Goal: Information Seeking & Learning: Learn about a topic

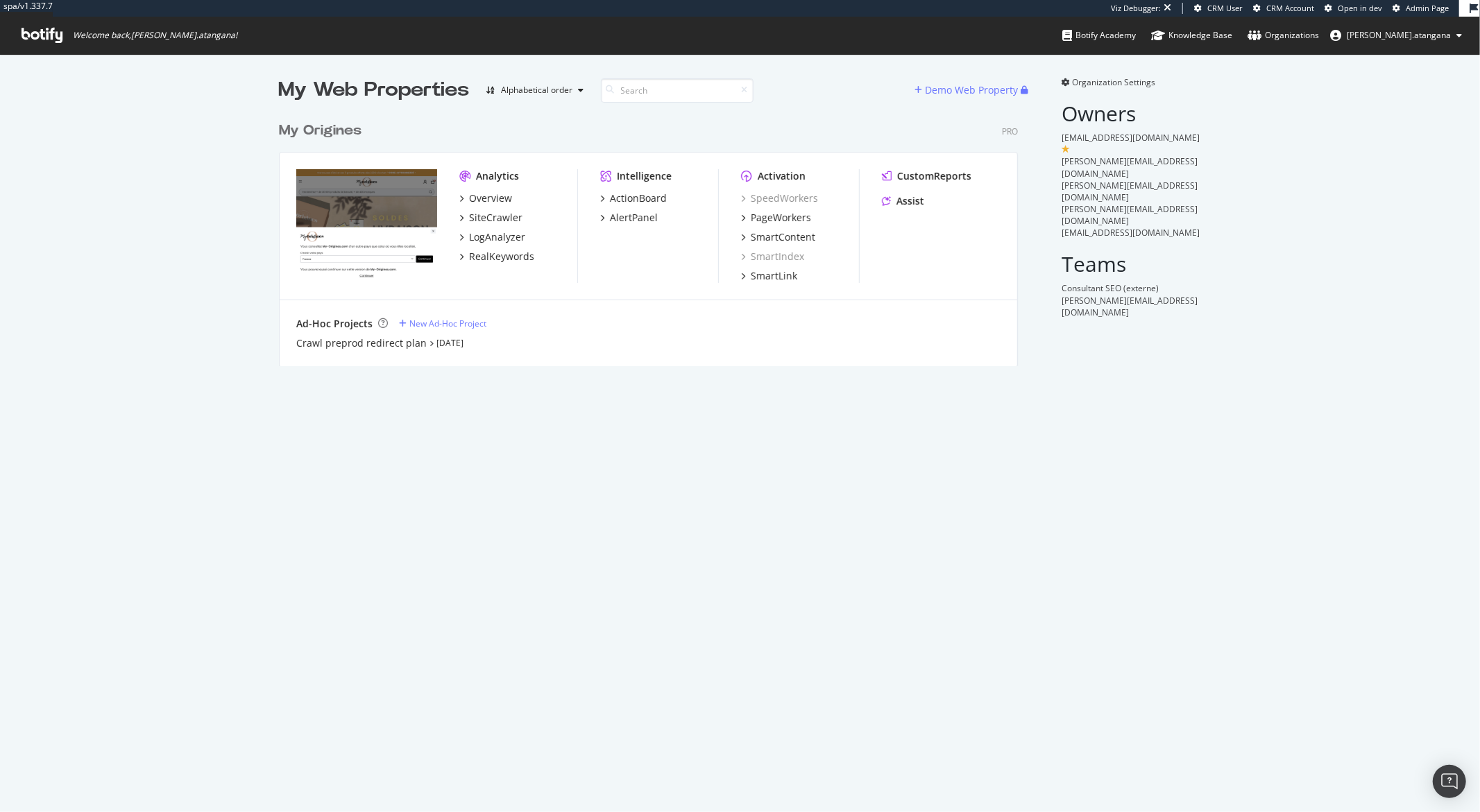
scroll to position [251, 738]
click at [917, 175] on div "CustomReports" at bounding box center [934, 176] width 74 height 14
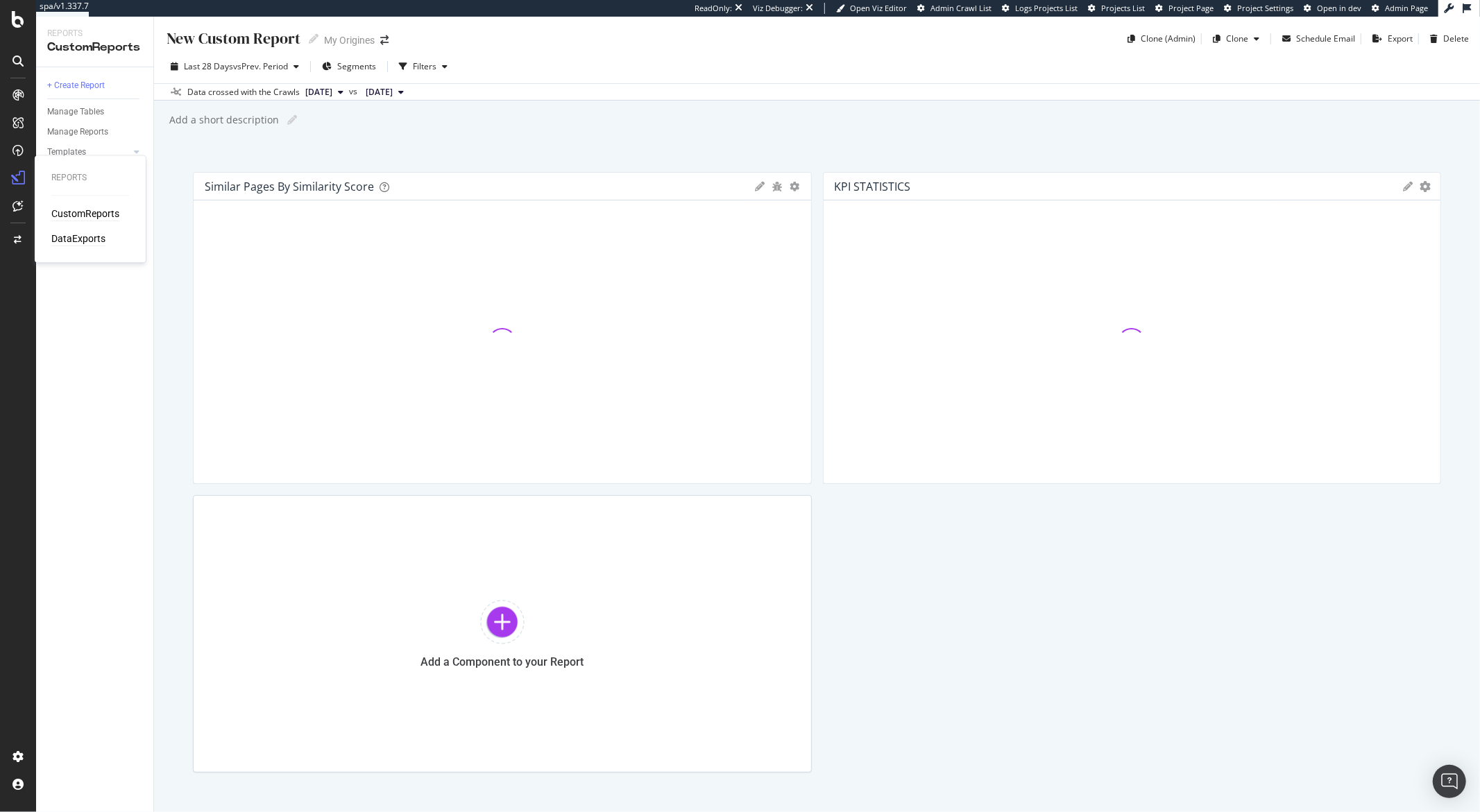
click at [60, 236] on div "DataExports" at bounding box center [79, 239] width 54 height 14
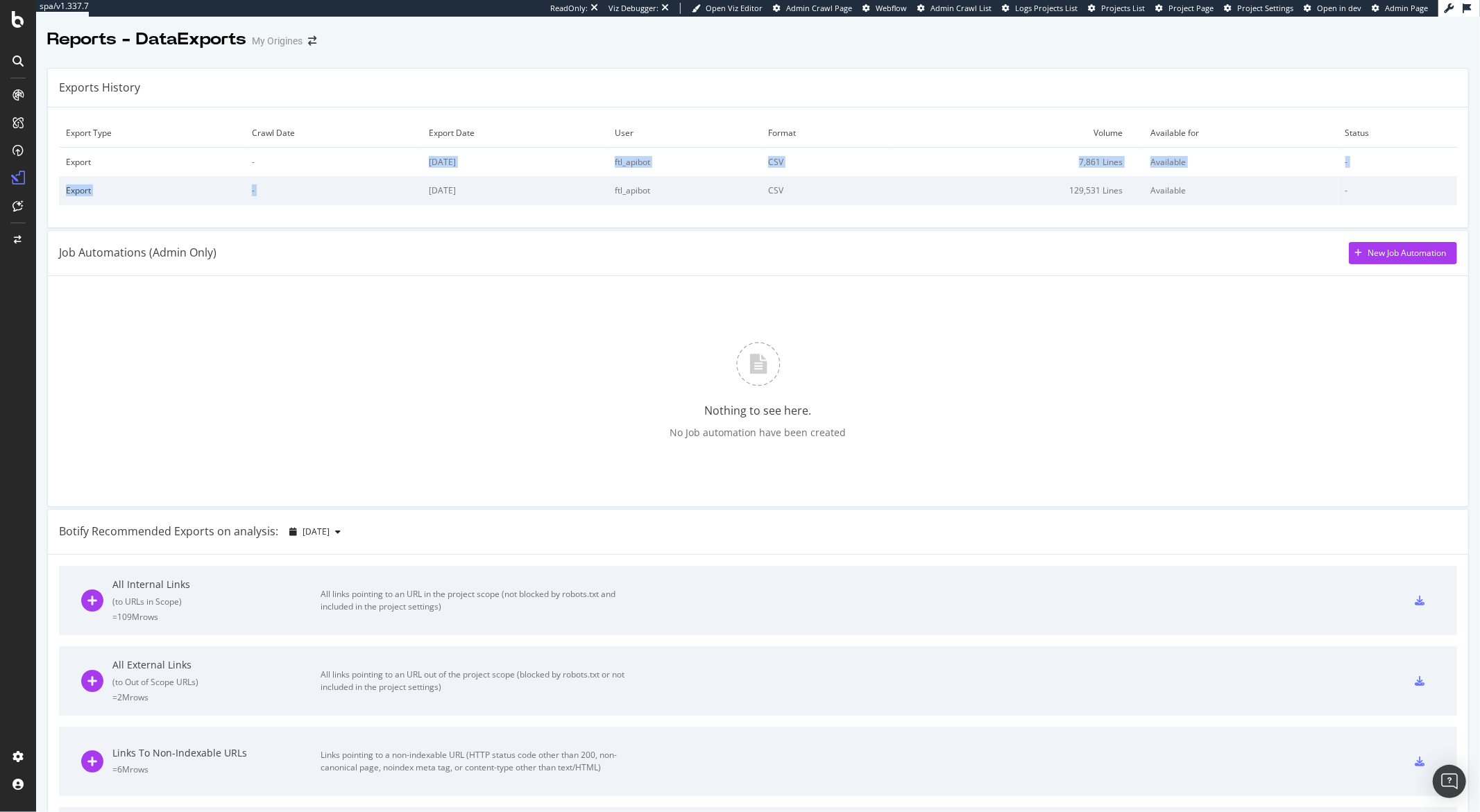
drag, startPoint x: 412, startPoint y: 156, endPoint x: 486, endPoint y: 175, distance: 76.4
click at [488, 178] on tbody "Export - 2025 Aug. 18th ftl_apibot CSV 7,861 Lines Available - Export - 2025 Au…" at bounding box center [758, 176] width 1398 height 58
click at [478, 165] on td "2025 Aug. 18th" at bounding box center [514, 162] width 186 height 29
click at [12, 24] on icon at bounding box center [18, 19] width 13 height 16
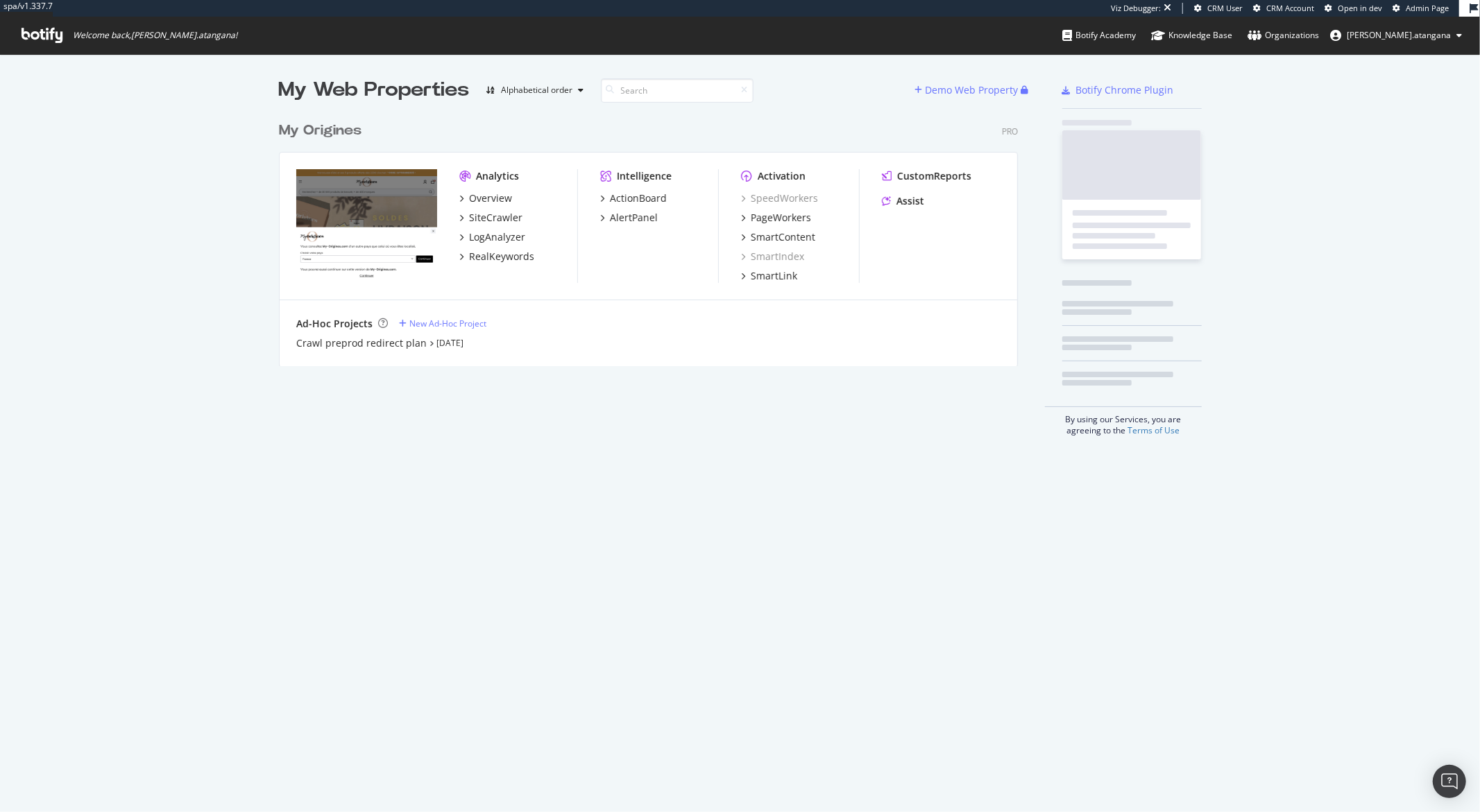
scroll to position [251, 738]
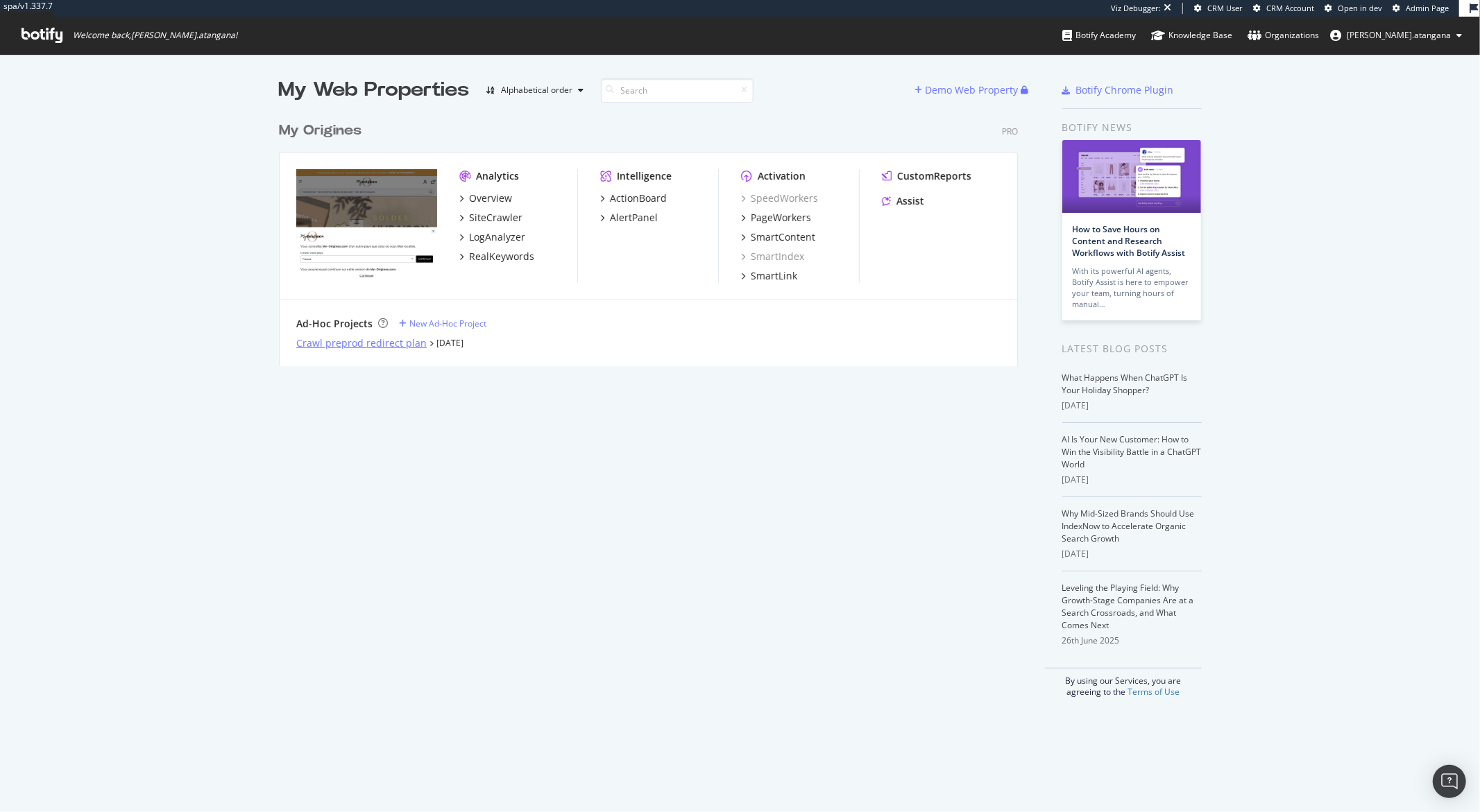
click at [311, 342] on div "Crawl preprod redirect plan" at bounding box center [362, 343] width 130 height 14
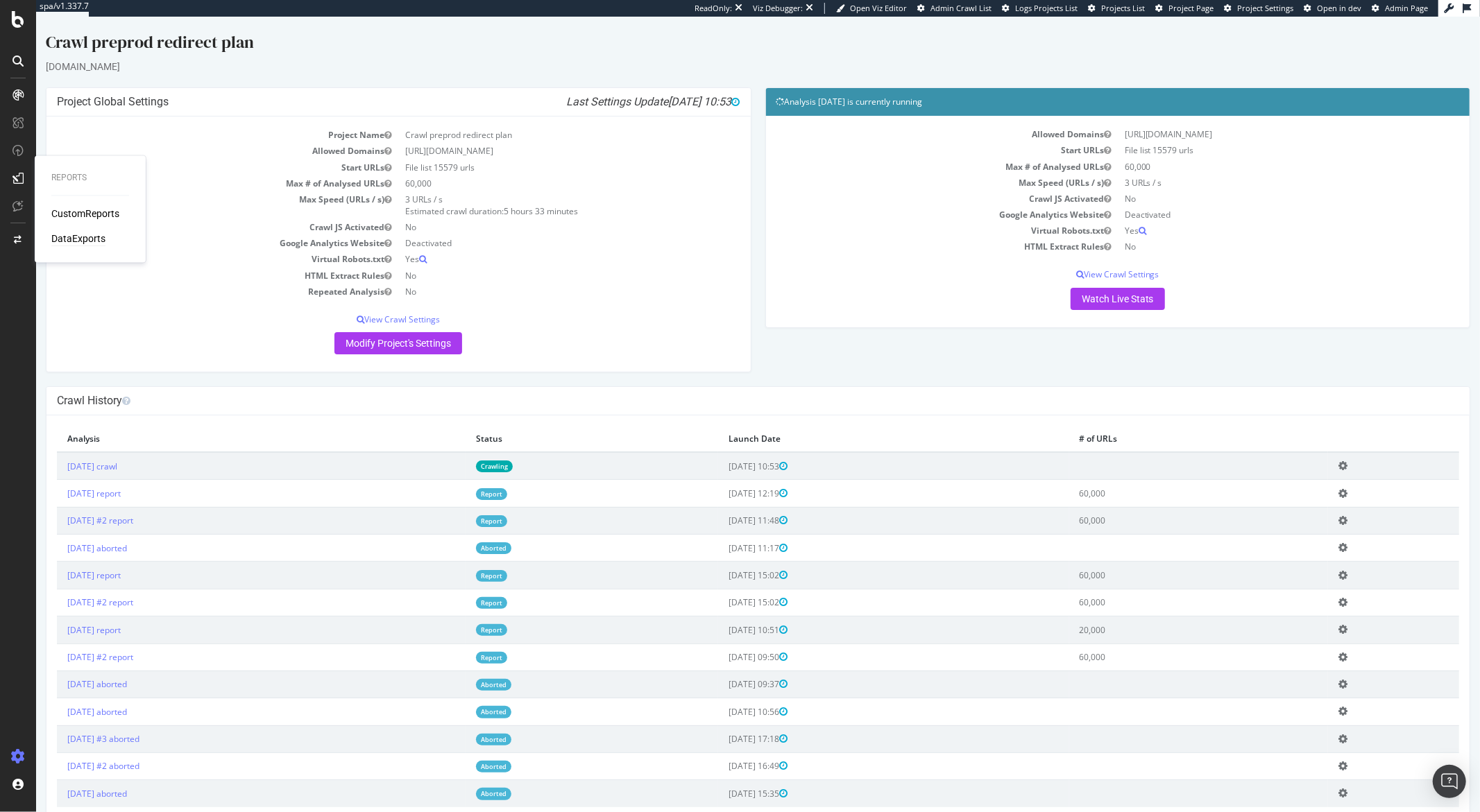
click at [72, 236] on div "DataExports" at bounding box center [79, 239] width 54 height 14
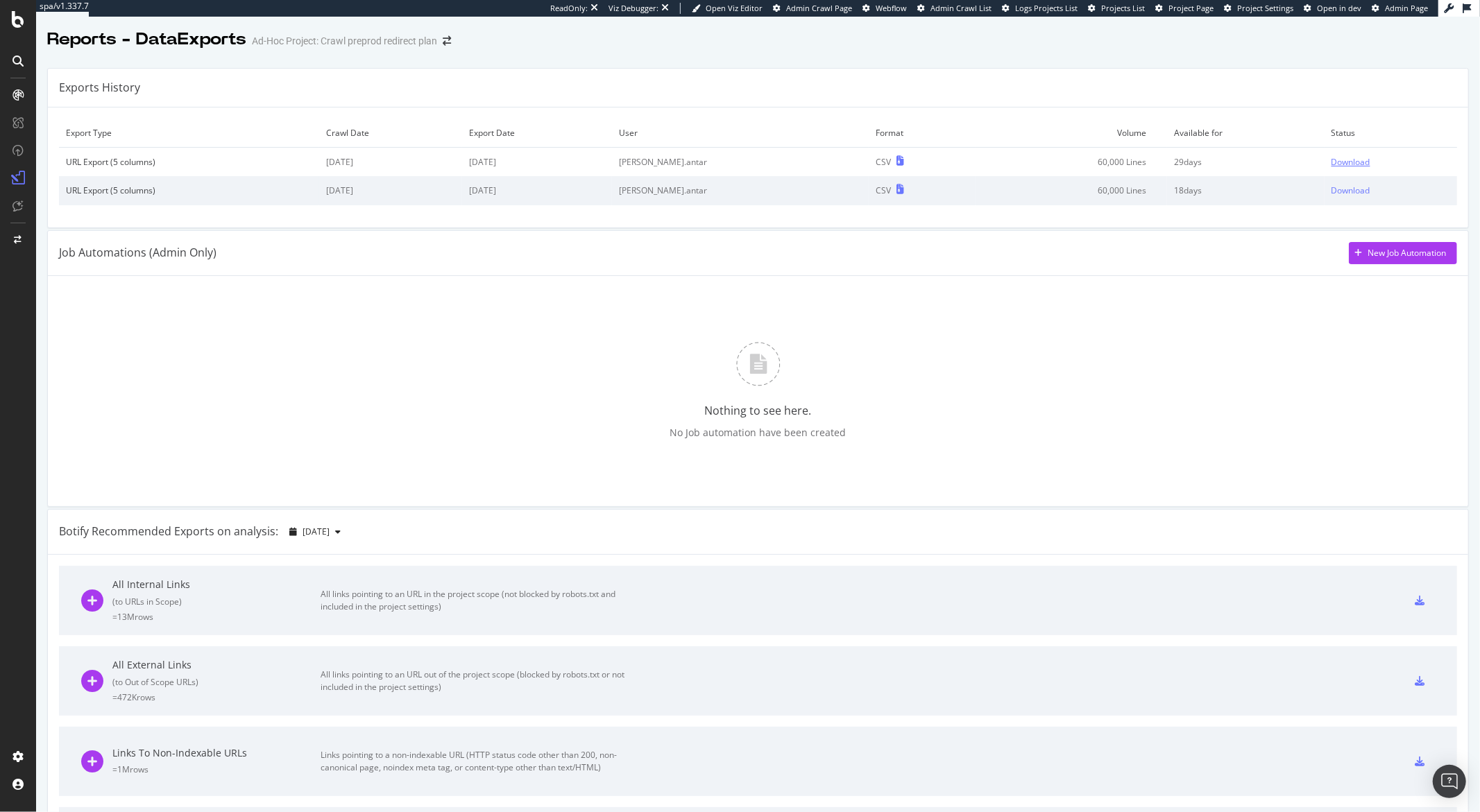
click at [1331, 162] on div "Download" at bounding box center [1350, 162] width 39 height 12
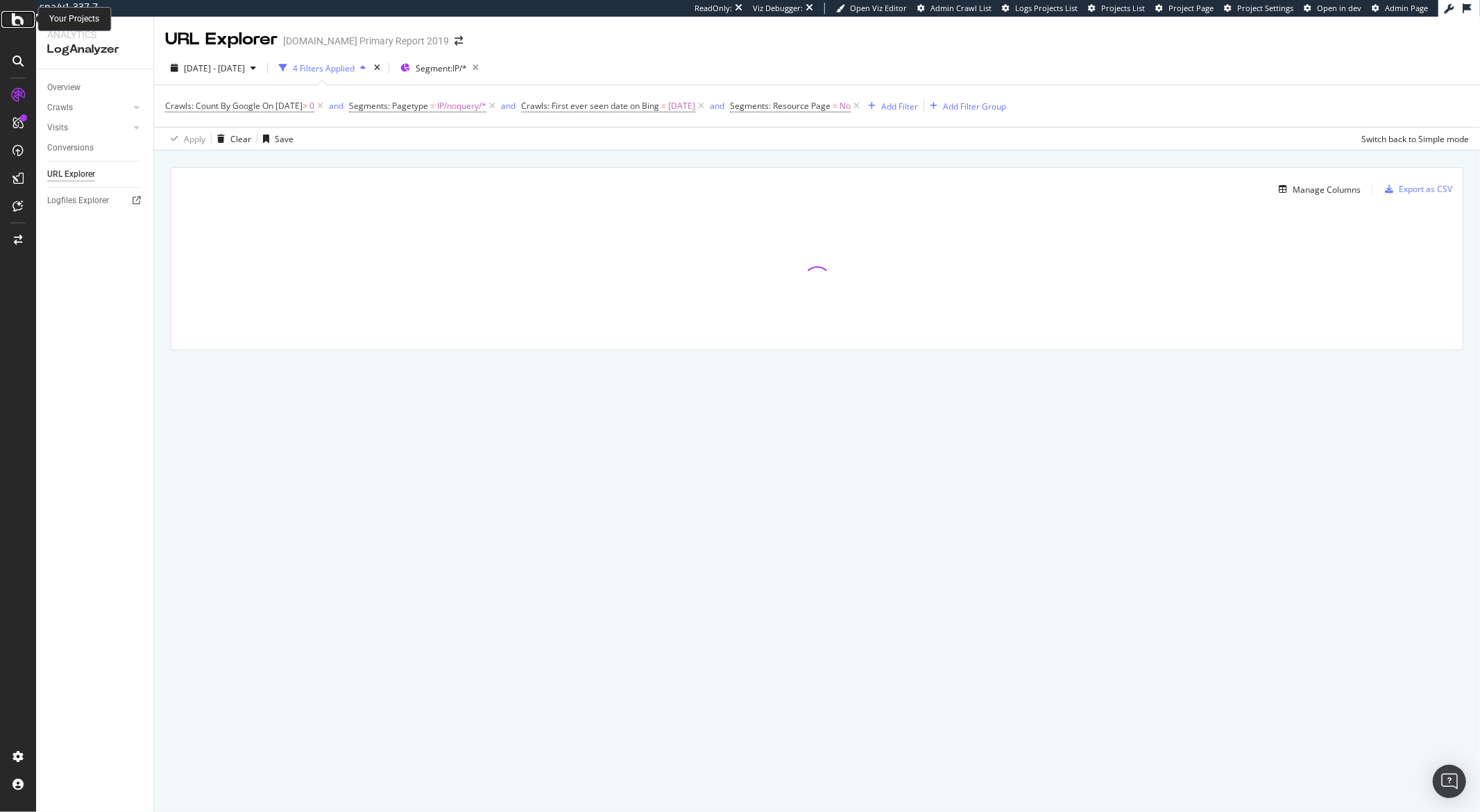
click at [17, 14] on icon at bounding box center [18, 19] width 13 height 16
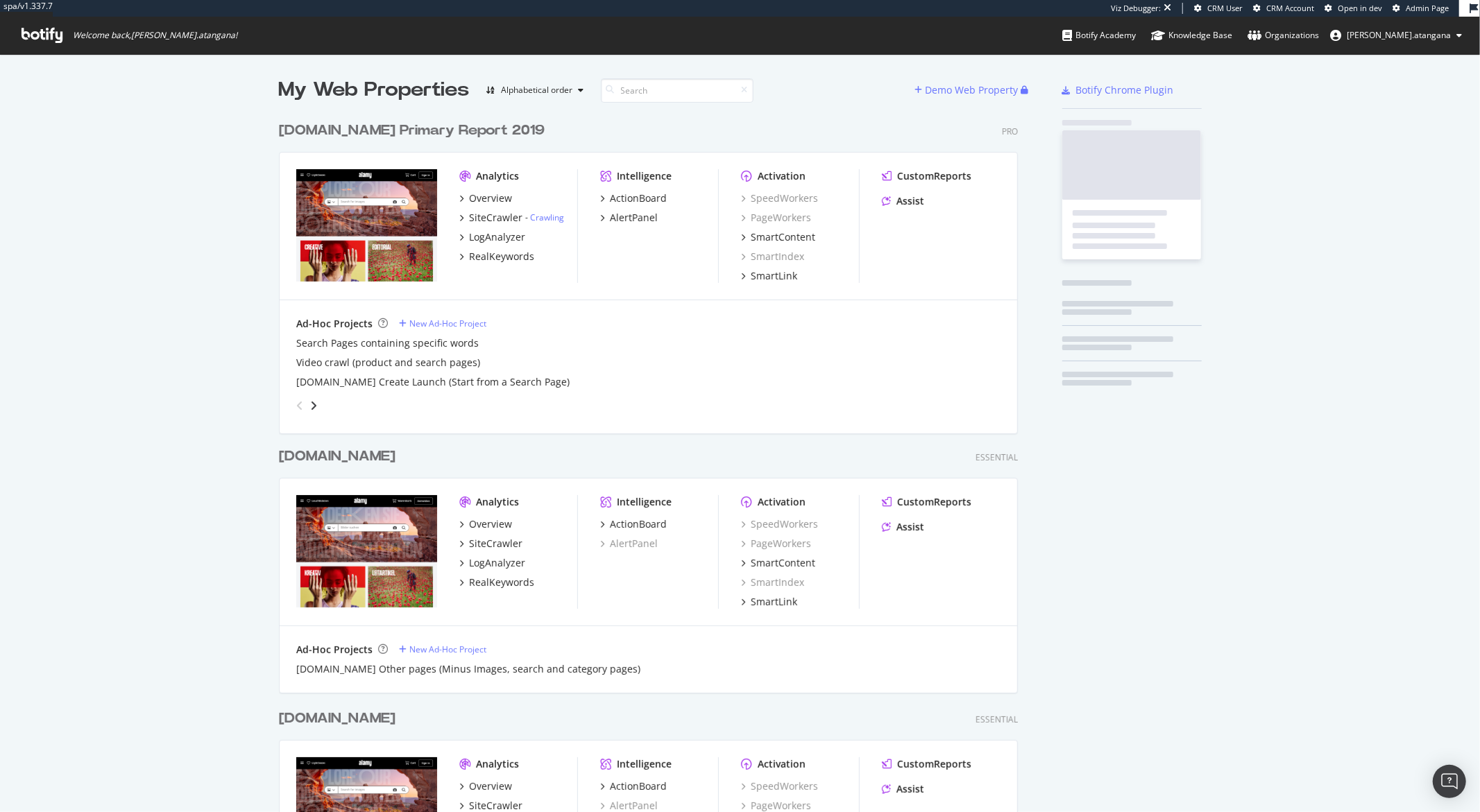
scroll to position [1304, 738]
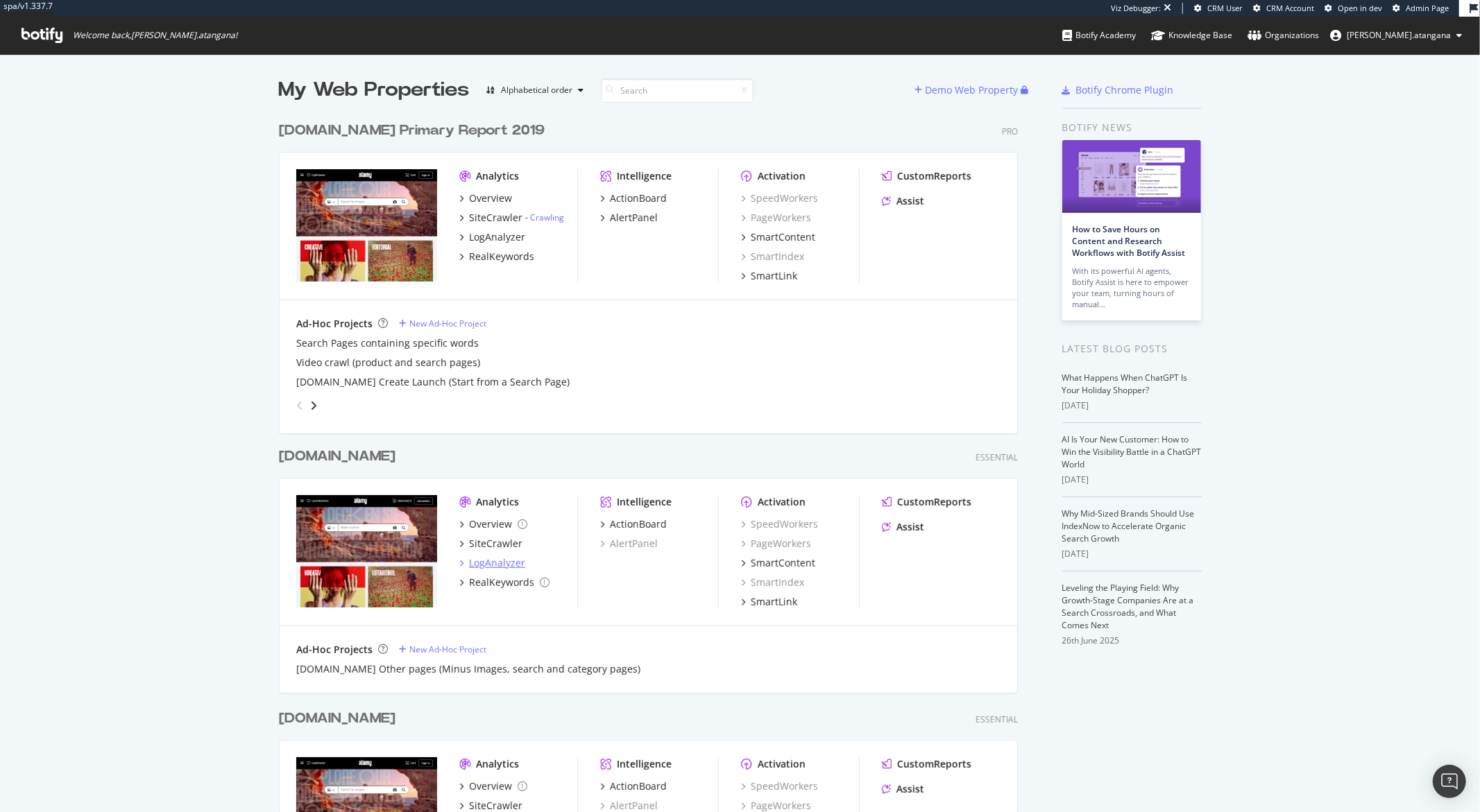
click at [487, 533] on div "LogAnalyzer" at bounding box center [496, 563] width 56 height 14
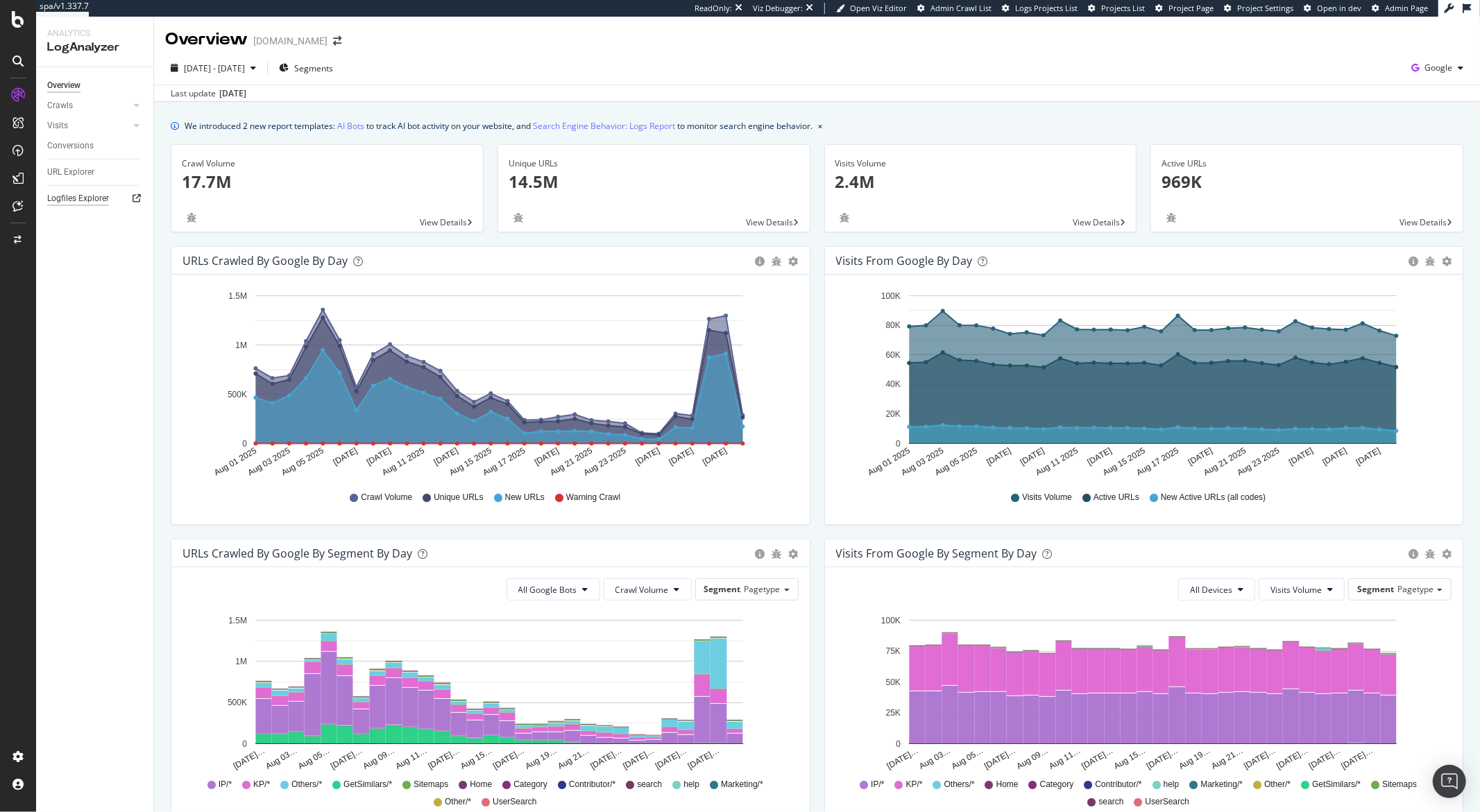
click at [96, 194] on div "Logfiles Explorer" at bounding box center [78, 198] width 61 height 14
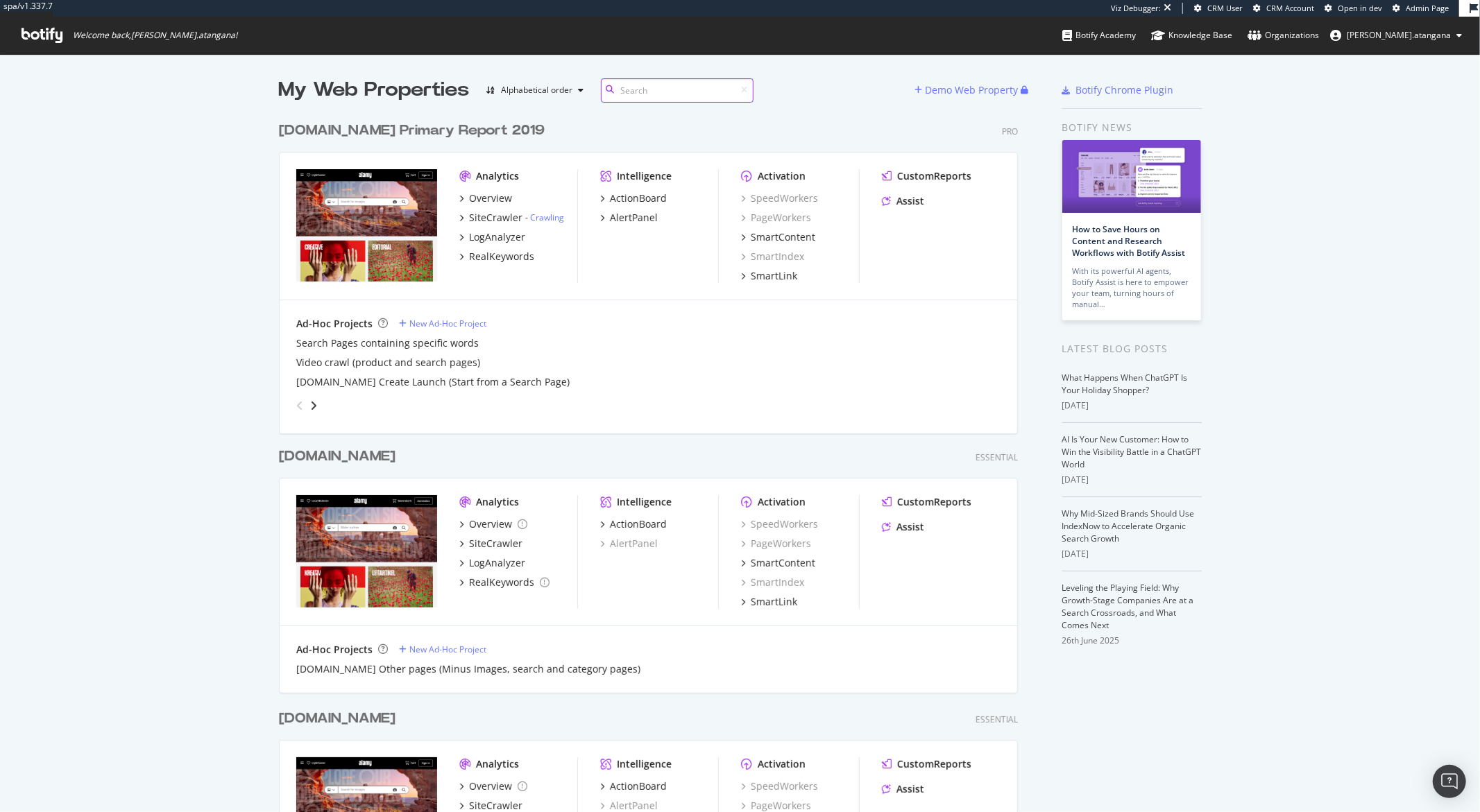
scroll to position [1304, 738]
click at [475, 240] on div "LogAnalyzer" at bounding box center [496, 237] width 56 height 14
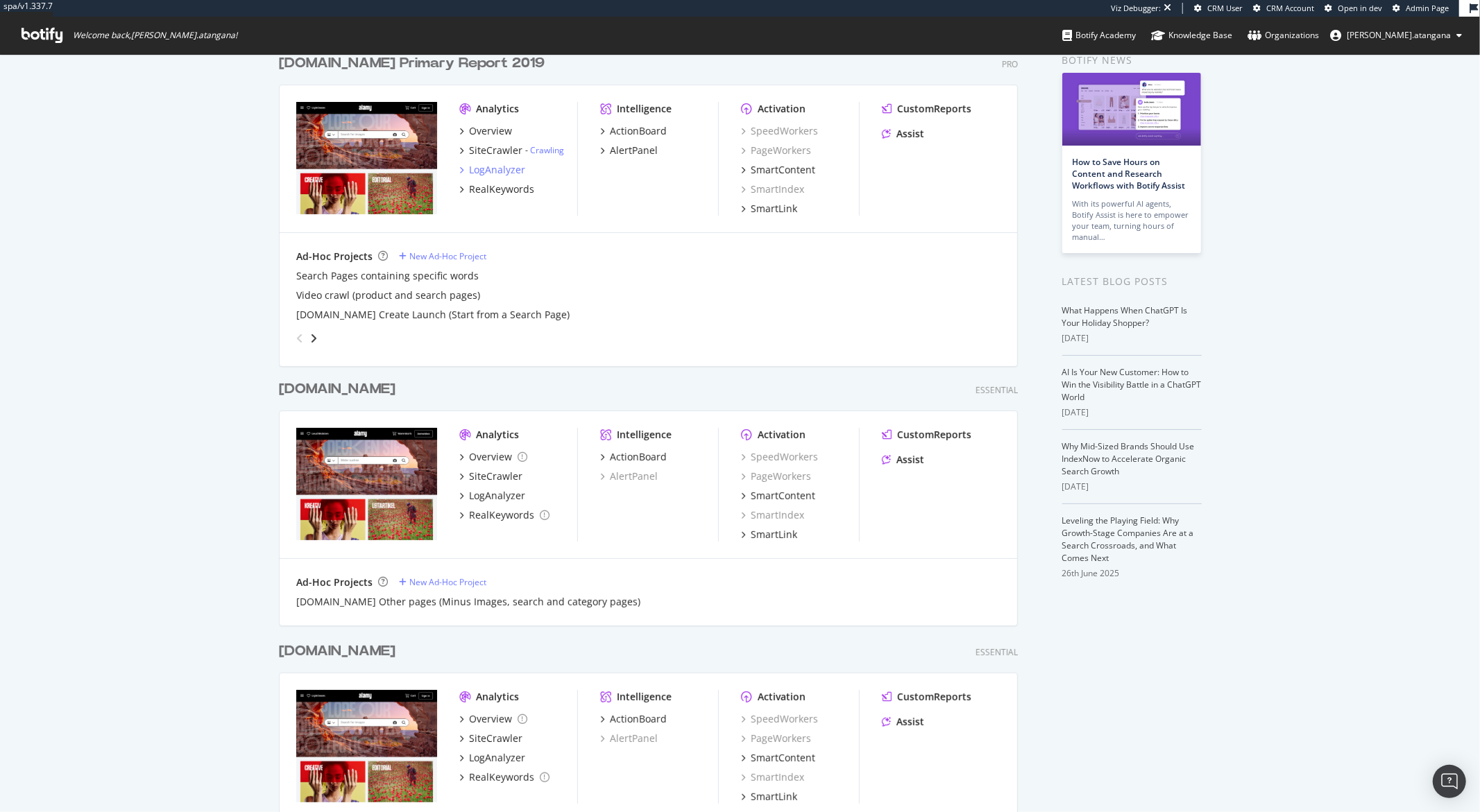
scroll to position [349, 0]
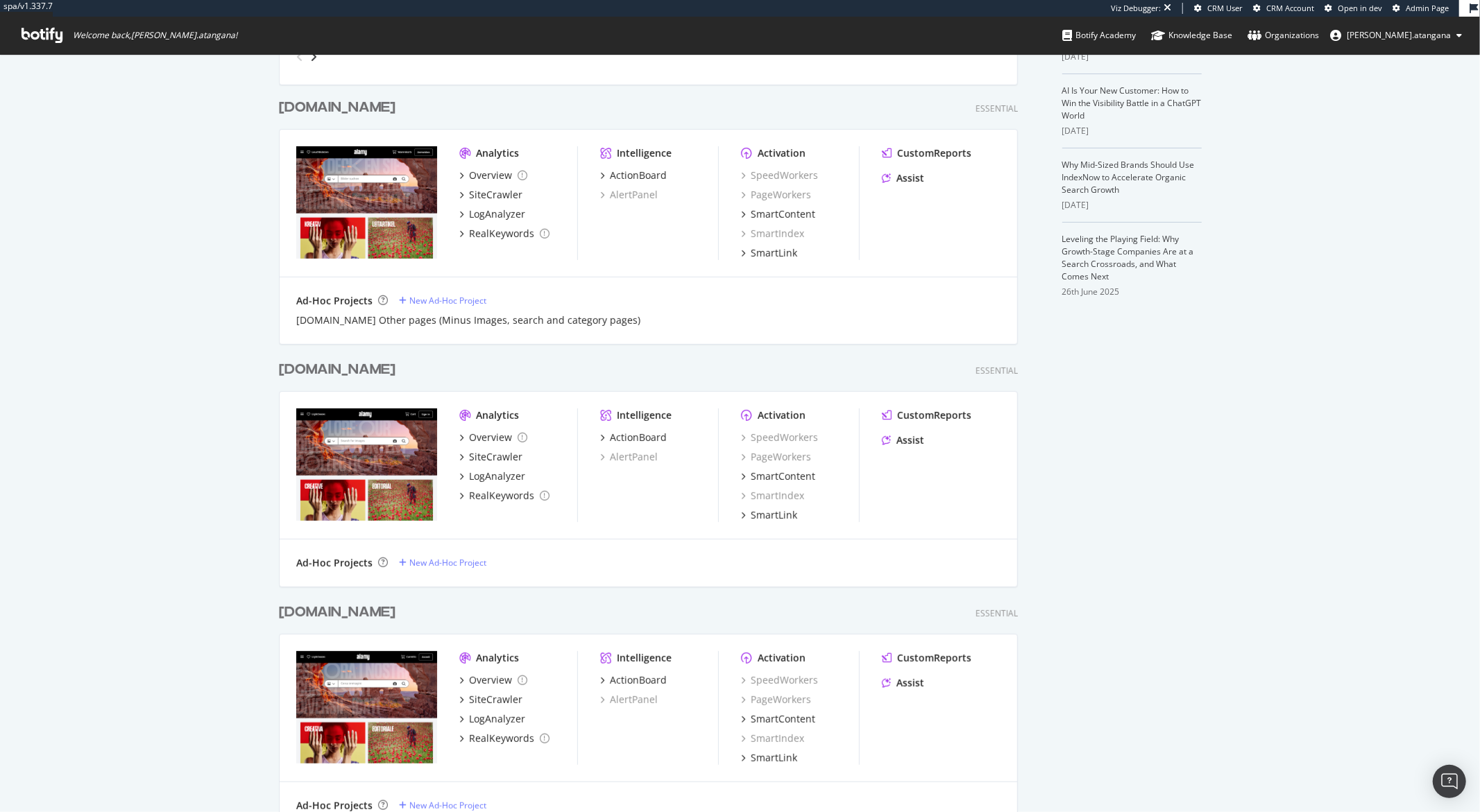
click at [90, 371] on div "My Web Properties Alphabetical order Demo Web Property alamy.com Primary Report…" at bounding box center [740, 399] width 1480 height 1388
click at [473, 480] on div "LogAnalyzer" at bounding box center [496, 476] width 56 height 14
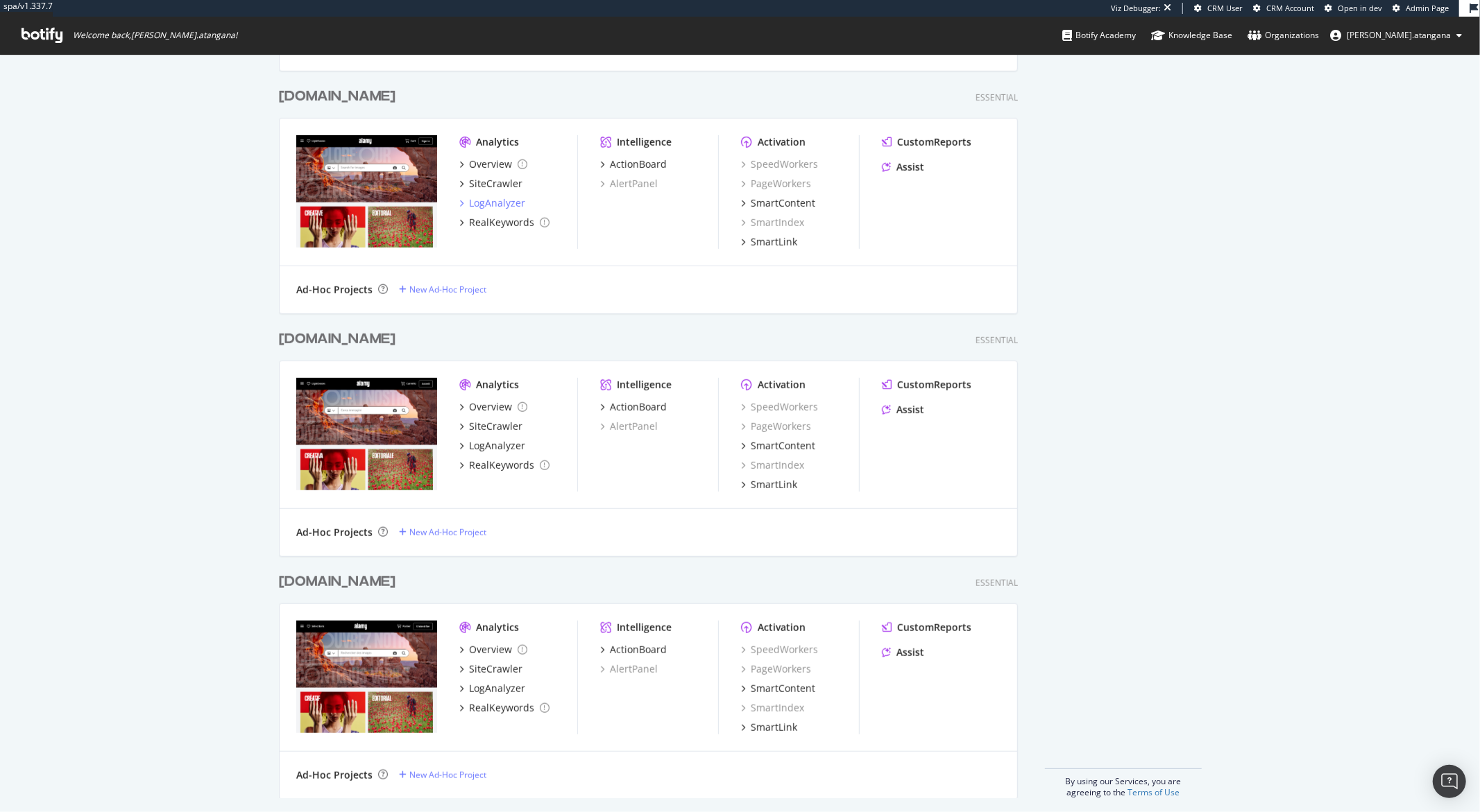
scroll to position [629, 0]
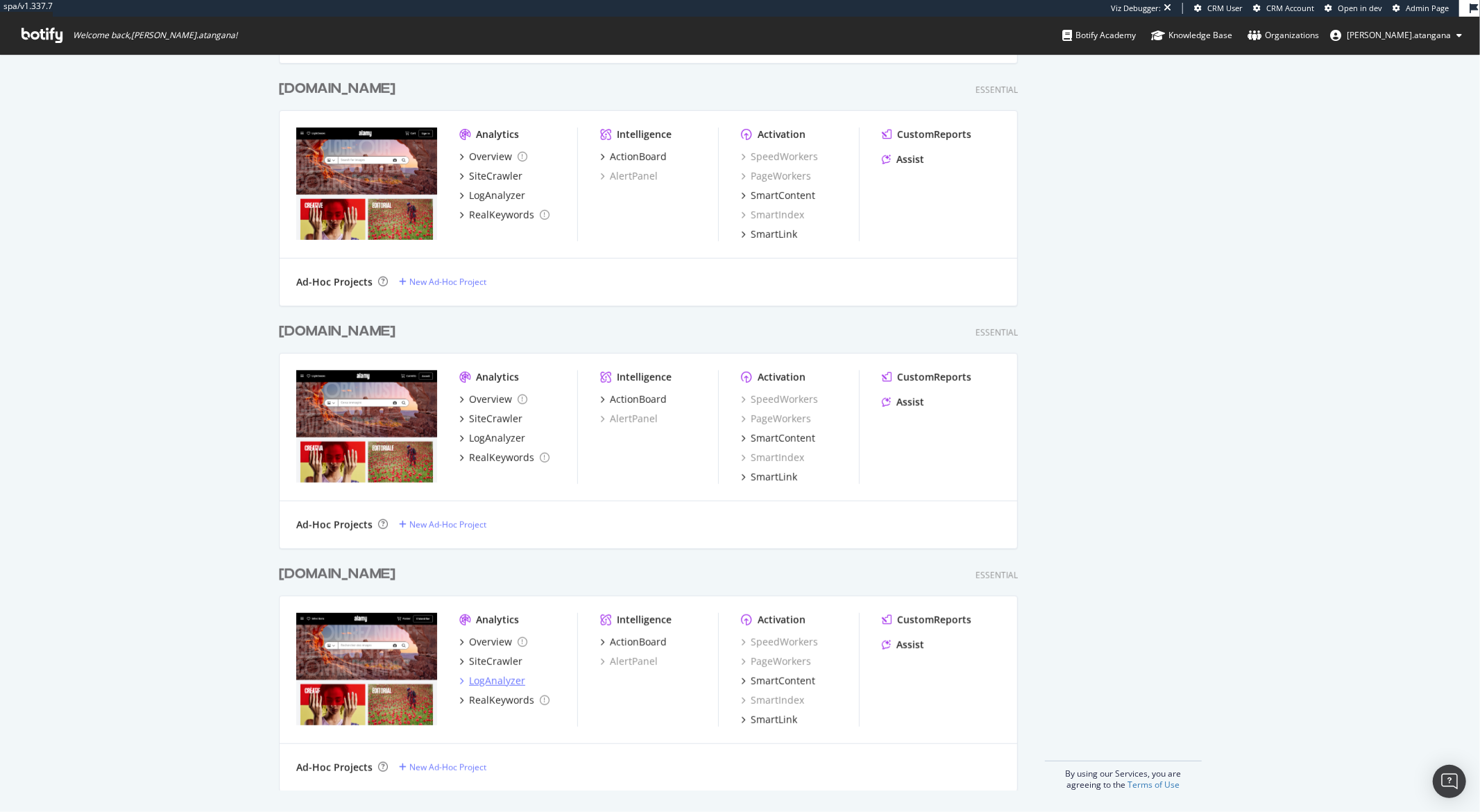
click at [488, 677] on div "LogAnalyzer" at bounding box center [496, 681] width 56 height 14
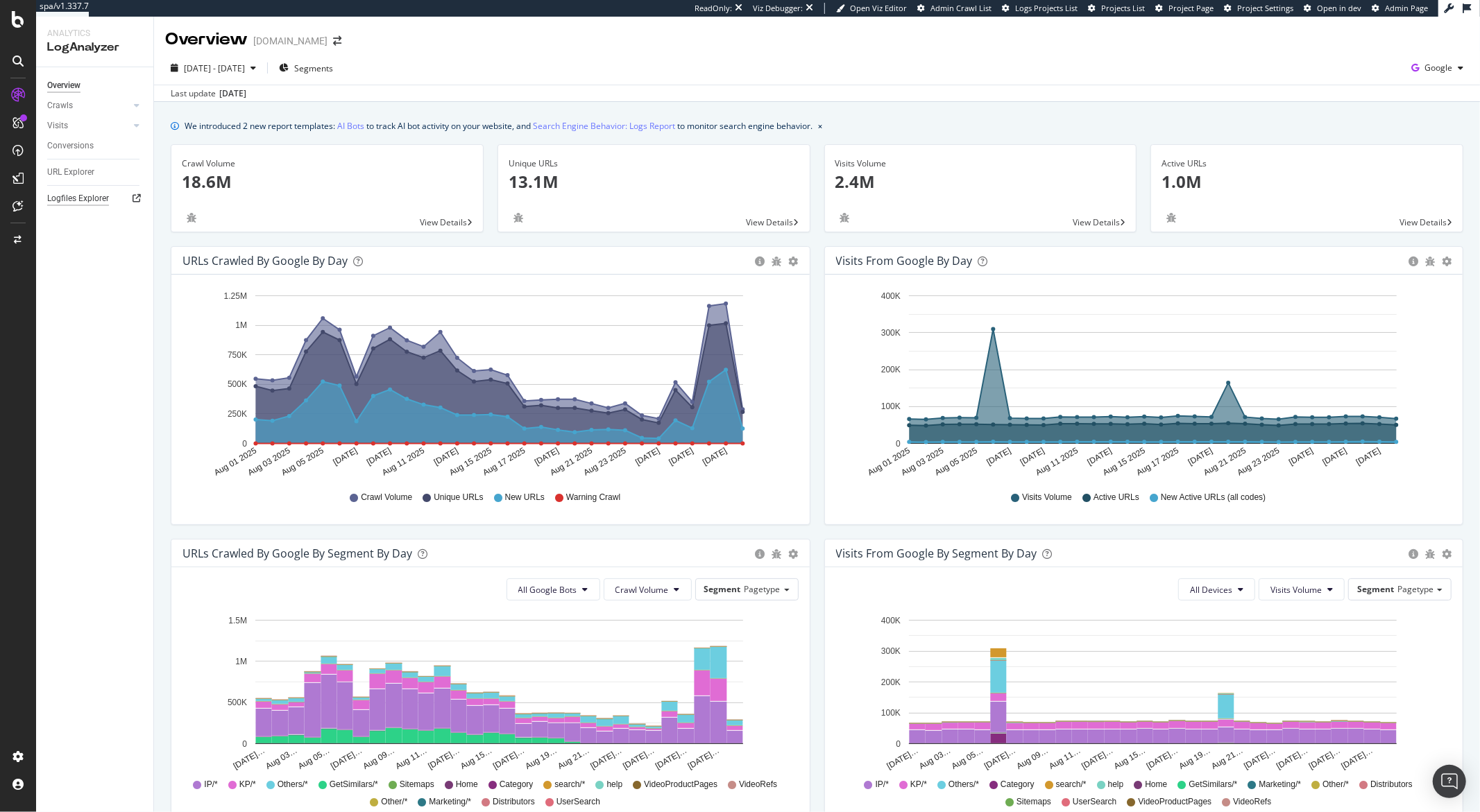
click at [75, 200] on div "Logfiles Explorer" at bounding box center [78, 198] width 61 height 14
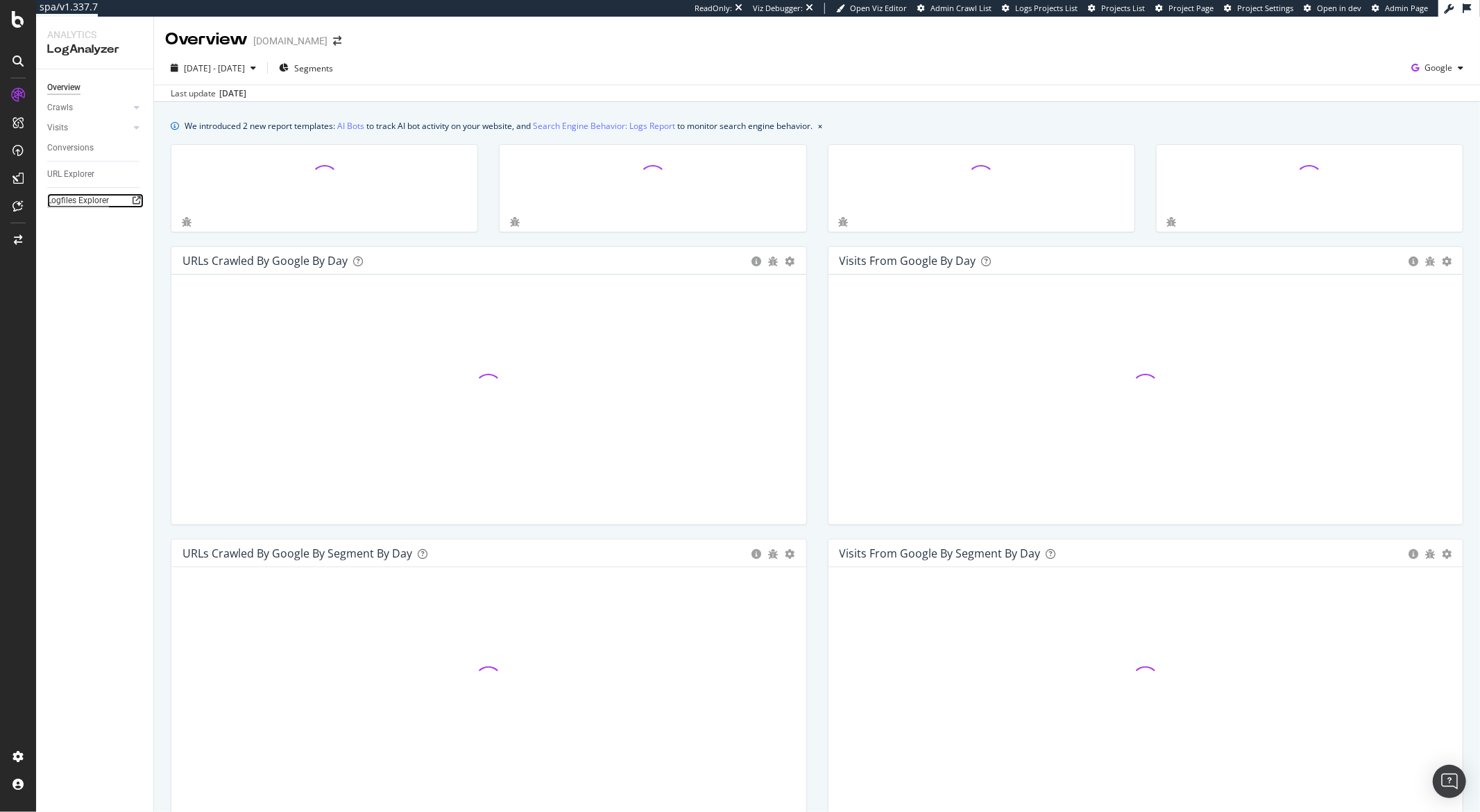
click at [81, 204] on div "Logfiles Explorer" at bounding box center [78, 201] width 61 height 14
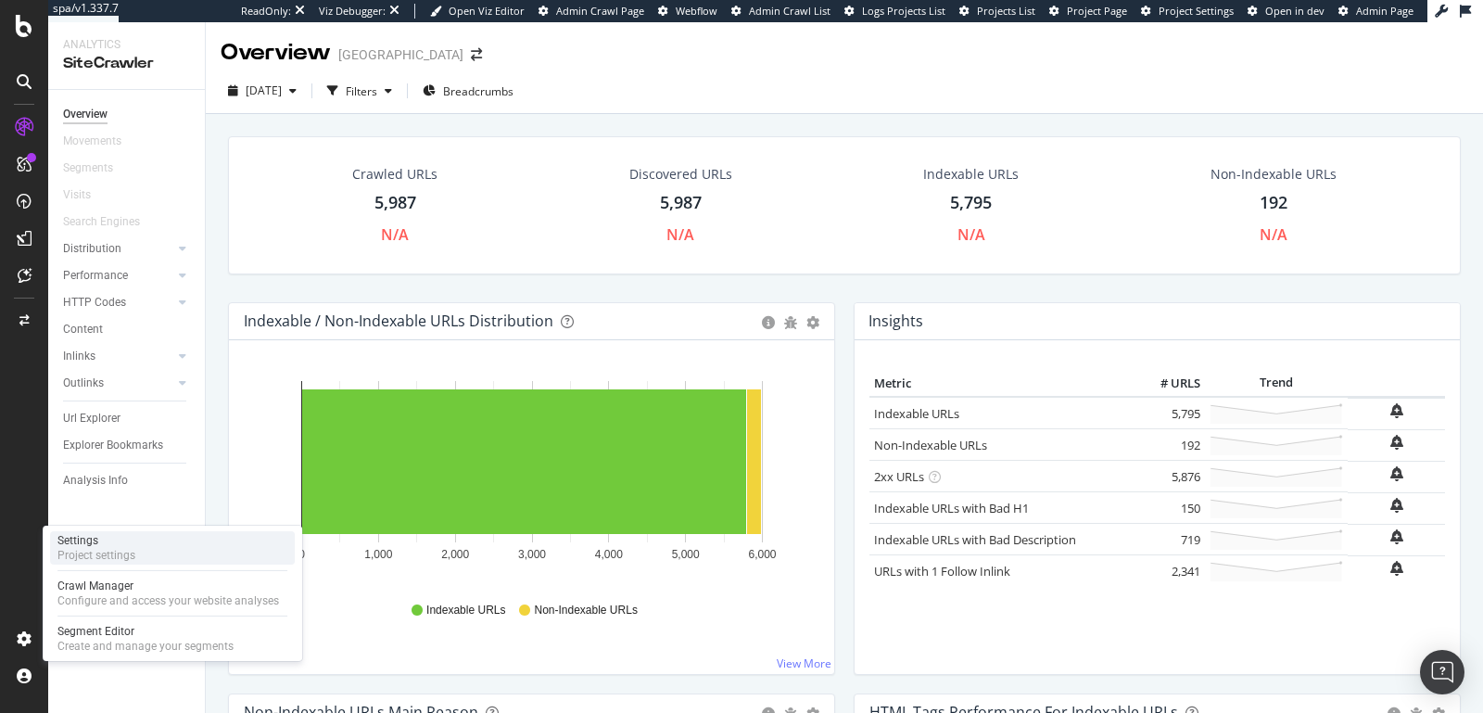
click at [75, 537] on div "Settings" at bounding box center [96, 540] width 78 height 15
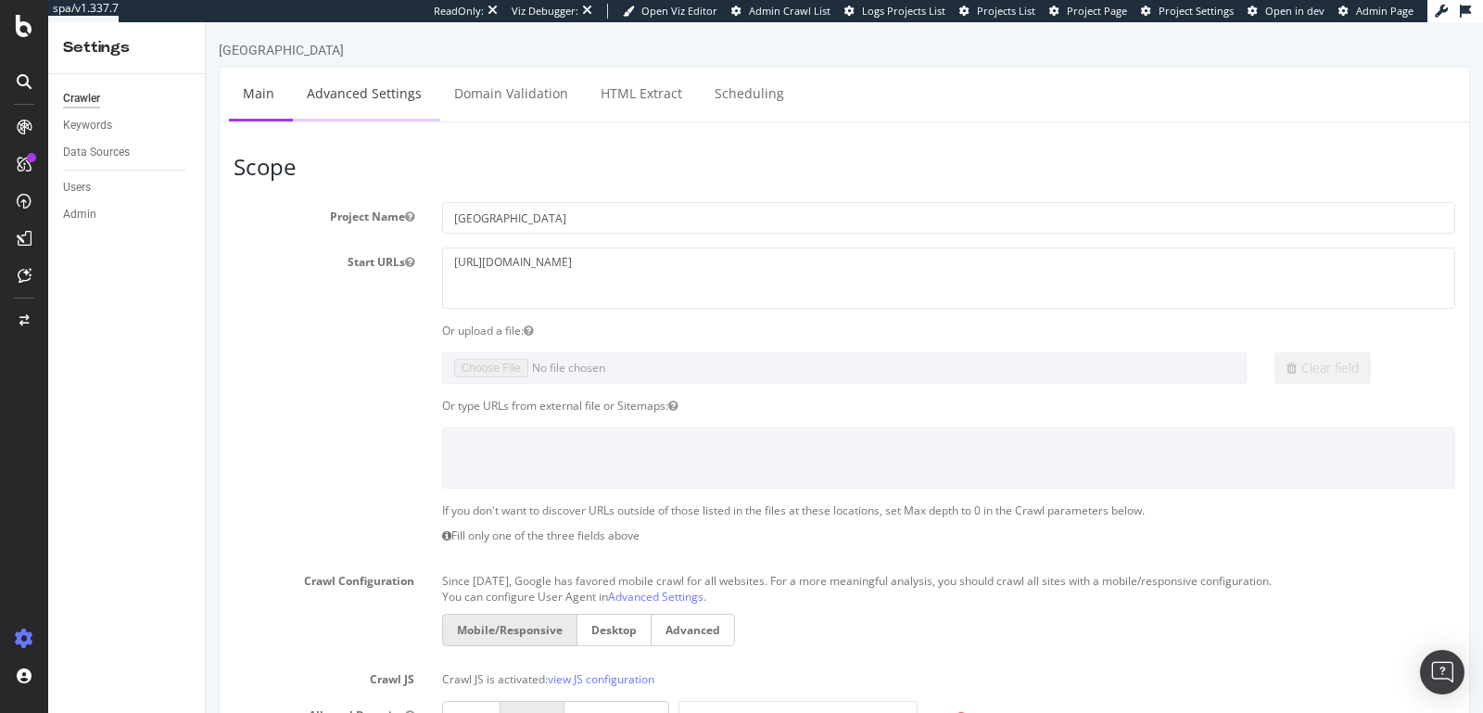
click at [388, 107] on link "Advanced Settings" at bounding box center [364, 93] width 143 height 51
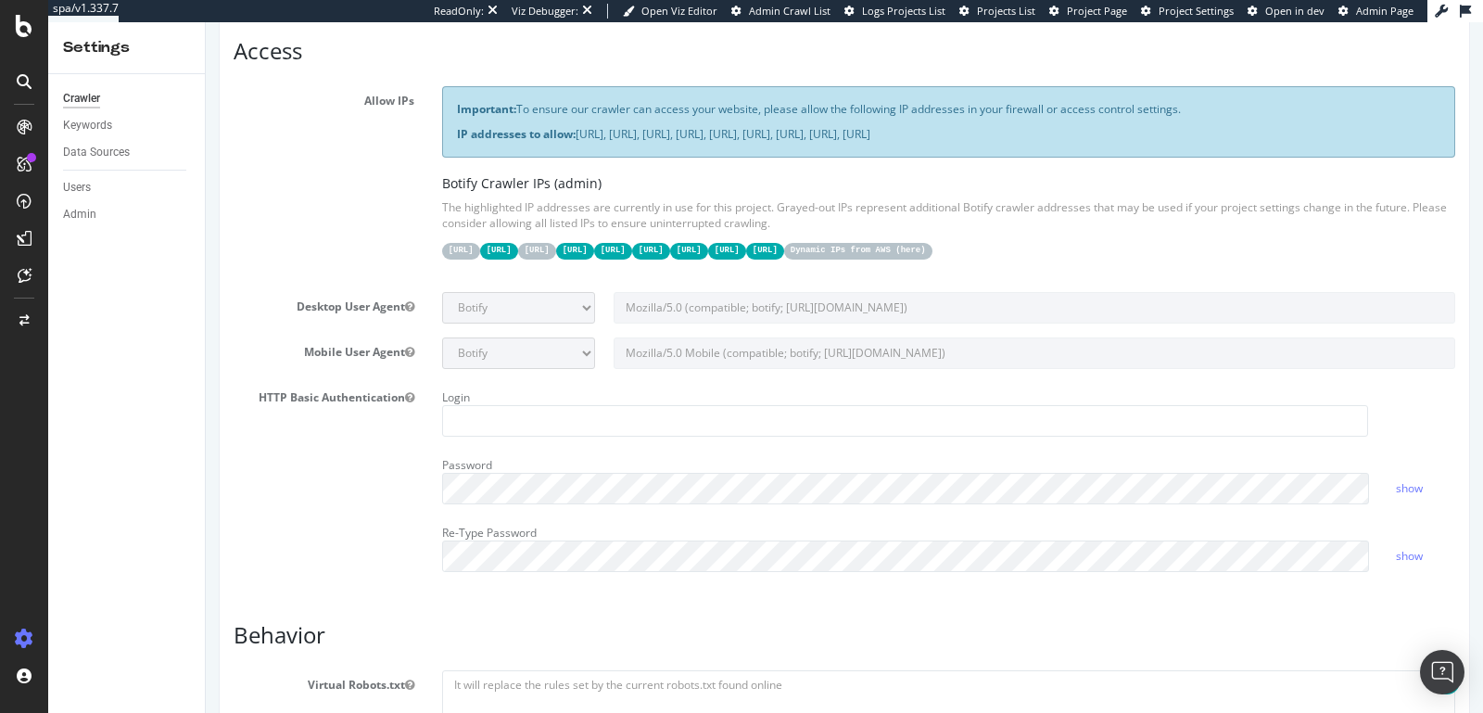
scroll to position [354, 0]
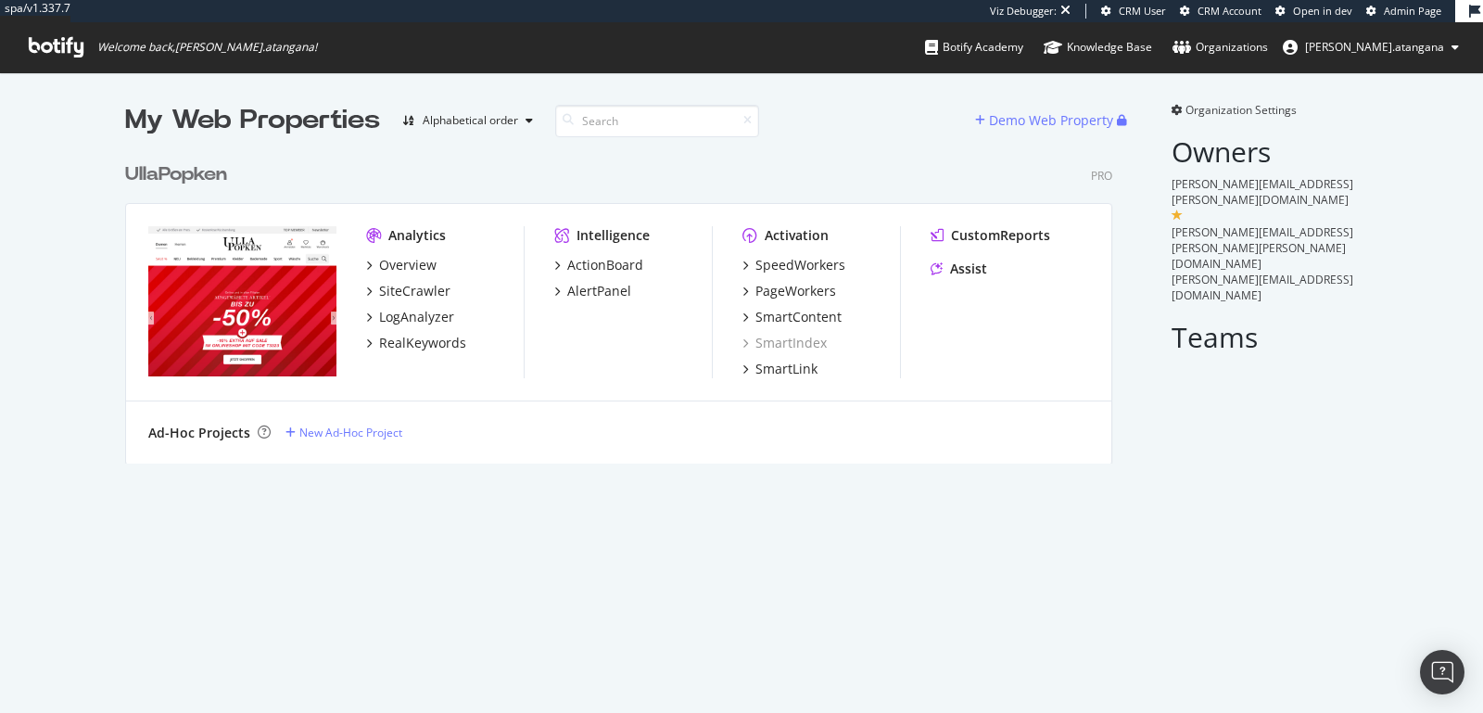
scroll to position [324, 1002]
click at [416, 314] on div "LogAnalyzer" at bounding box center [416, 317] width 75 height 19
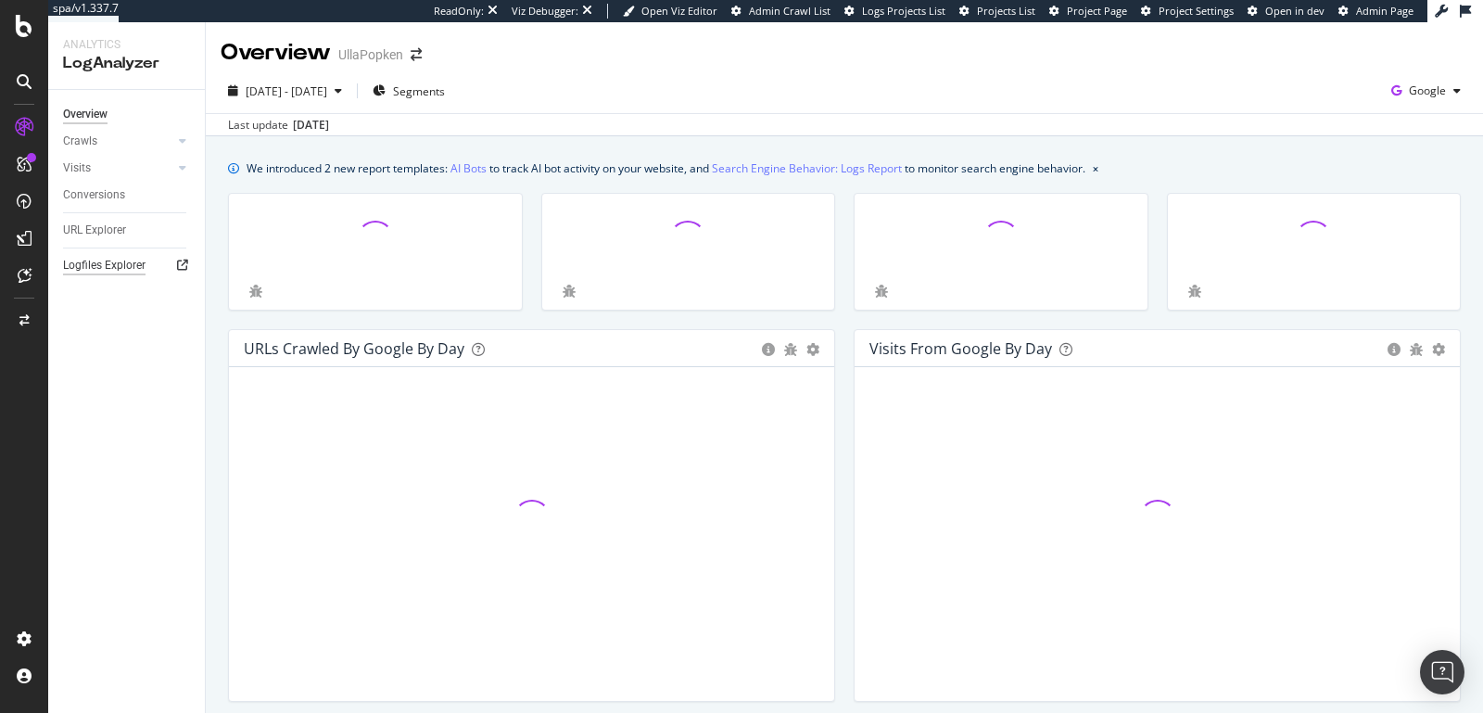
click at [111, 268] on div "Logfiles Explorer" at bounding box center [104, 265] width 82 height 19
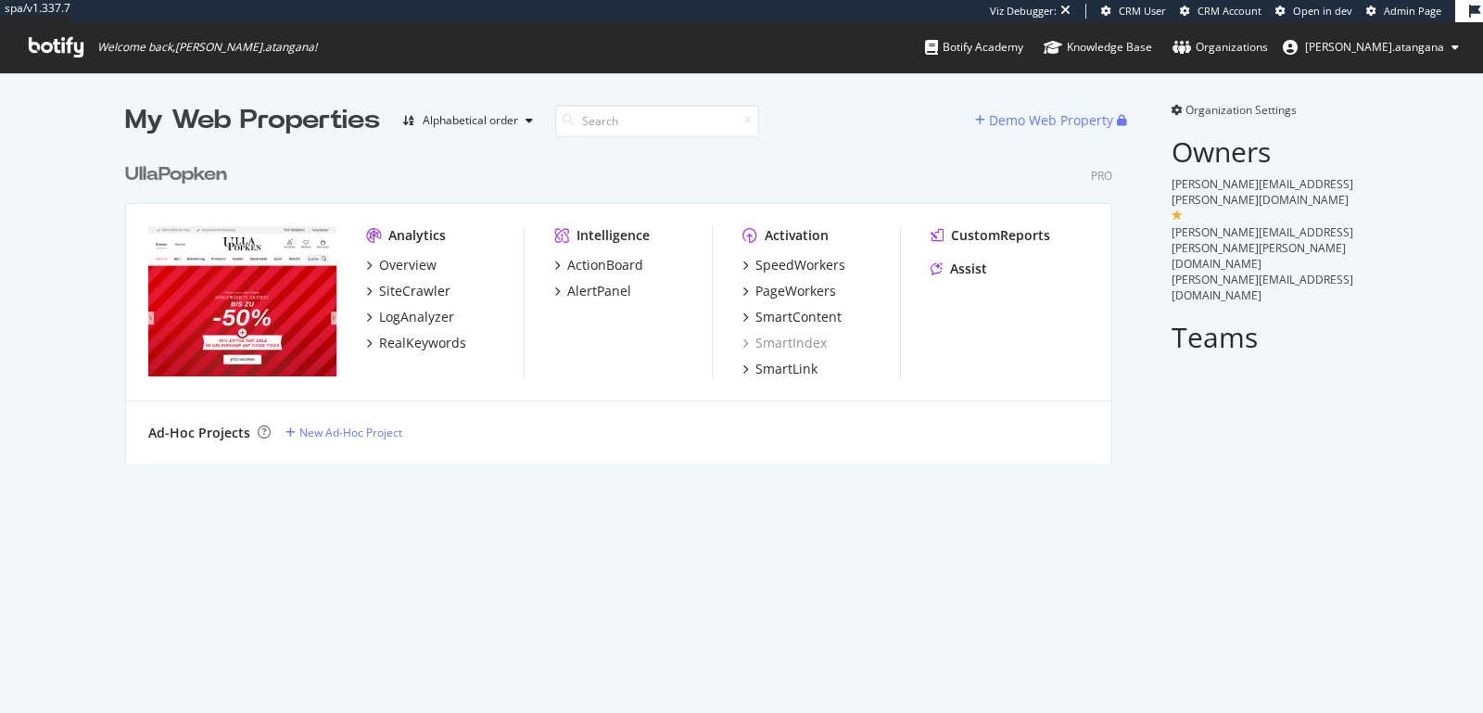
scroll to position [324, 1002]
click at [1387, 15] on span "Admin Page" at bounding box center [1412, 11] width 57 height 14
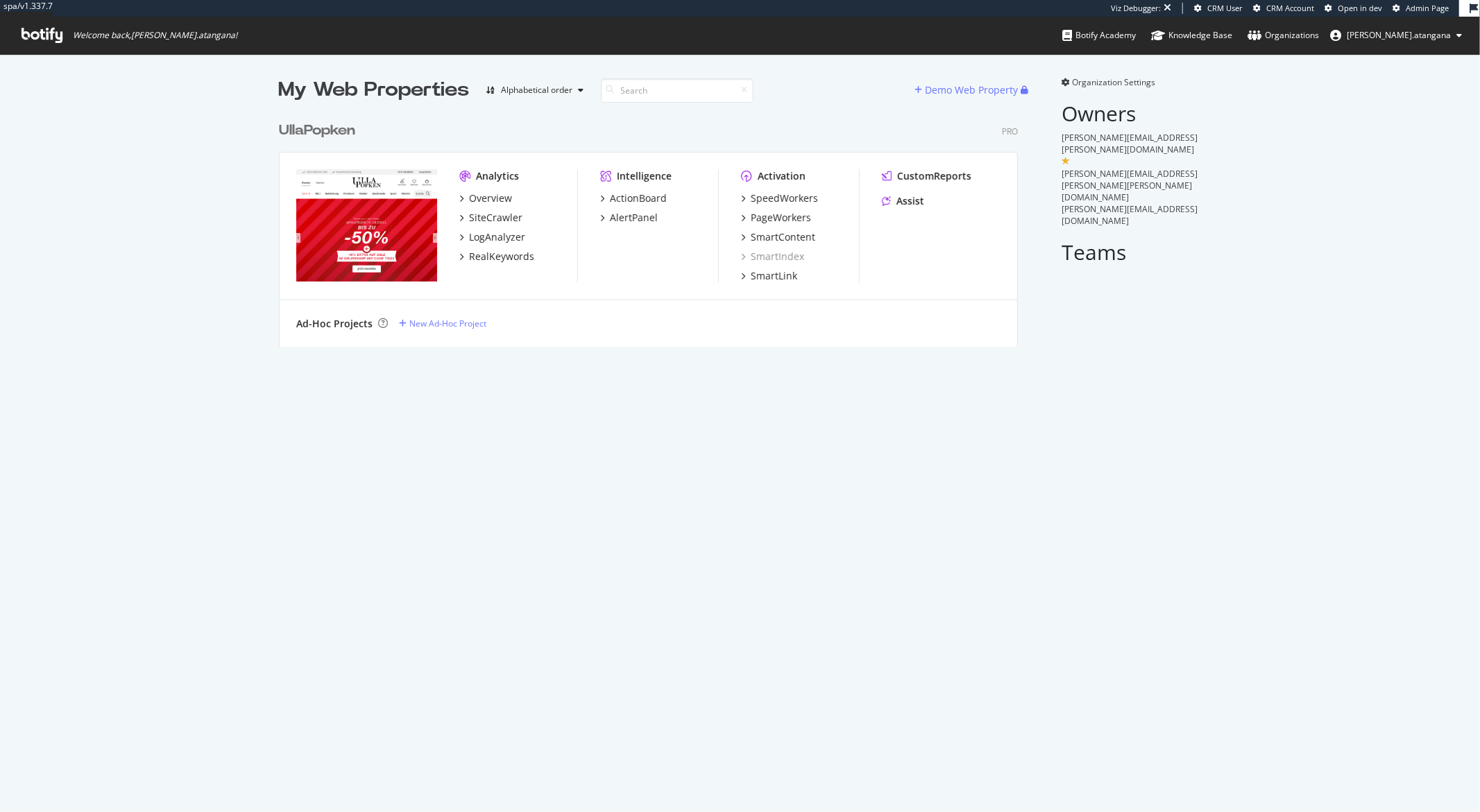
scroll to position [231, 738]
click at [489, 239] on div "LogAnalyzer" at bounding box center [496, 237] width 56 height 14
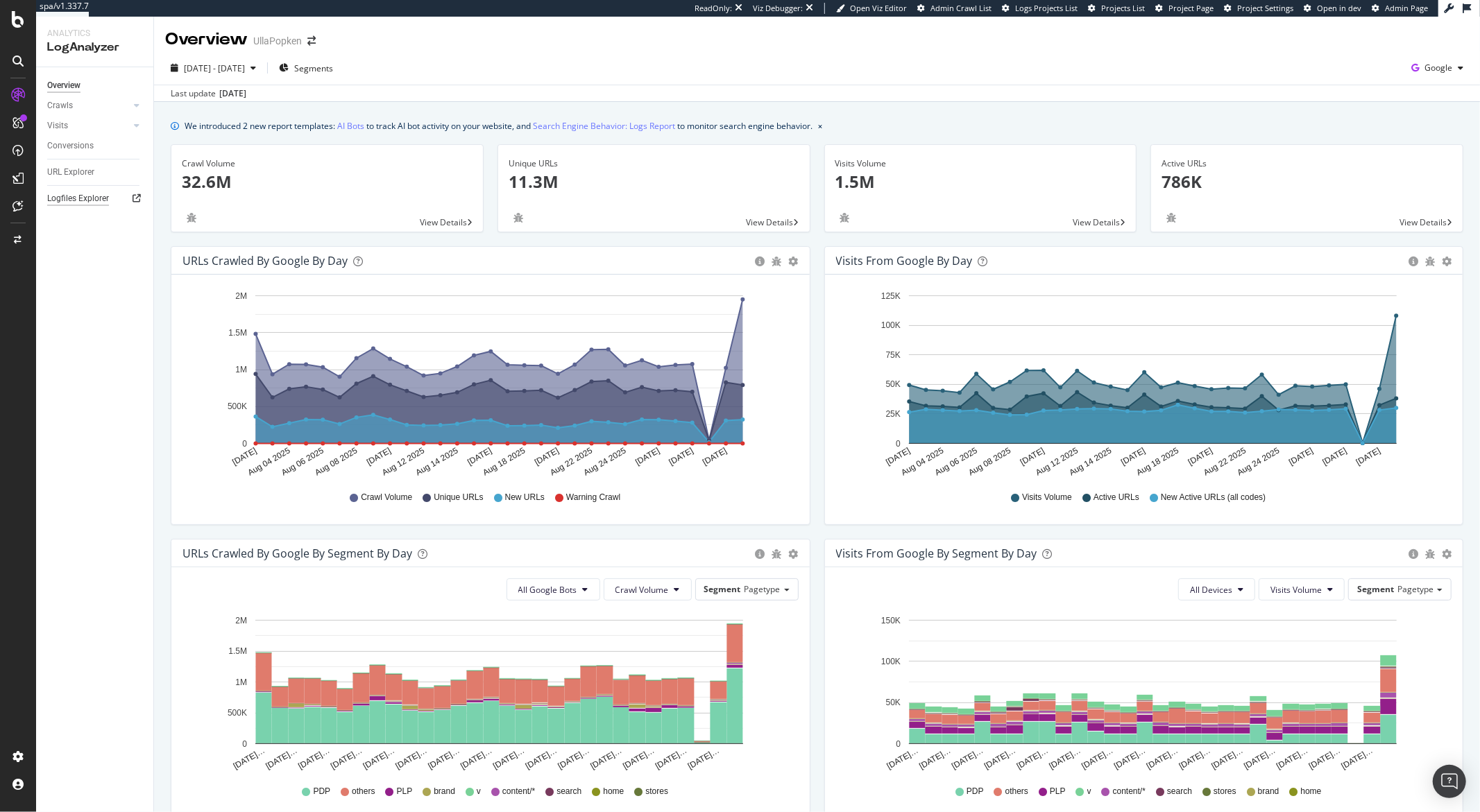
click at [97, 194] on div "Logfiles Explorer" at bounding box center [78, 198] width 61 height 14
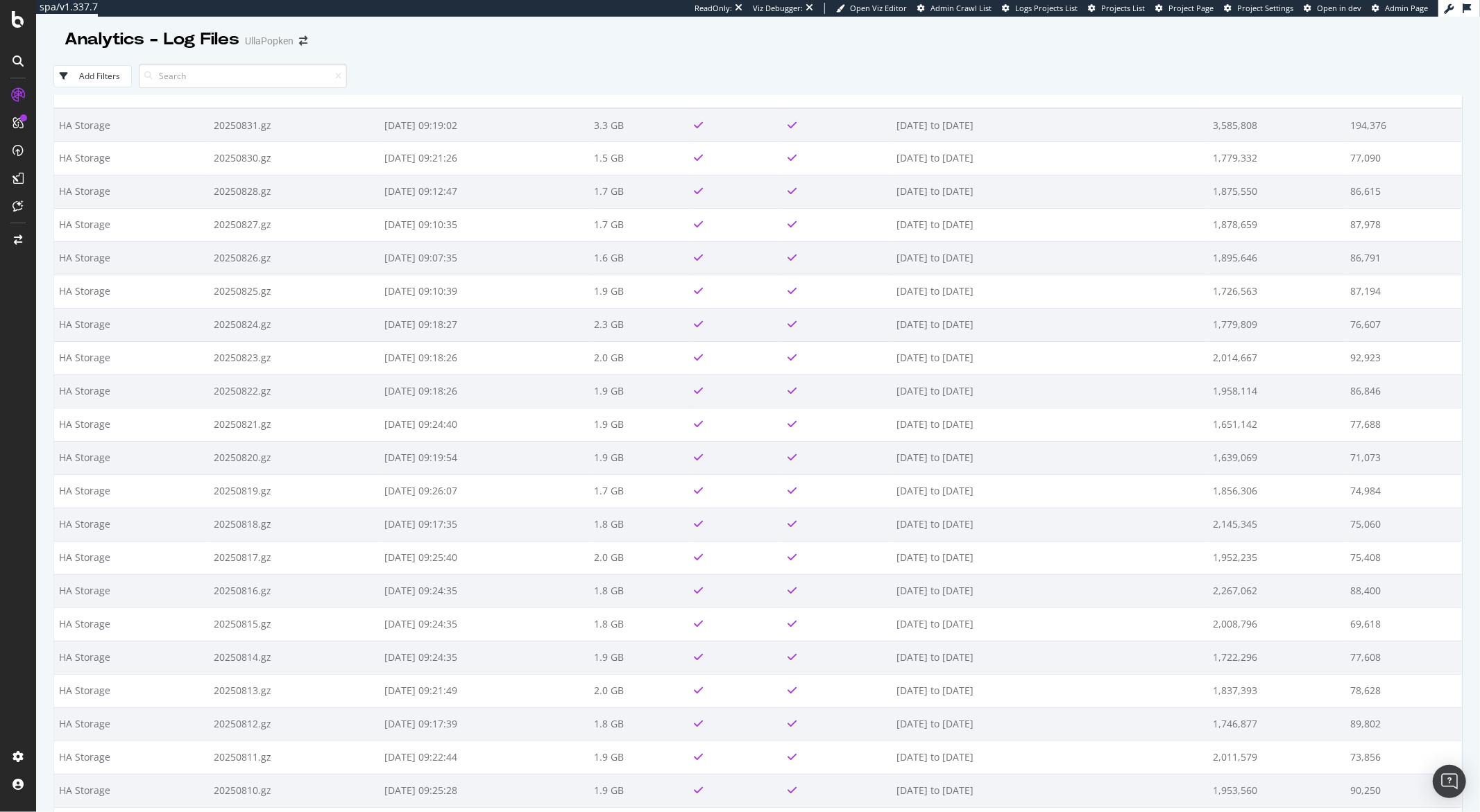
scroll to position [43, 0]
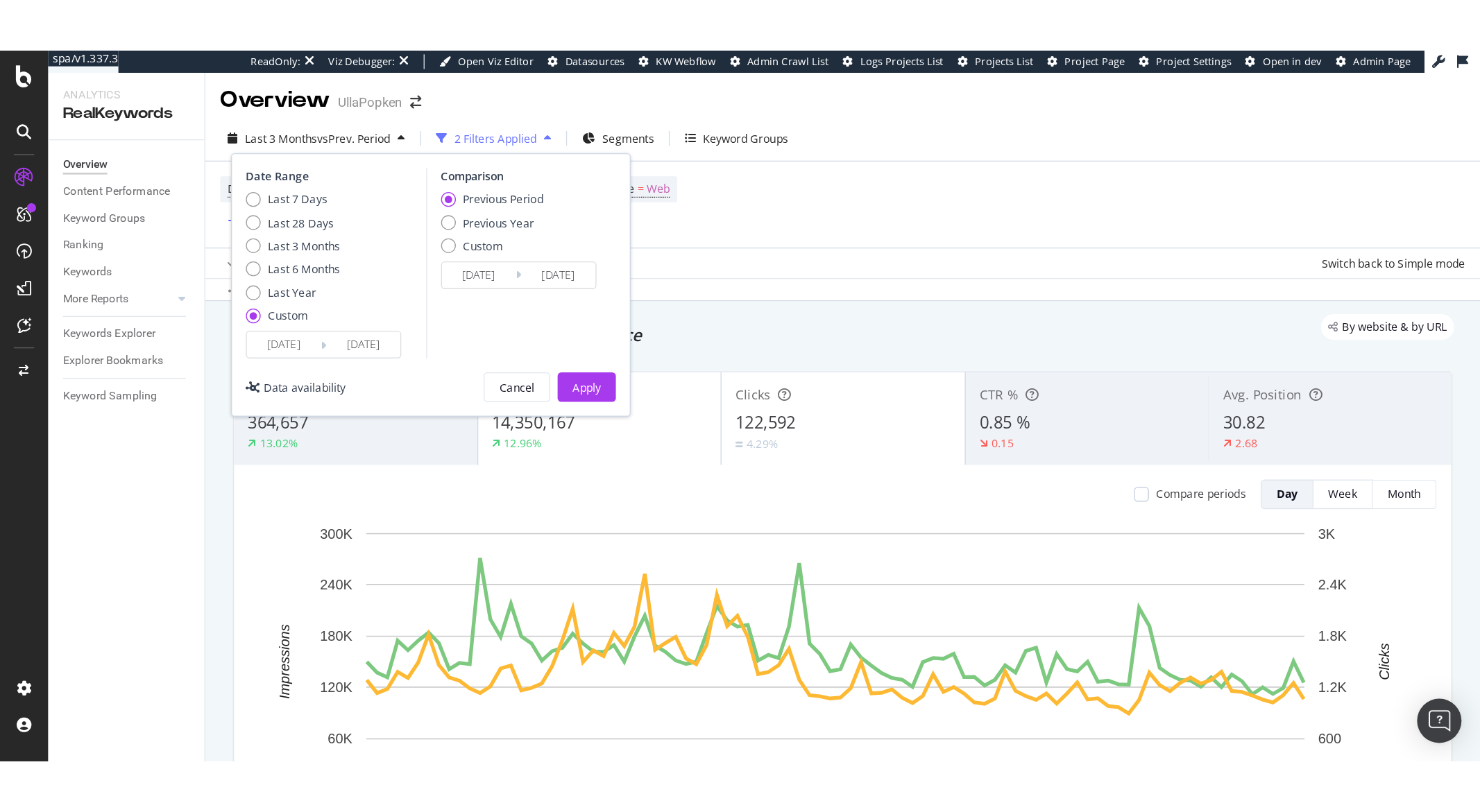
scroll to position [3, 0]
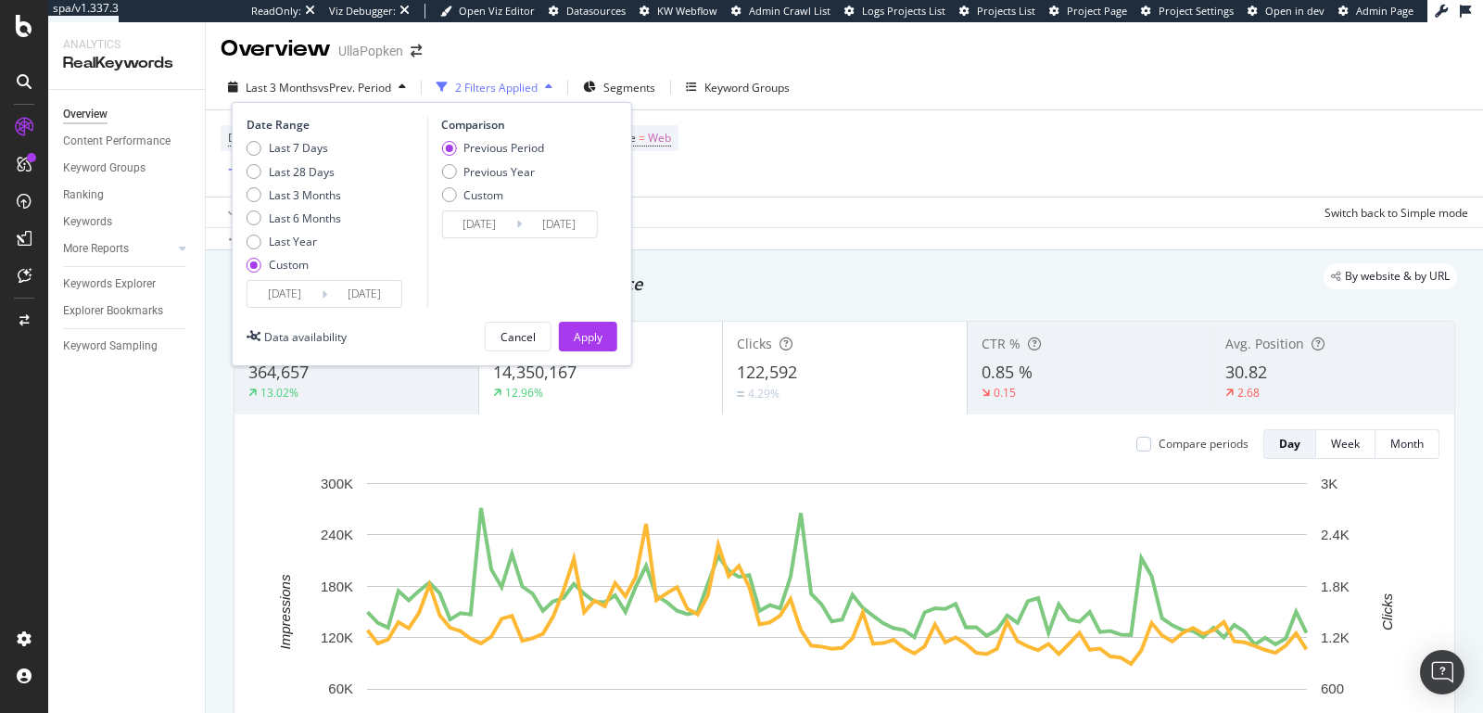
click at [274, 297] on input "[DATE]" at bounding box center [284, 294] width 74 height 26
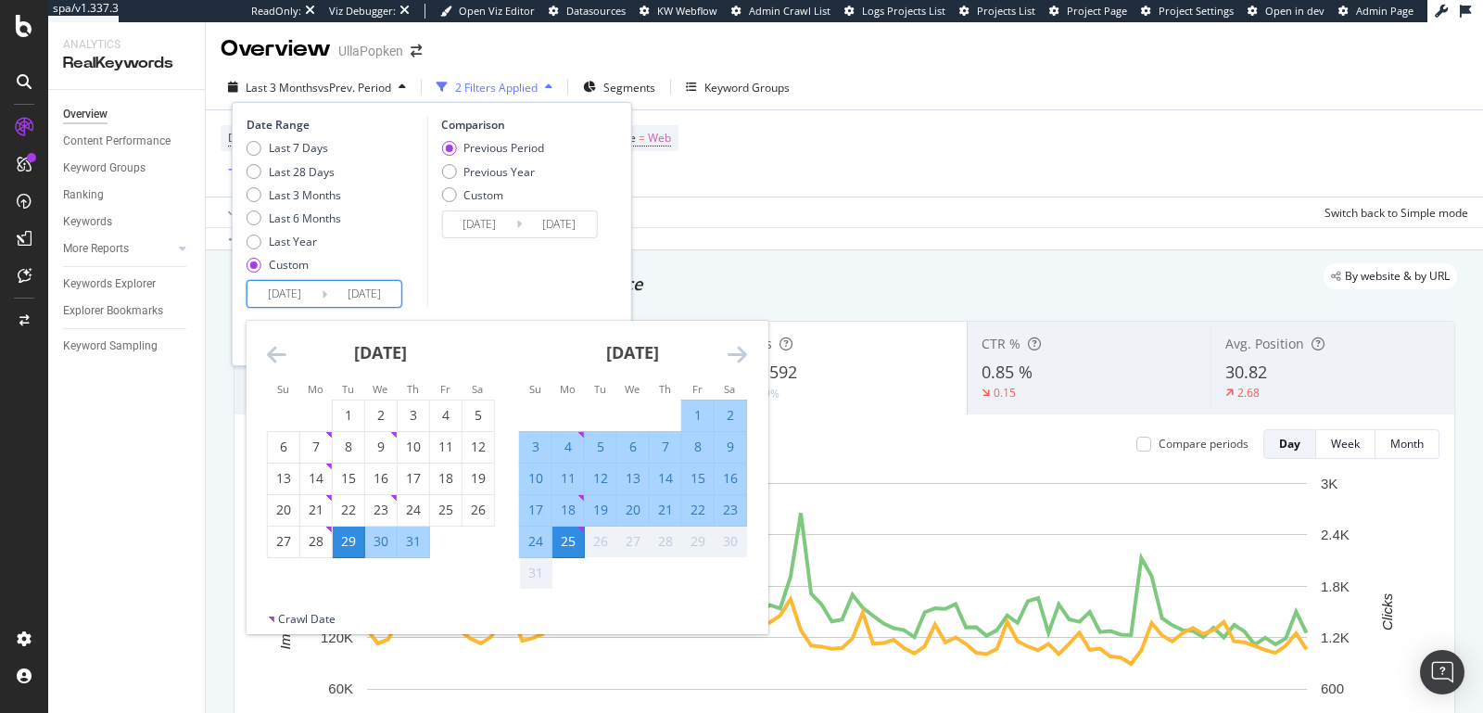
click at [286, 359] on div "July 2025" at bounding box center [381, 360] width 228 height 79
click at [267, 359] on icon "Move backward to switch to the previous month." at bounding box center [276, 354] width 19 height 22
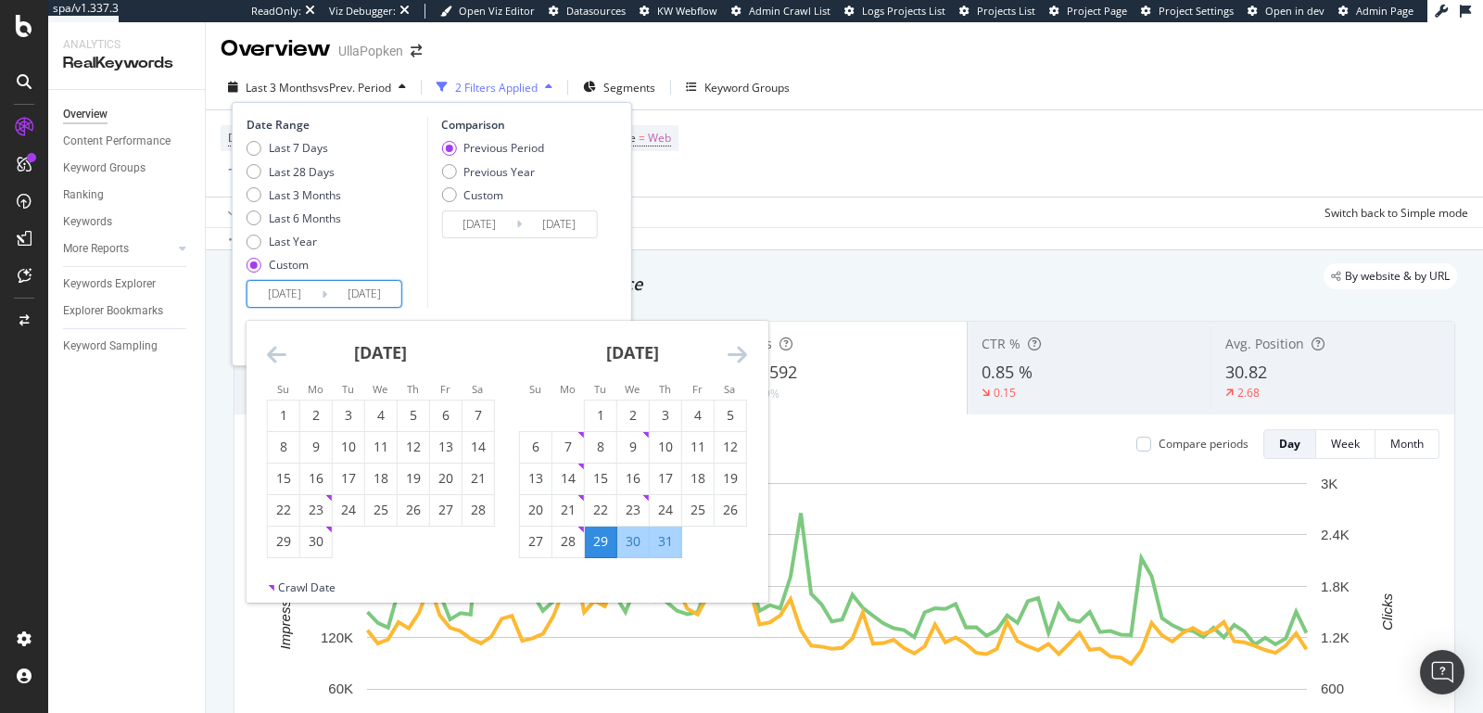
click at [273, 353] on icon "Move backward to switch to the previous month." at bounding box center [276, 354] width 19 height 22
click at [272, 353] on icon "Move backward to switch to the previous month." at bounding box center [276, 354] width 19 height 22
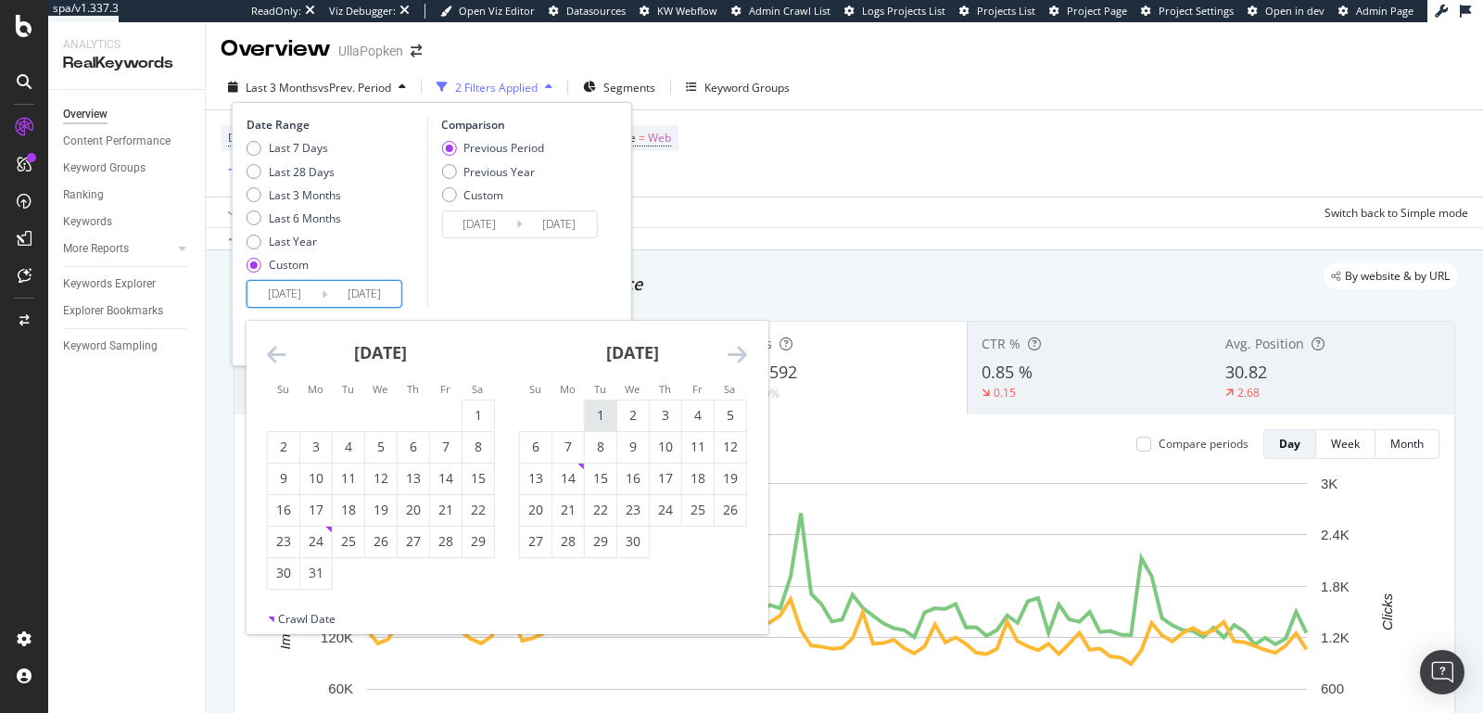
click at [588, 418] on div "1" at bounding box center [601, 415] width 32 height 19
type input "2025/04/01"
type input "2024/11/05"
type input "2025/03/31"
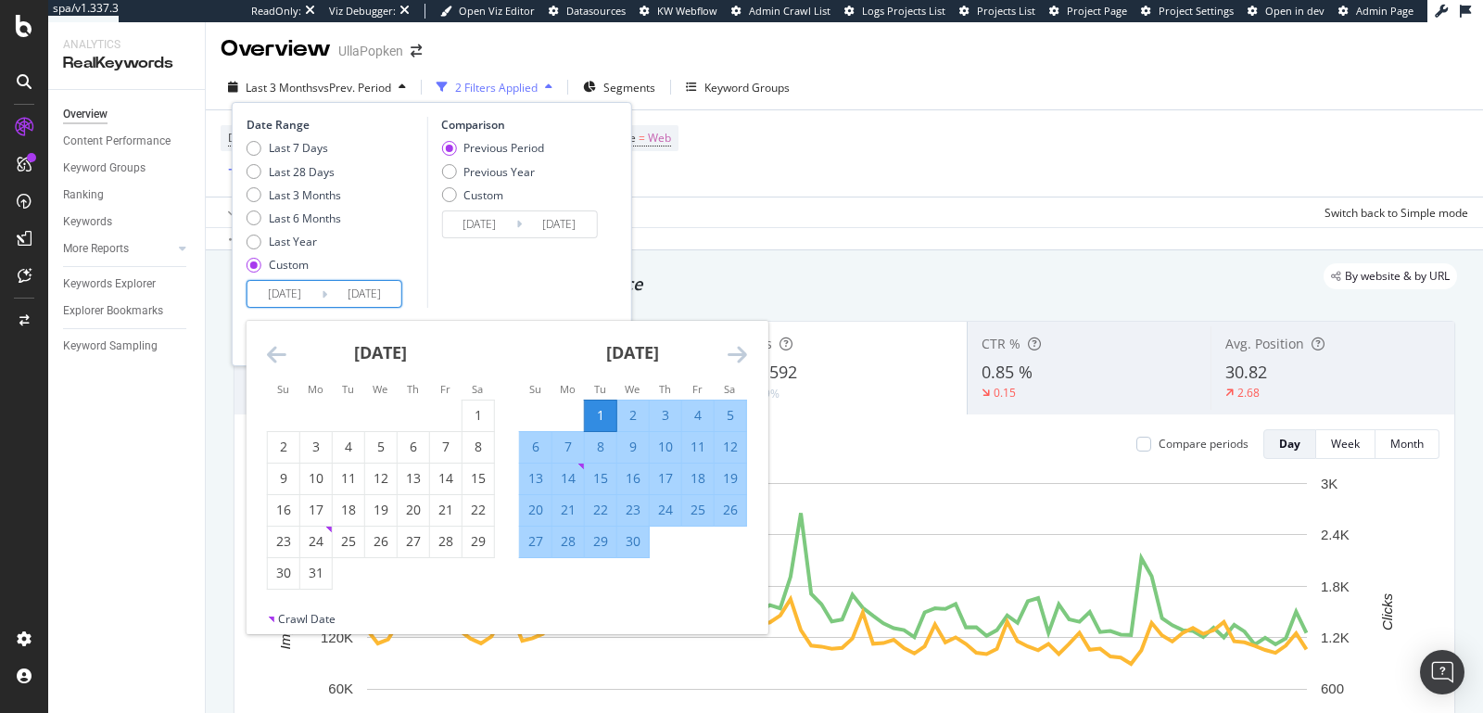
click at [379, 296] on input "2025/08/25" at bounding box center [364, 294] width 74 height 26
click at [741, 359] on icon "Move forward to switch to the next month." at bounding box center [737, 354] width 19 height 22
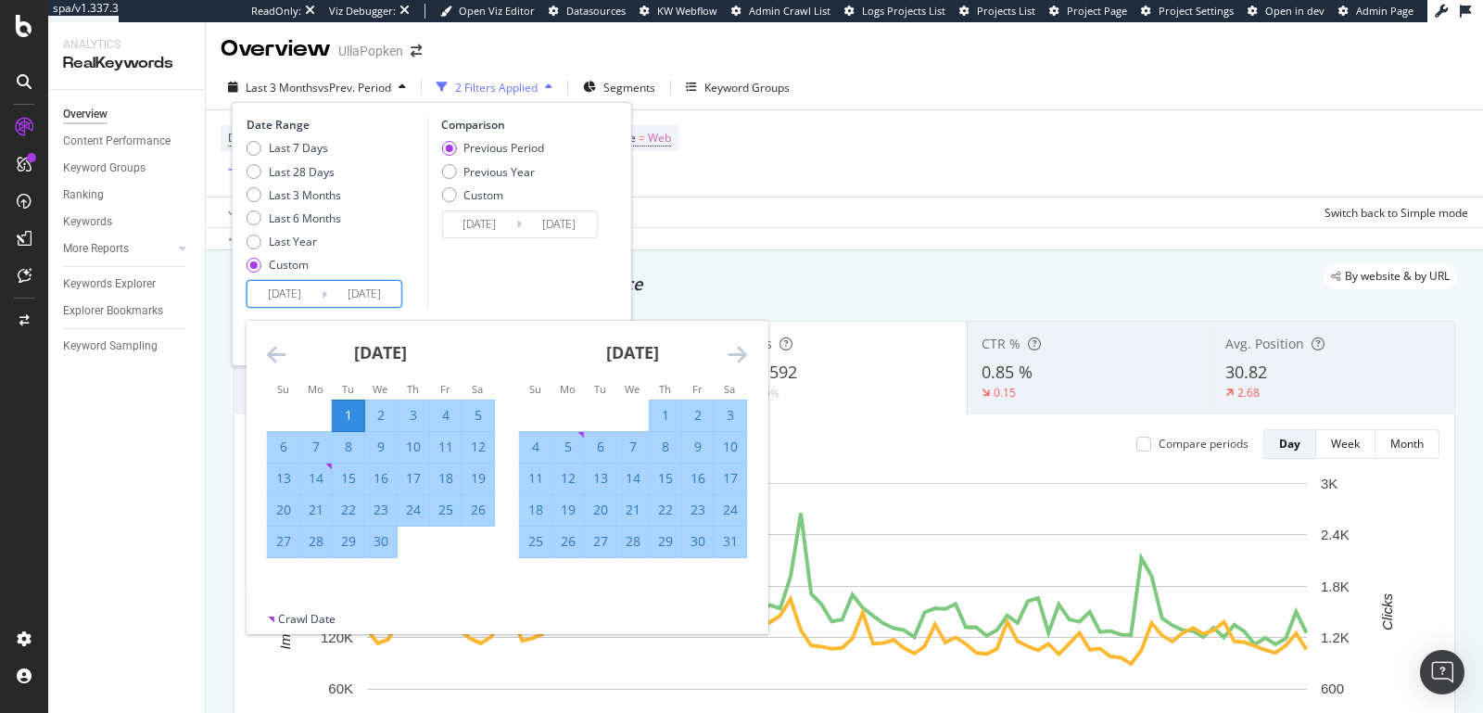
click at [741, 359] on icon "Move forward to switch to the next month." at bounding box center [737, 354] width 19 height 22
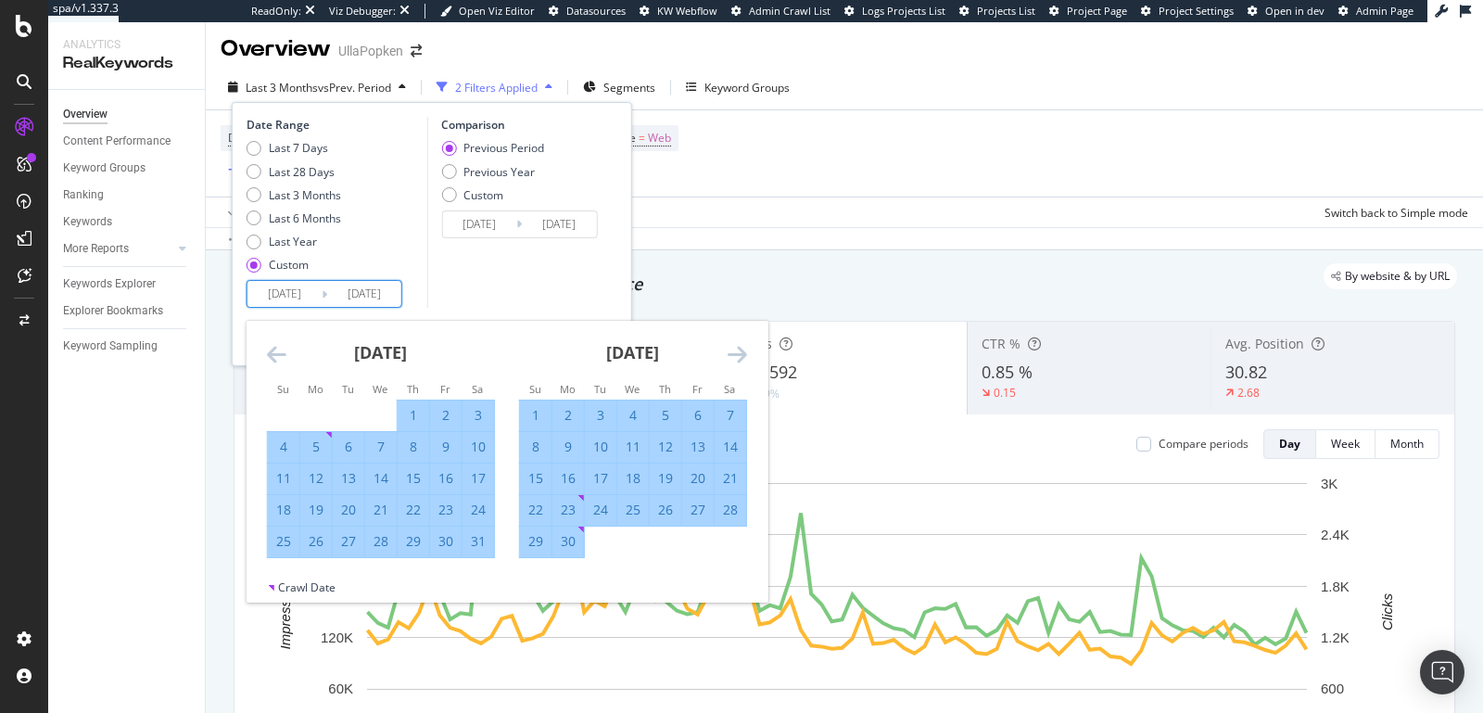
click at [741, 359] on icon "Move forward to switch to the next month." at bounding box center [737, 354] width 19 height 22
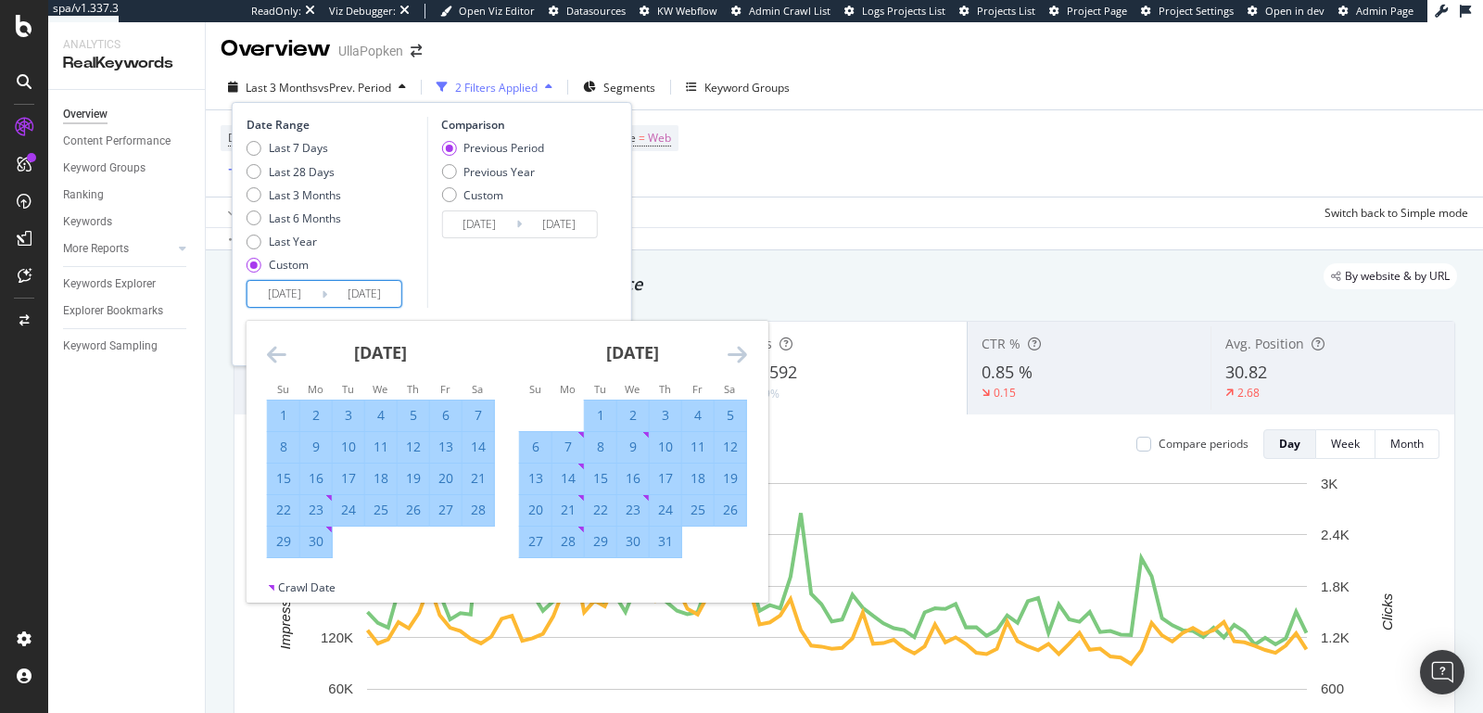
click at [741, 359] on icon "Move forward to switch to the next month." at bounding box center [737, 354] width 19 height 22
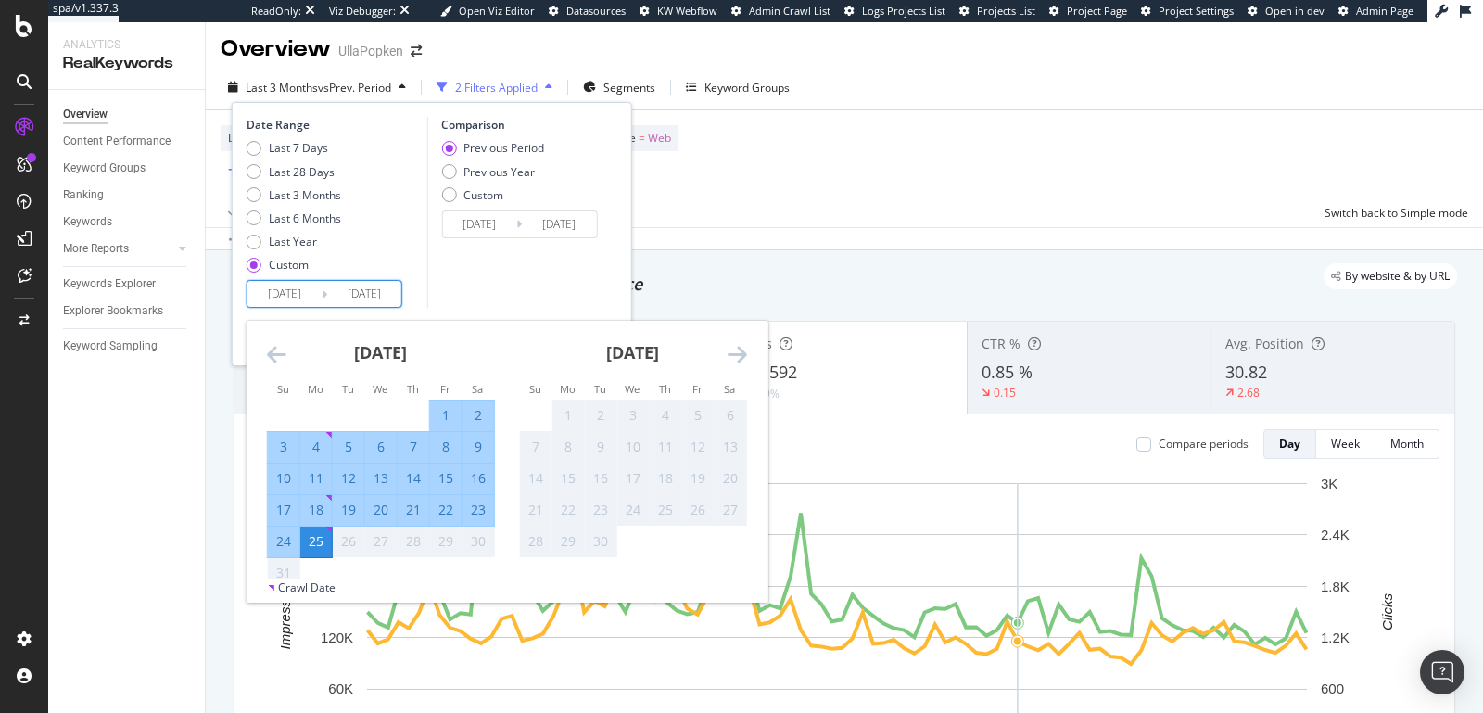
click at [419, 289] on div "Date Range Last 7 Days Last 28 Days Last 3 Months Last 6 Months Last Year Custo…" at bounding box center [335, 212] width 176 height 191
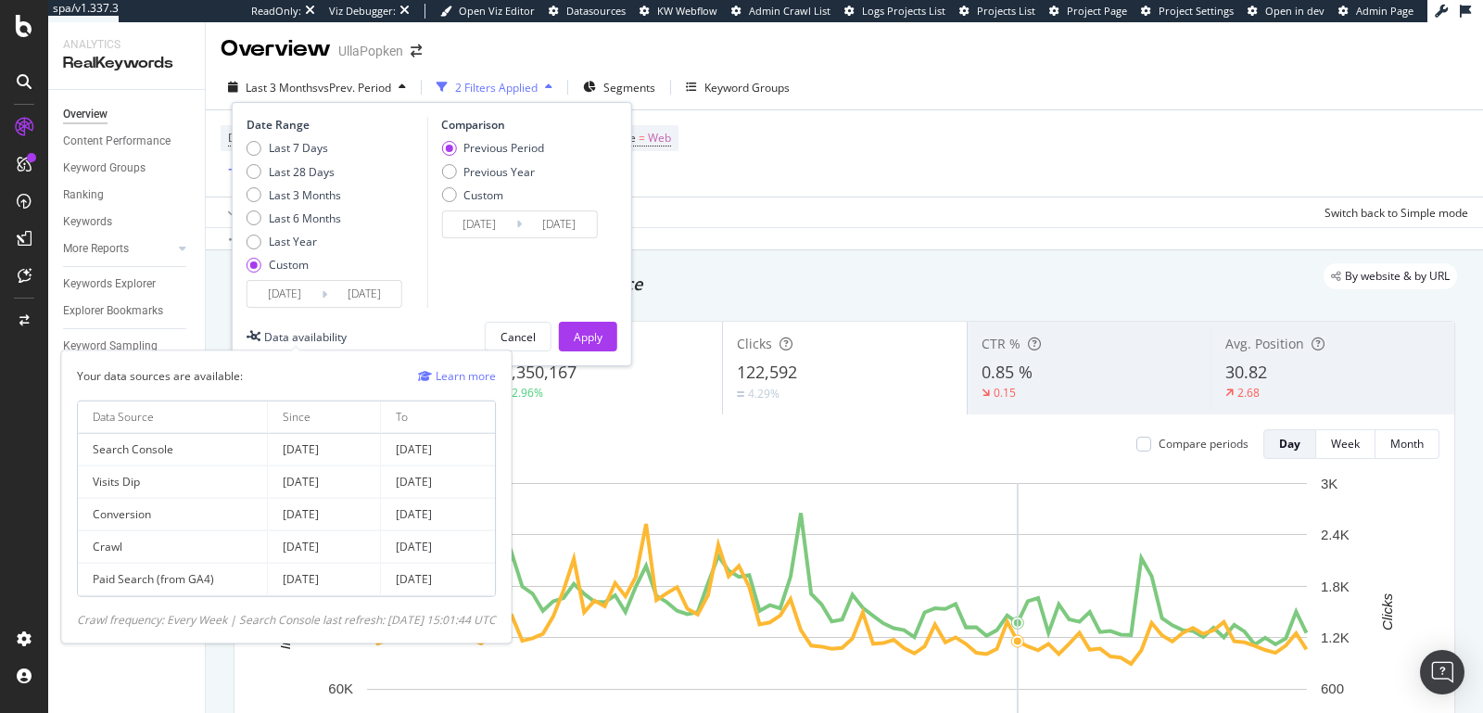
click at [339, 334] on div "Data availability" at bounding box center [305, 337] width 82 height 16
click at [341, 329] on div "Data availability" at bounding box center [305, 337] width 82 height 16
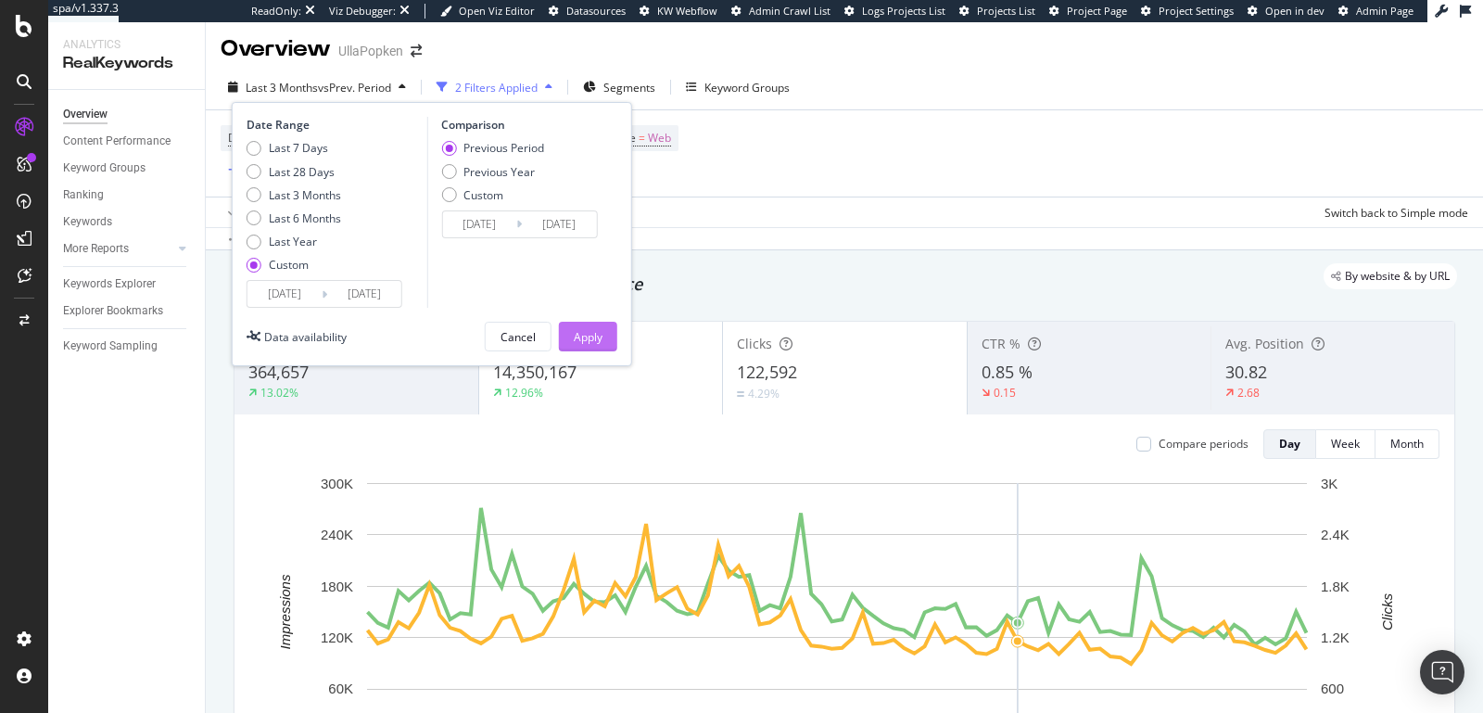
click at [592, 340] on div "Apply" at bounding box center [588, 337] width 29 height 16
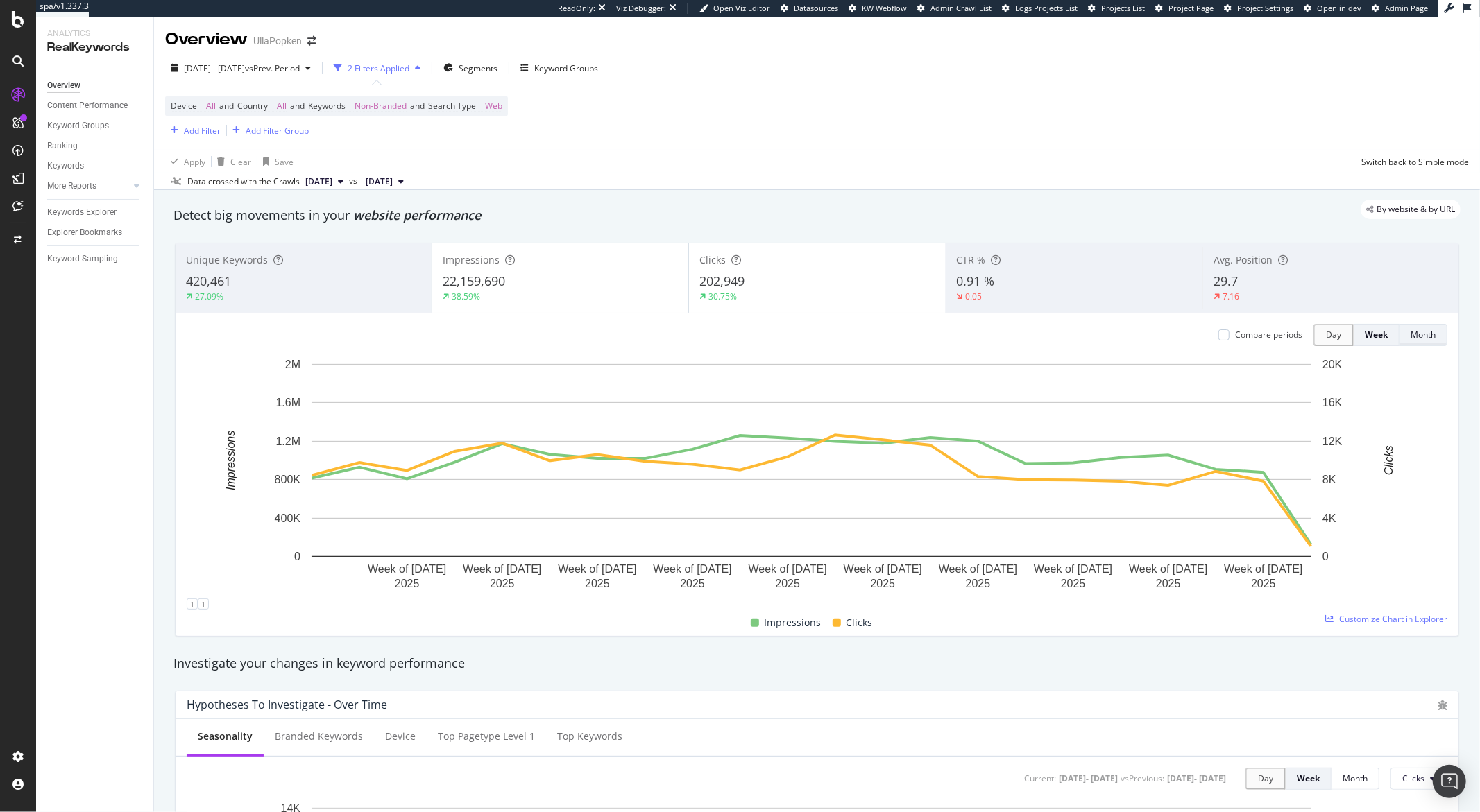
click at [1109, 337] on div "Month" at bounding box center [1422, 335] width 25 height 12
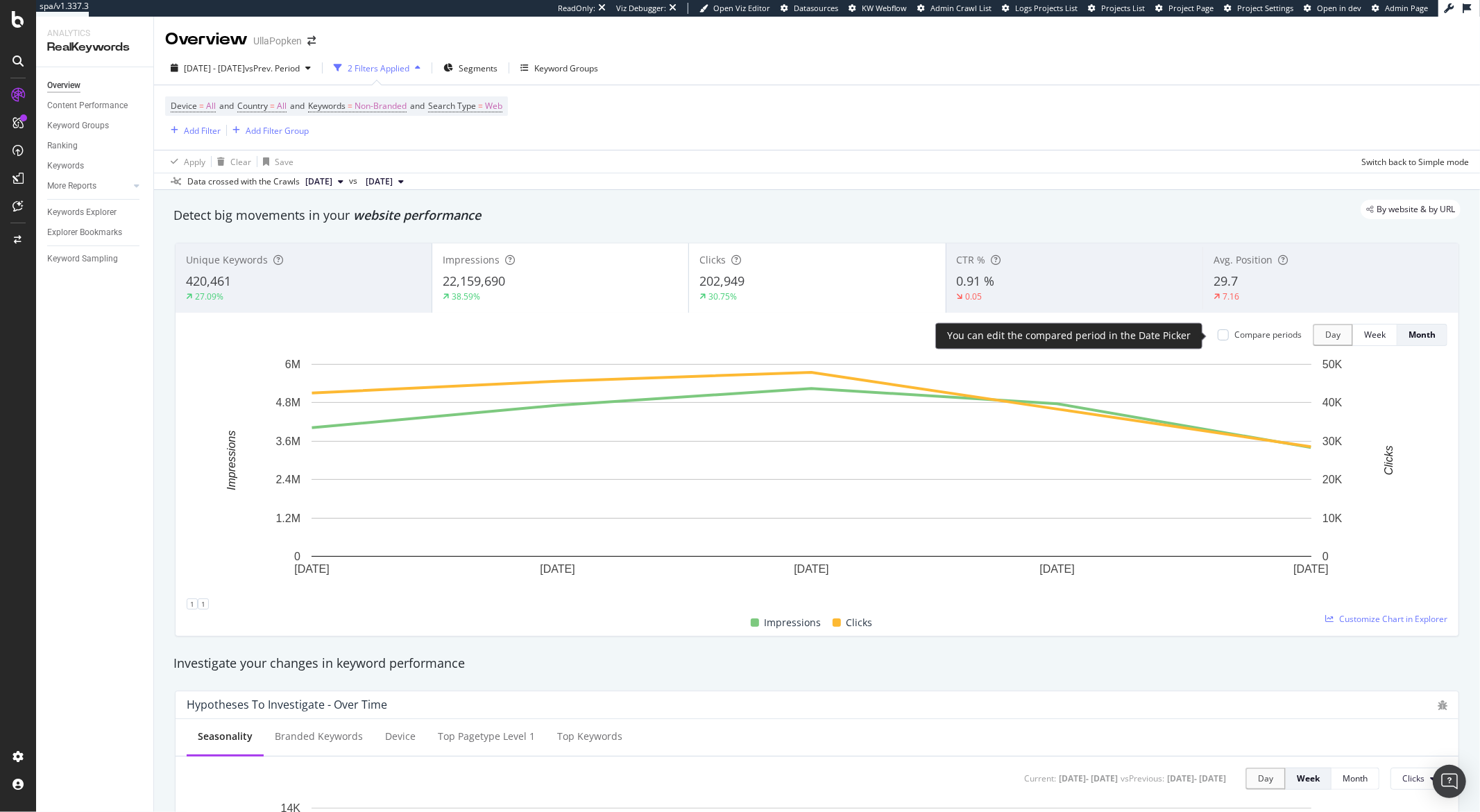
click at [1109, 339] on div "Compare periods" at bounding box center [1268, 335] width 67 height 12
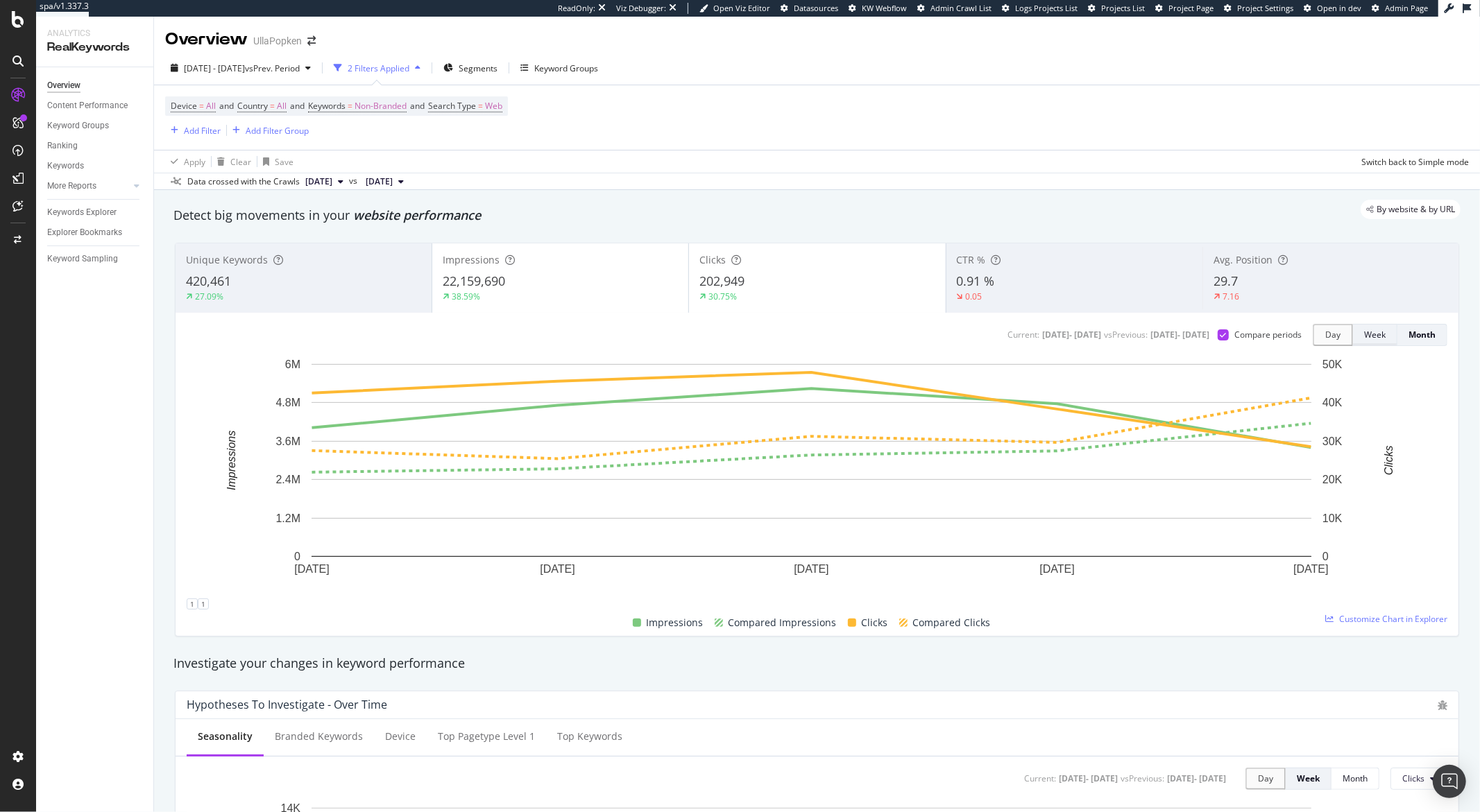
click at [1109, 339] on div "Week" at bounding box center [1374, 335] width 22 height 12
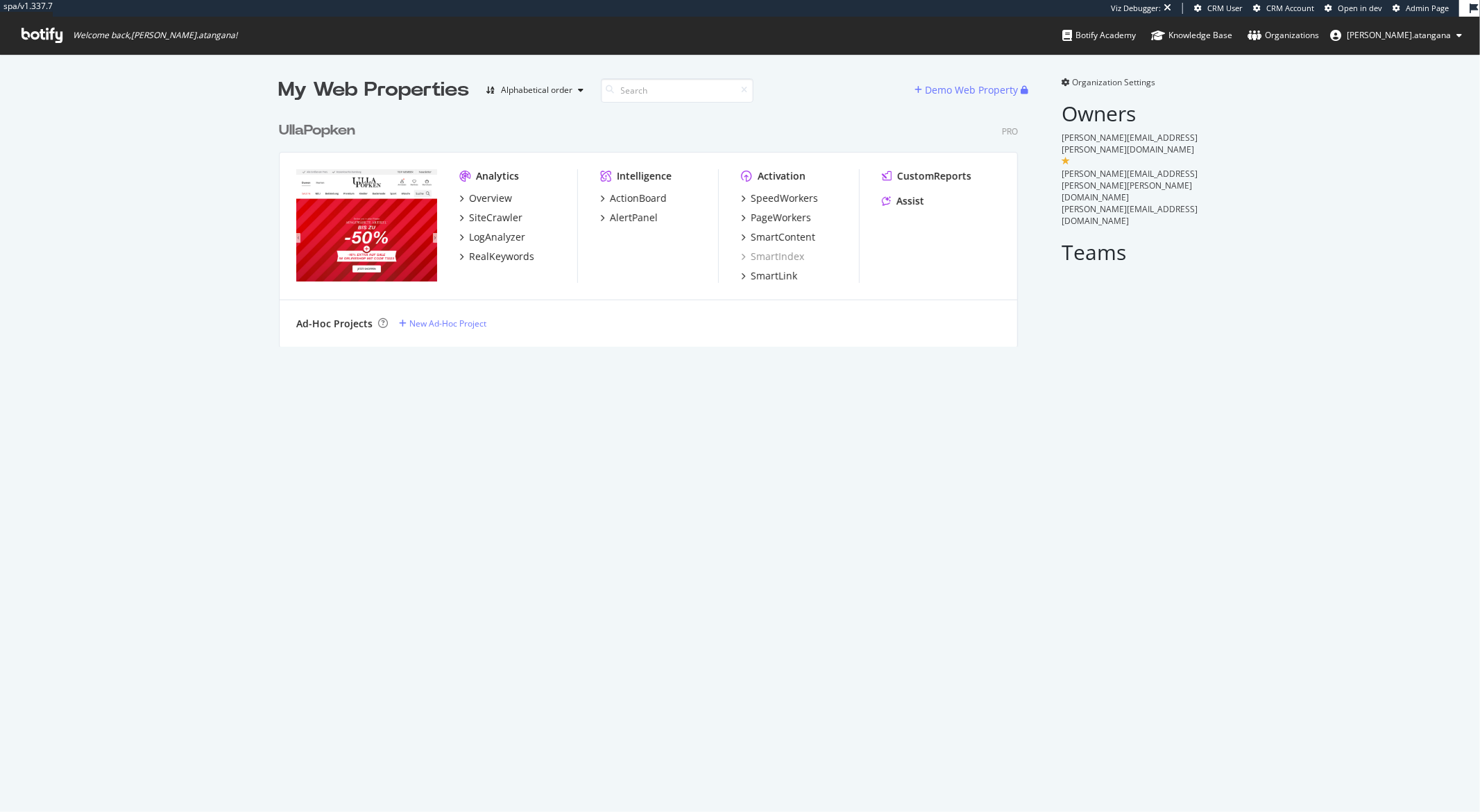
scroll to position [231, 738]
click at [486, 259] on div "RealKeywords" at bounding box center [501, 257] width 65 height 14
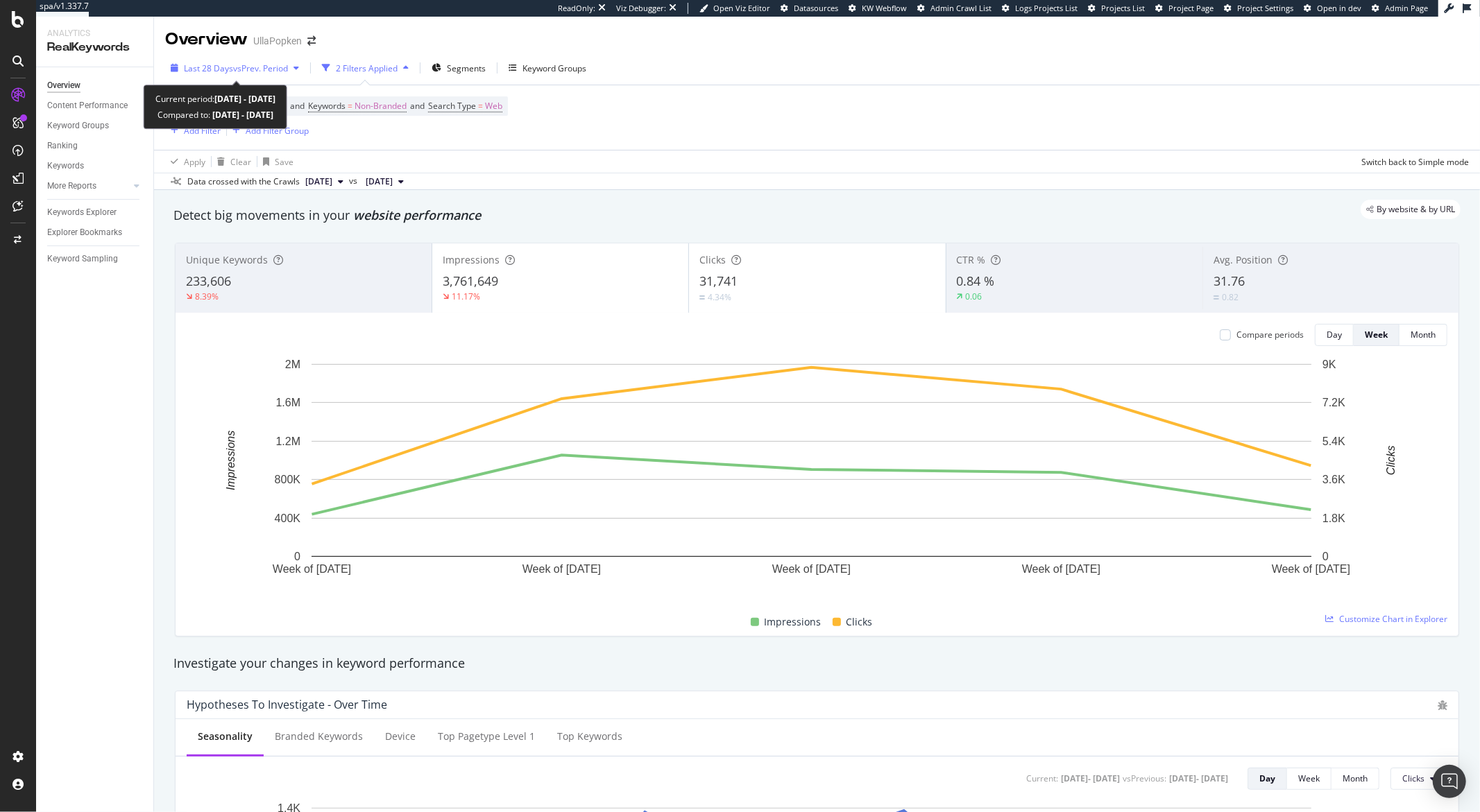
click at [299, 70] on icon "button" at bounding box center [296, 67] width 5 height 8
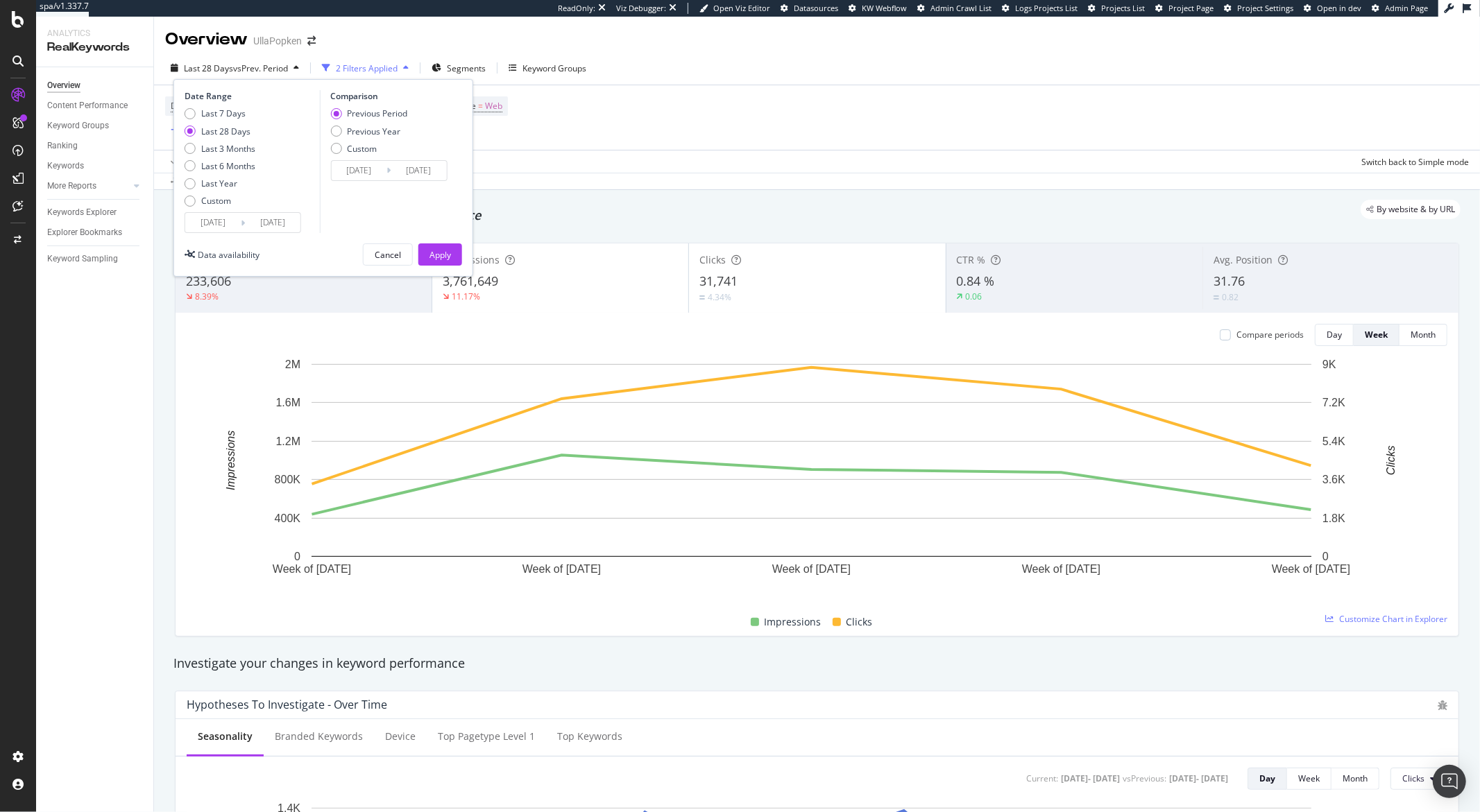
click at [222, 226] on input "2025/08/01" at bounding box center [213, 223] width 55 height 19
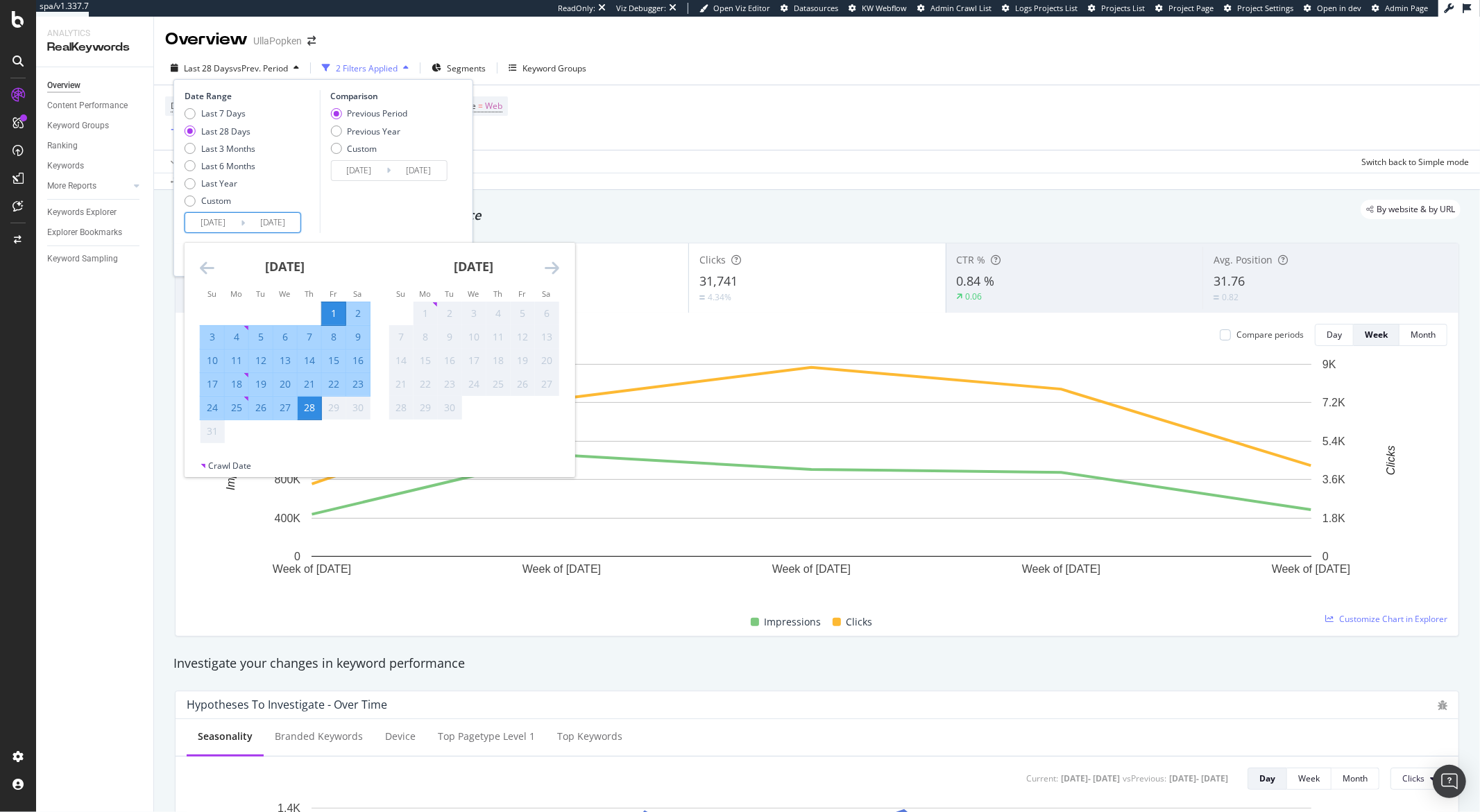
click at [219, 275] on div "August 2025" at bounding box center [285, 272] width 171 height 59
click at [213, 271] on icon "Move backward to switch to the previous month." at bounding box center [207, 268] width 14 height 16
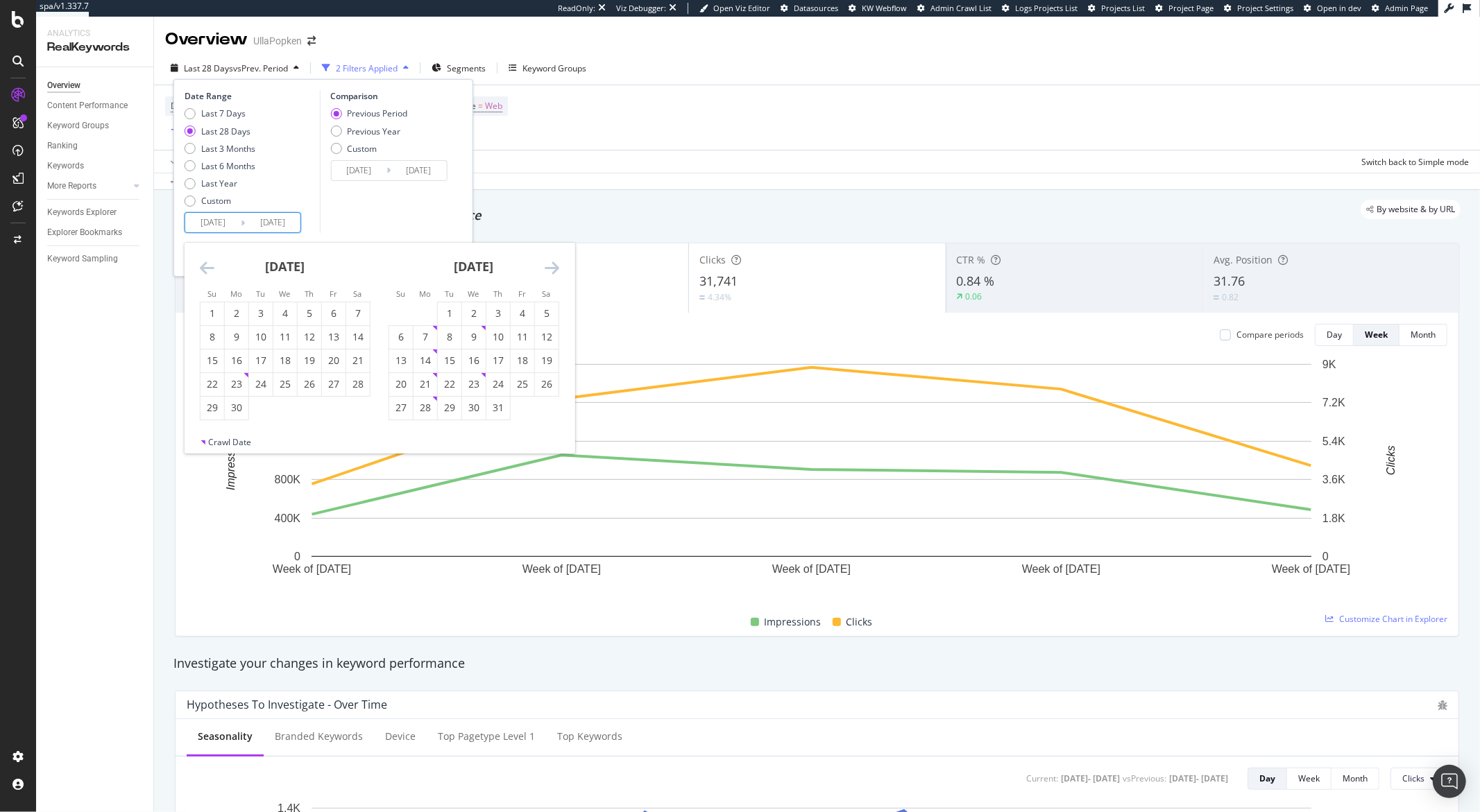
click at [213, 271] on icon "Move backward to switch to the previous month." at bounding box center [207, 268] width 14 height 16
click at [262, 311] on div "1" at bounding box center [261, 314] width 24 height 14
type input "2025/04/01"
type input "2024/11/02"
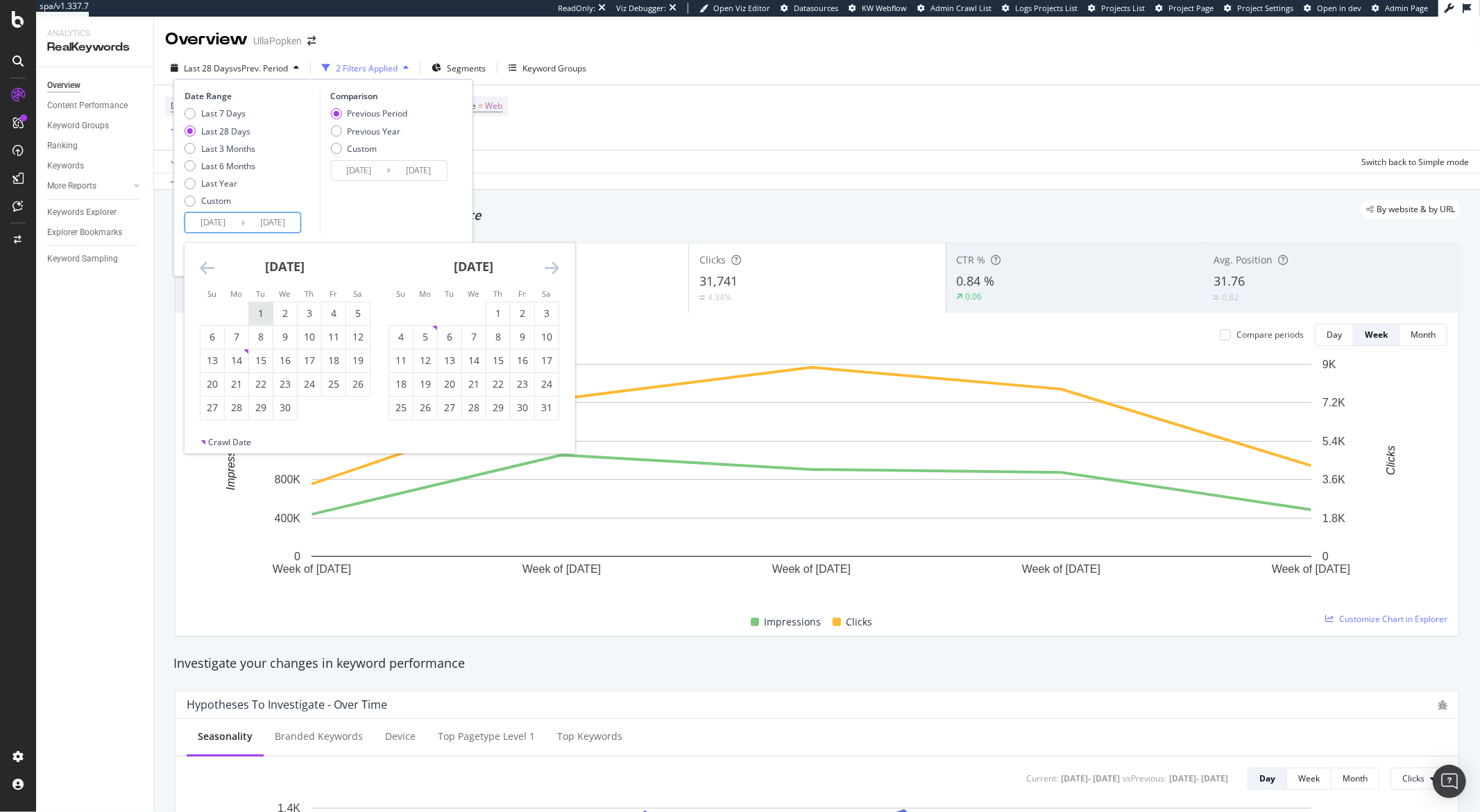
type input "2025/03/31"
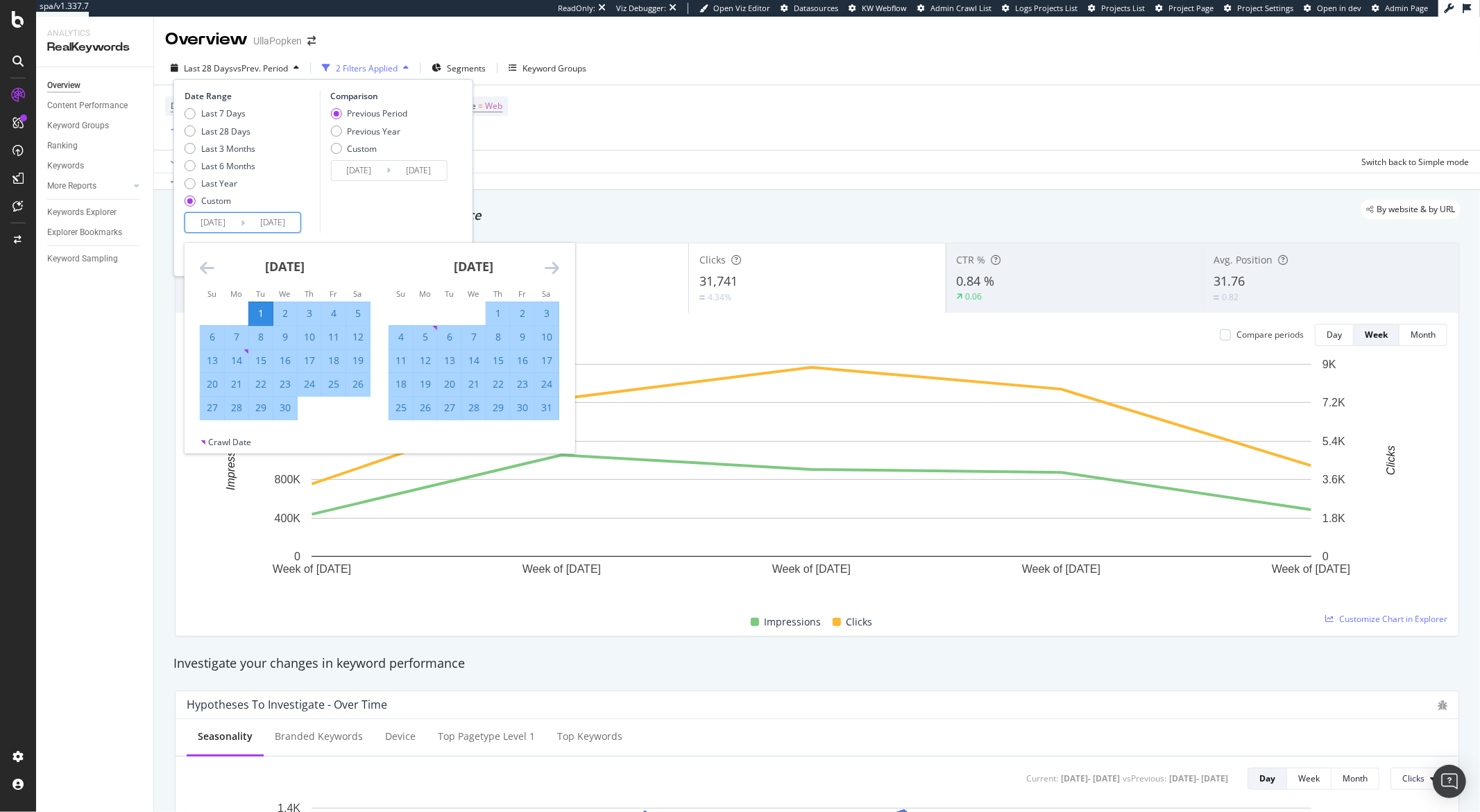
click at [326, 217] on div "Comparison Previous Period Previous Year Custom 2024/11/02 Navigate forward to …" at bounding box center [385, 161] width 132 height 143
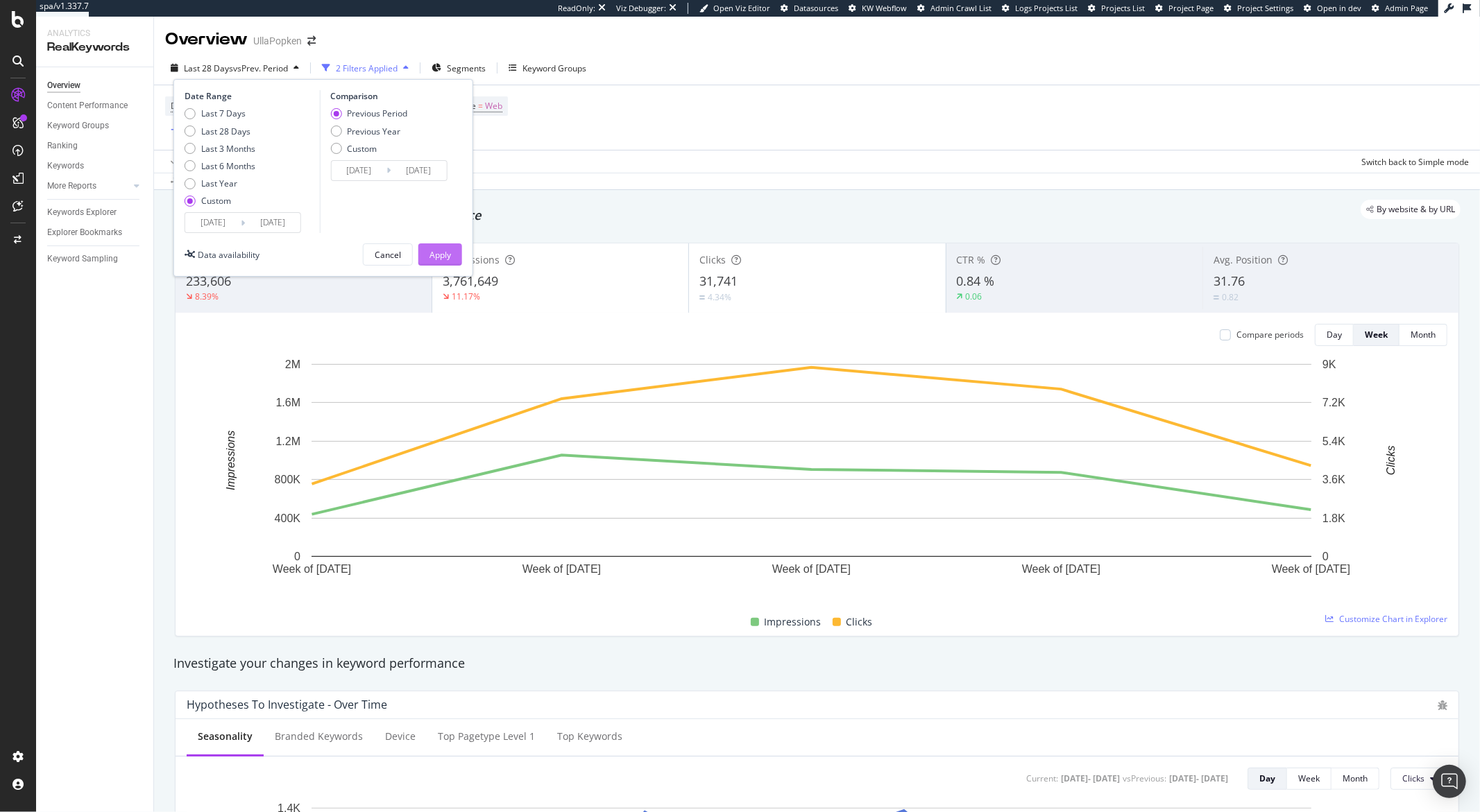
click at [448, 255] on div "Apply" at bounding box center [440, 255] width 22 height 12
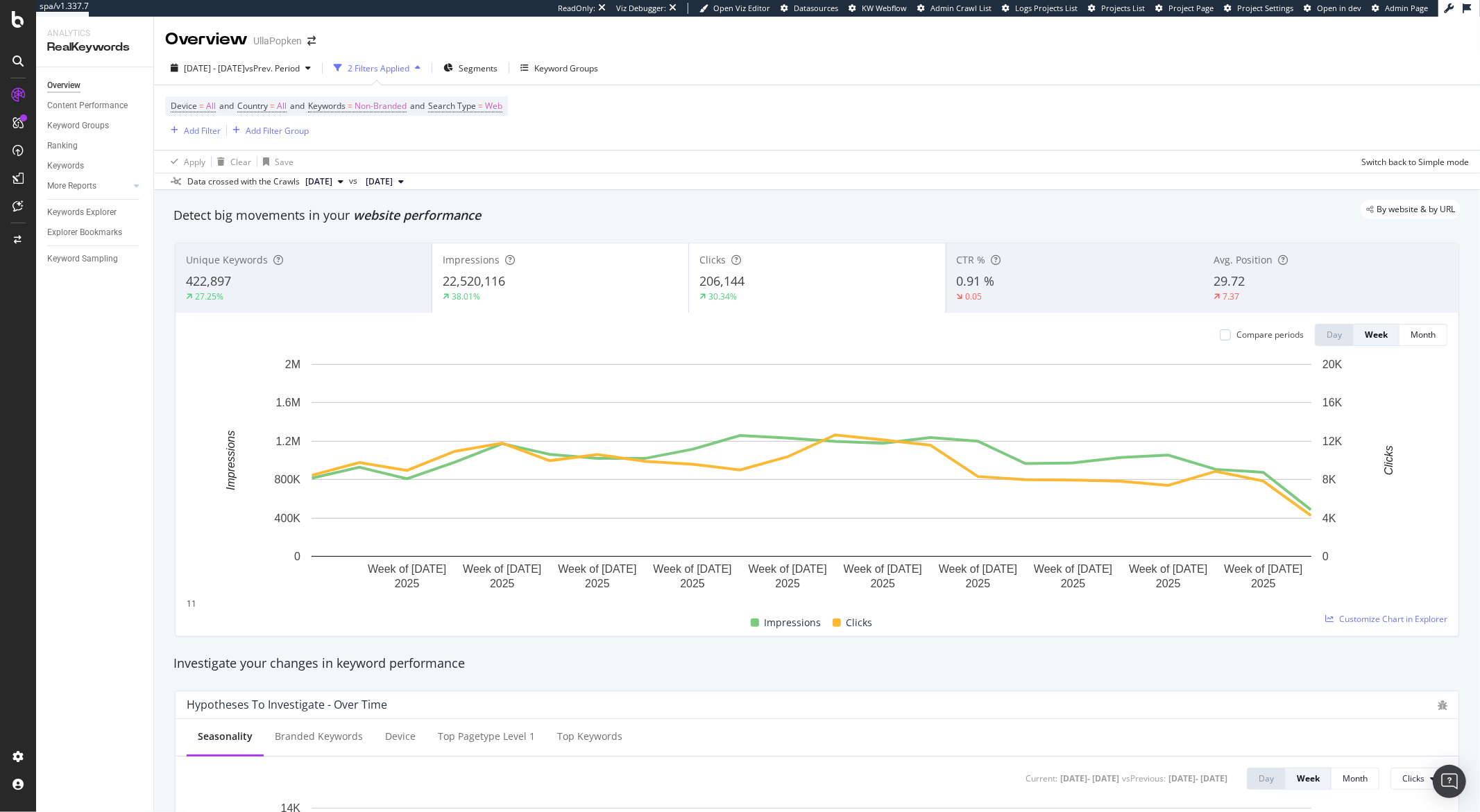
click at [332, 186] on span "2025 Aug. 24th" at bounding box center [319, 181] width 27 height 13
click at [365, 233] on div "2025 Aug. 31st" at bounding box center [339, 229] width 72 height 13
click at [404, 183] on icon at bounding box center [401, 181] width 5 height 8
click at [427, 282] on div "2025 Apr. 14th" at bounding box center [428, 281] width 72 height 13
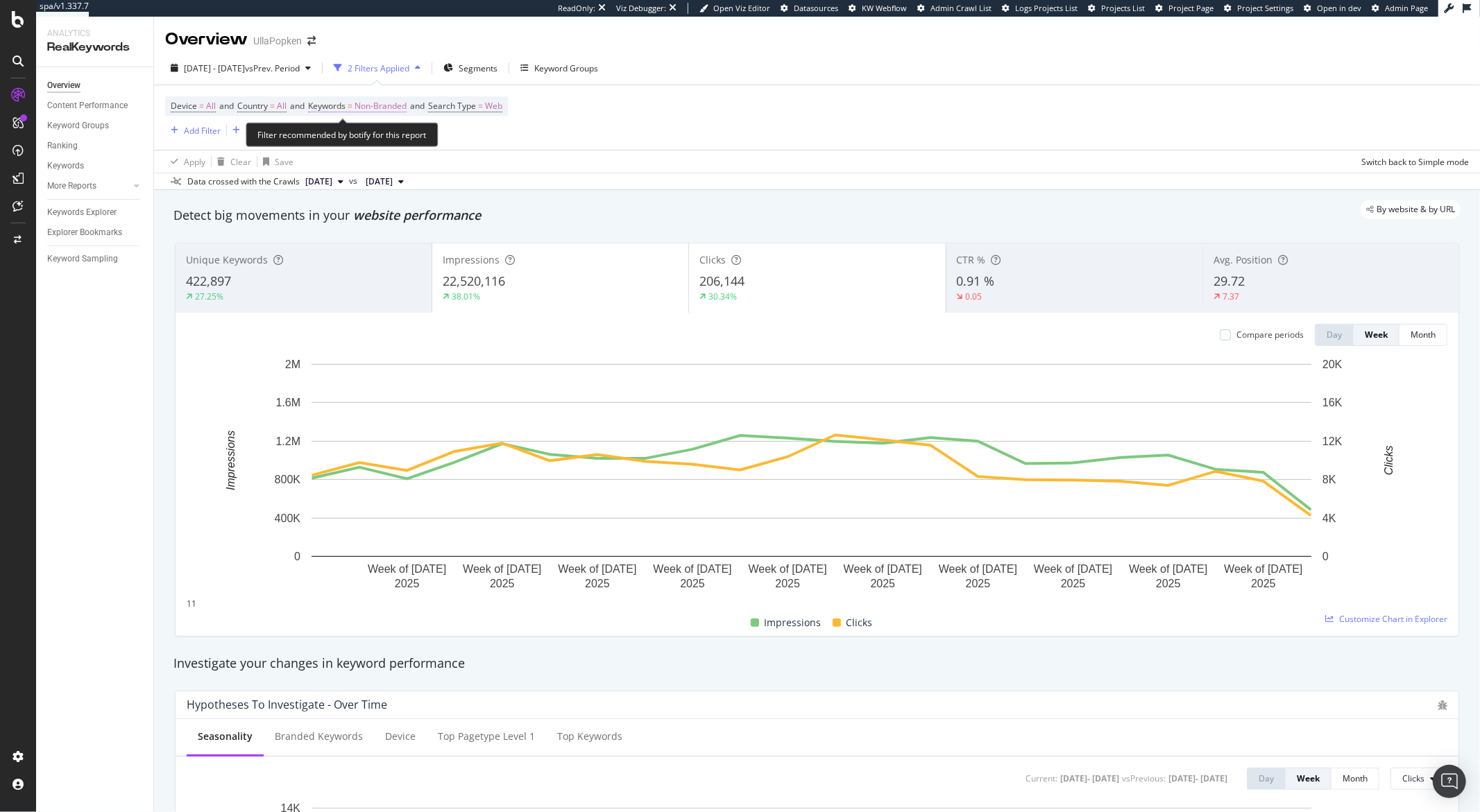
click at [405, 106] on span "Non-Branded" at bounding box center [381, 106] width 52 height 19
click at [371, 122] on span "Non-Branded" at bounding box center [345, 116] width 52 height 12
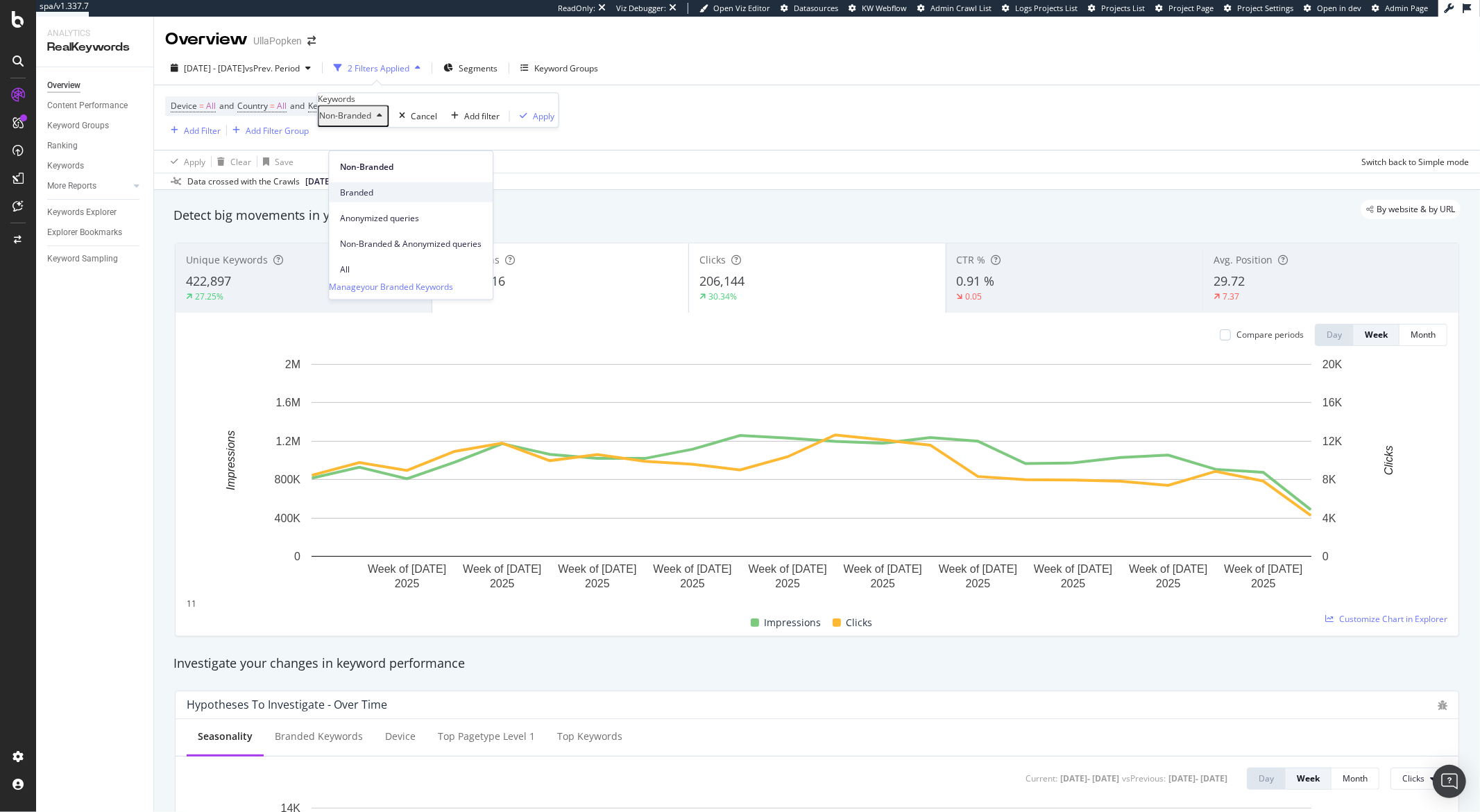
click at [383, 187] on span "Branded" at bounding box center [410, 192] width 141 height 13
click at [491, 123] on button "Apply" at bounding box center [515, 116] width 49 height 13
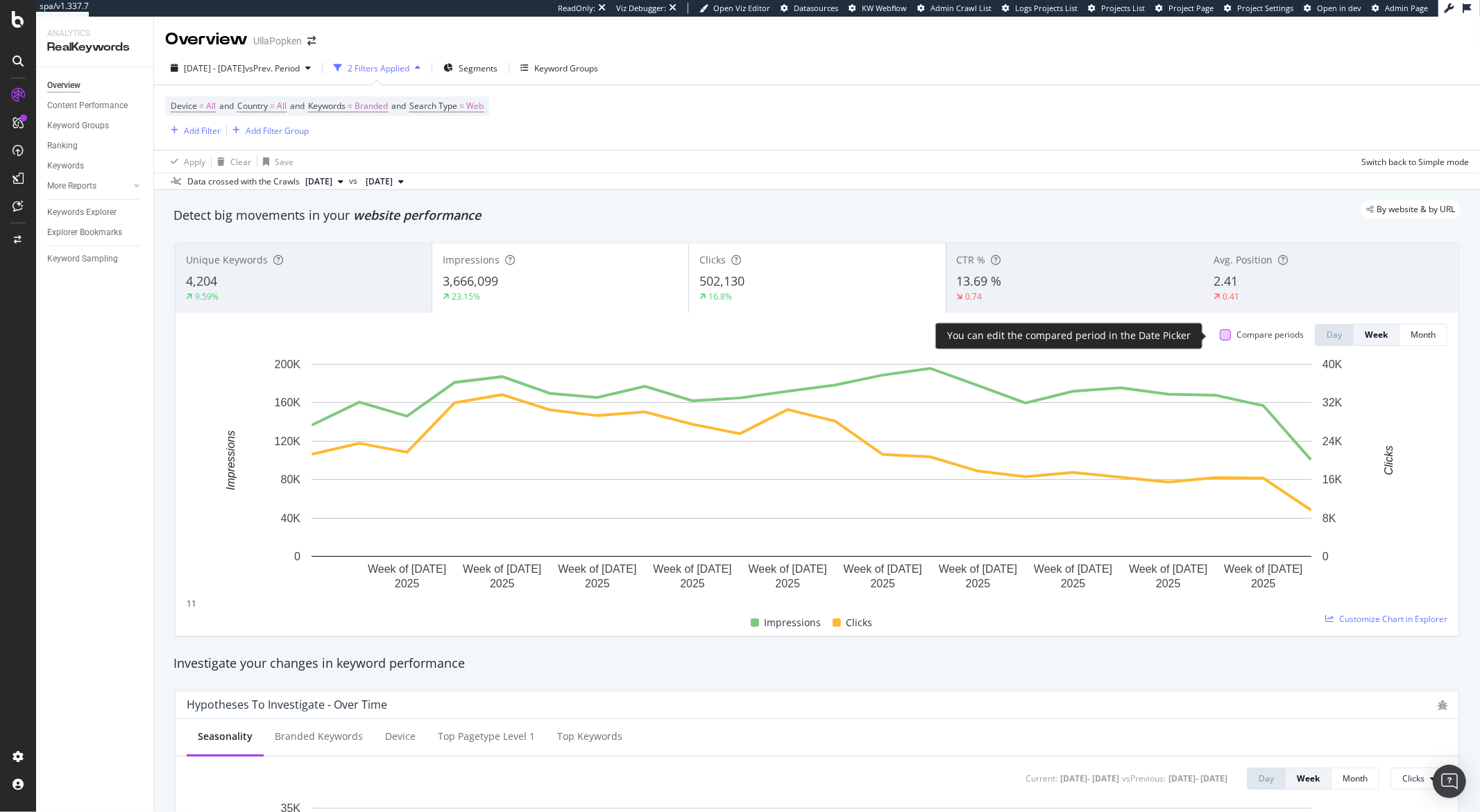
click at [1219, 338] on div at bounding box center [1225, 335] width 11 height 11
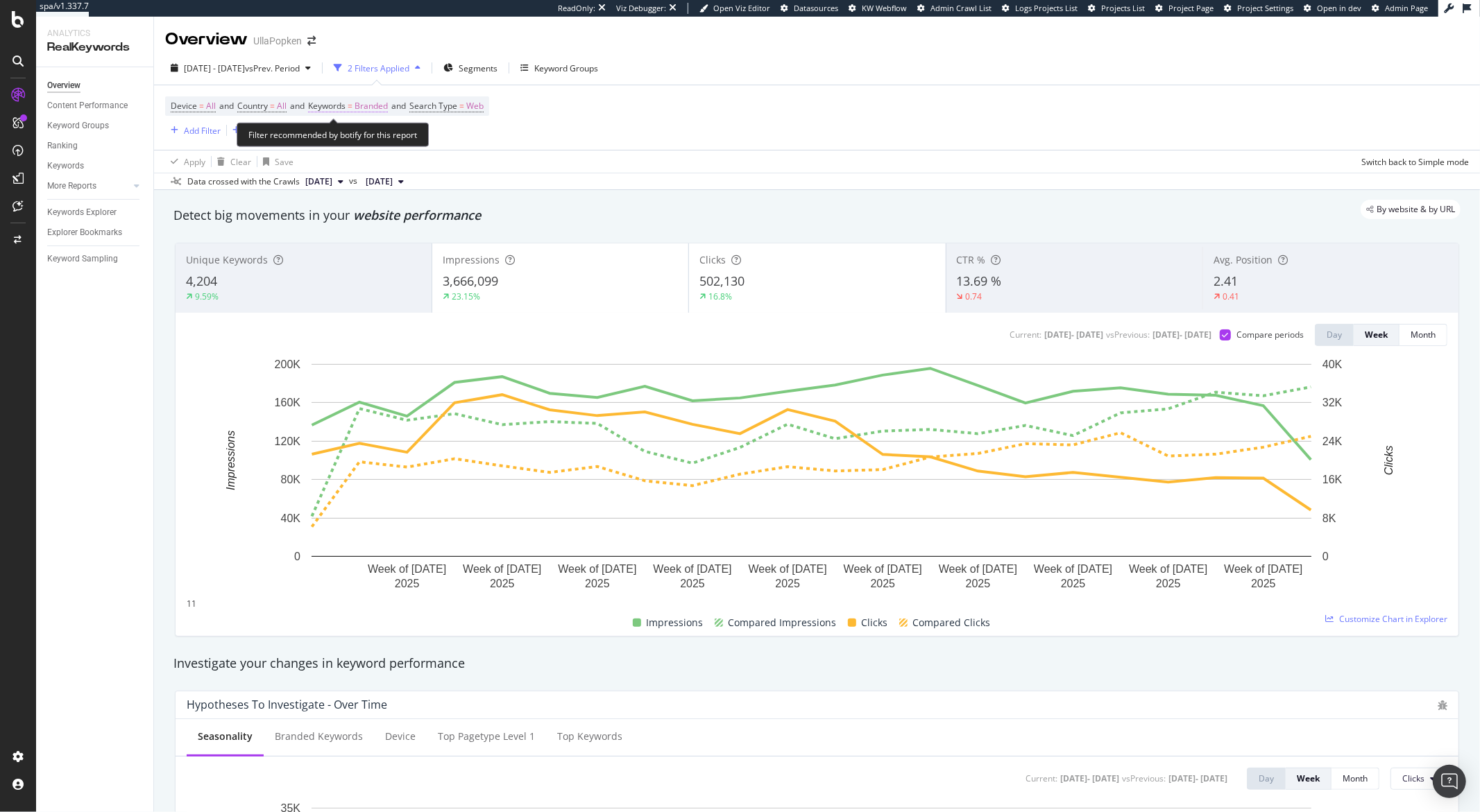
click at [388, 109] on span "Branded" at bounding box center [371, 106] width 33 height 19
click at [364, 120] on icon "button" at bounding box center [360, 115] width 5 height 8
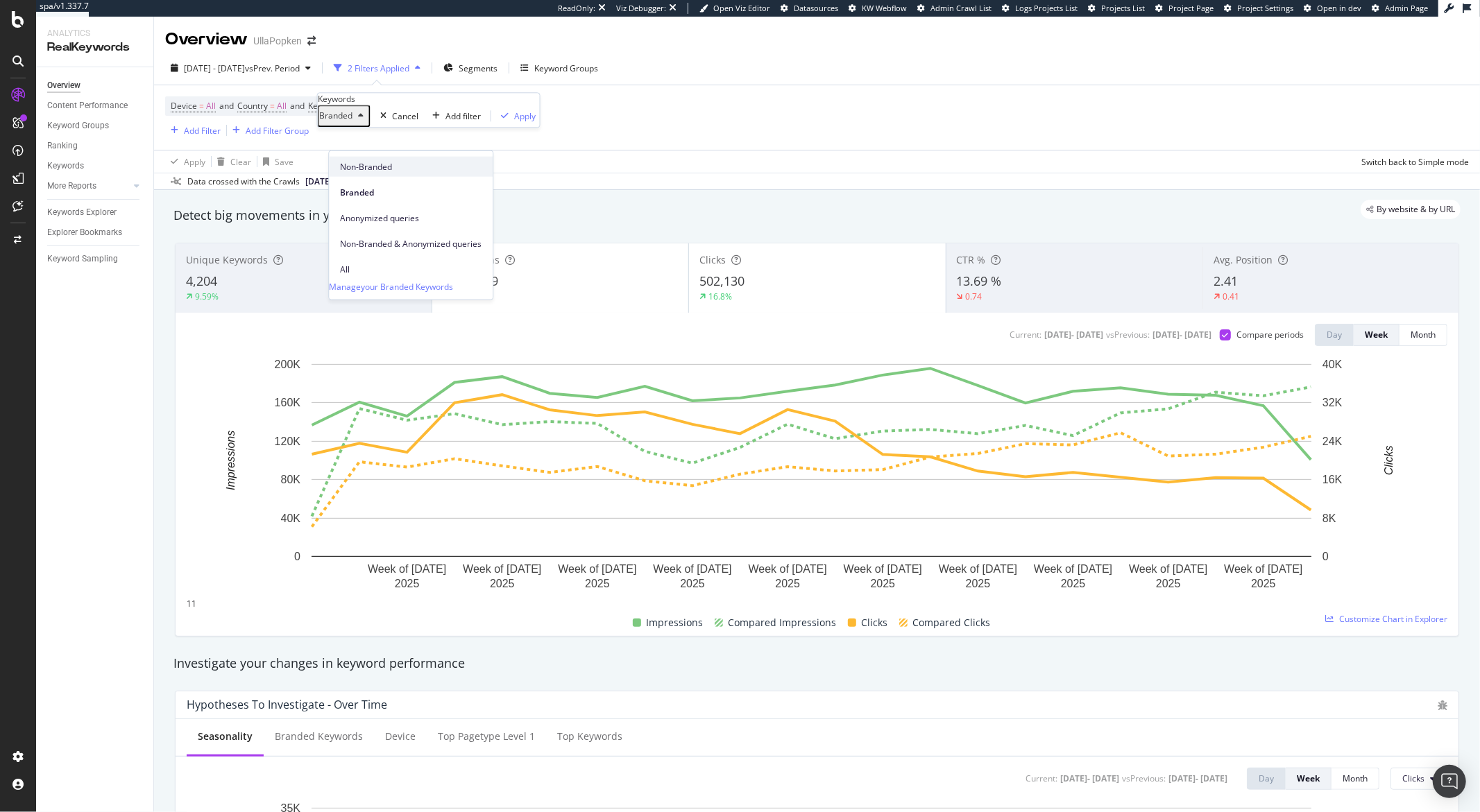
click at [364, 171] on span "Non-Branded" at bounding box center [410, 166] width 141 height 13
click at [533, 122] on div "Apply" at bounding box center [543, 116] width 22 height 12
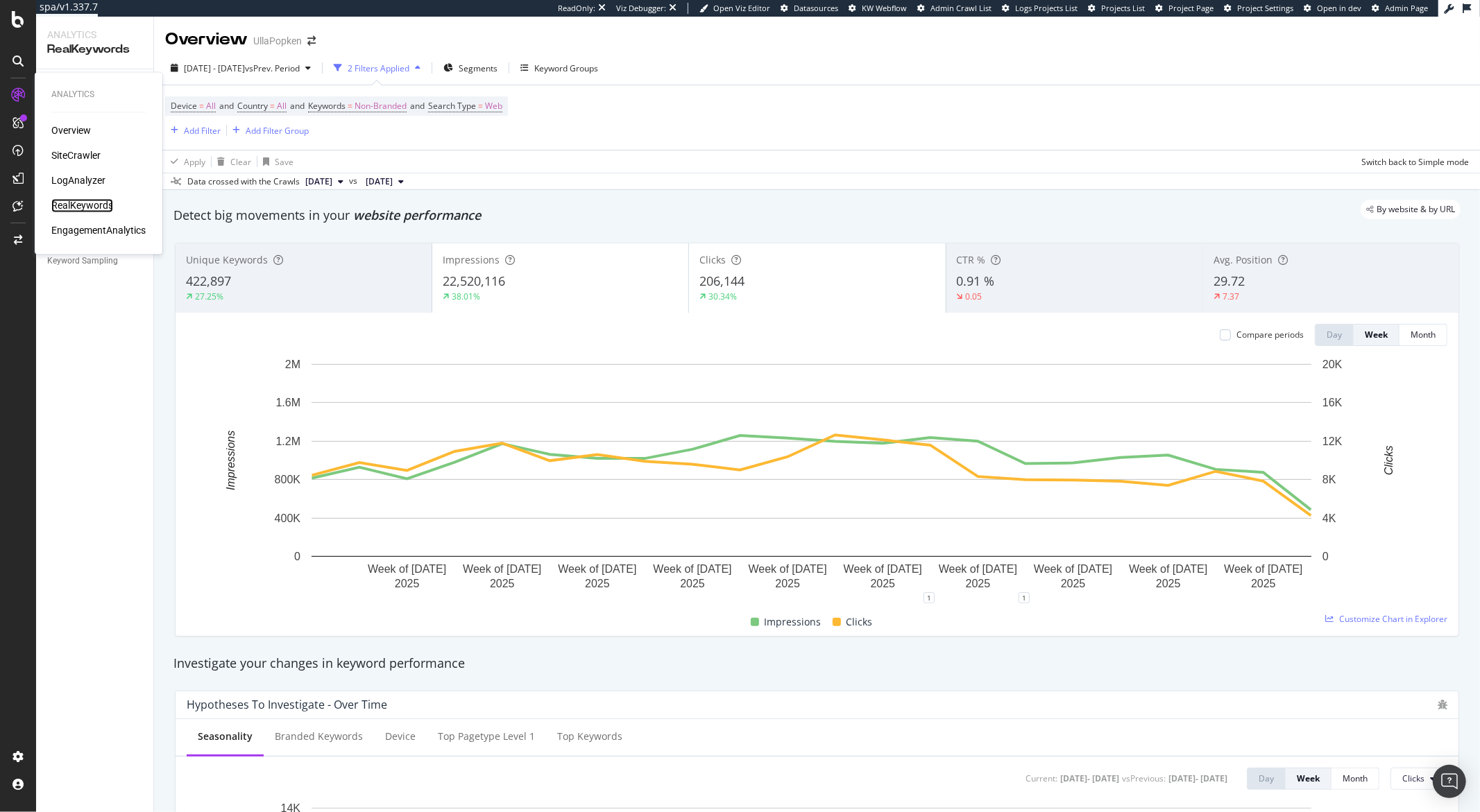
click at [86, 201] on div "RealKeywords" at bounding box center [82, 206] width 61 height 14
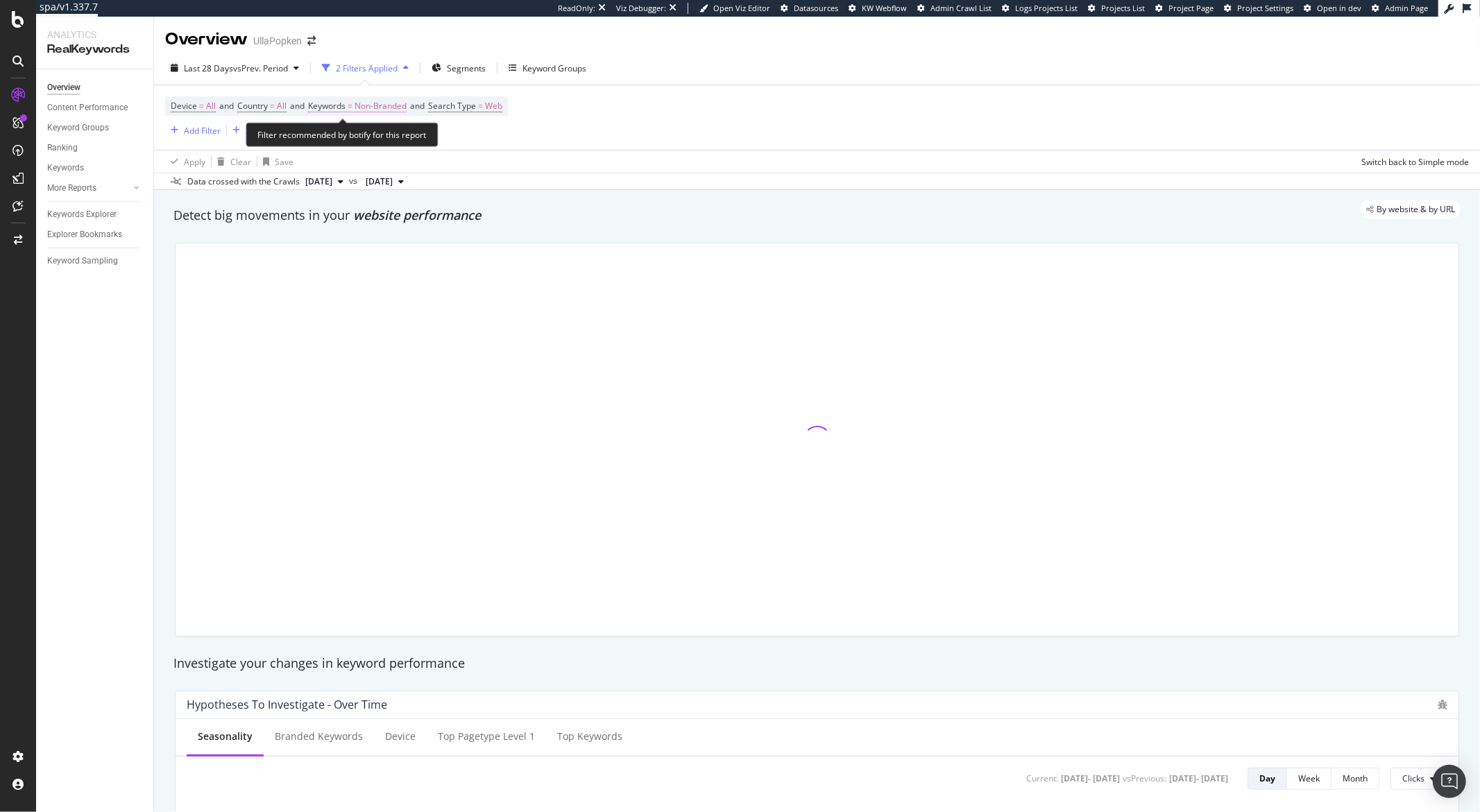
click at [362, 109] on span "Keywords = Non-Branded" at bounding box center [357, 106] width 99 height 13
click at [374, 135] on span "Non-Branded" at bounding box center [357, 138] width 58 height 12
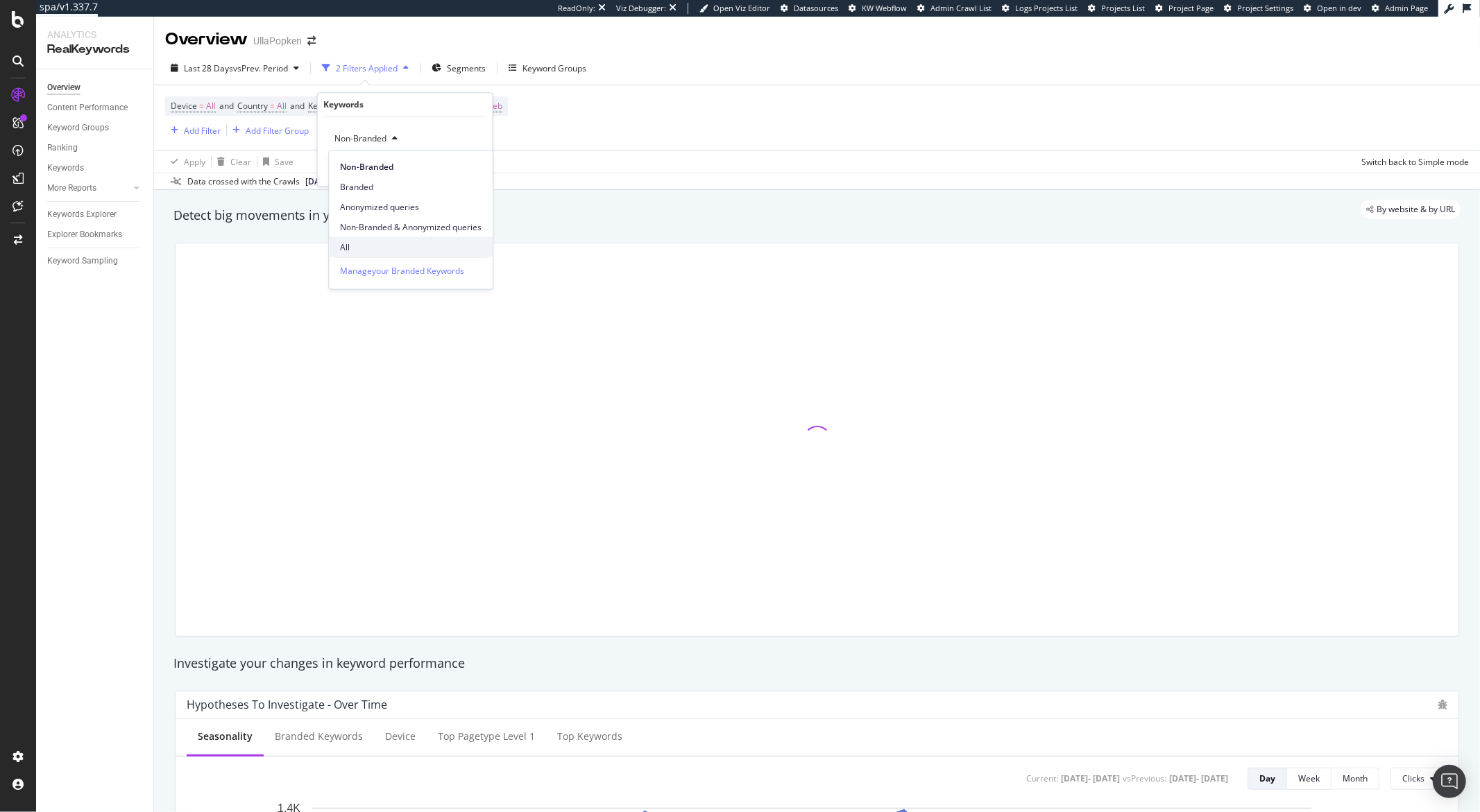
click at [347, 243] on span "All" at bounding box center [410, 247] width 141 height 13
click at [457, 174] on div "Apply" at bounding box center [461, 168] width 40 height 13
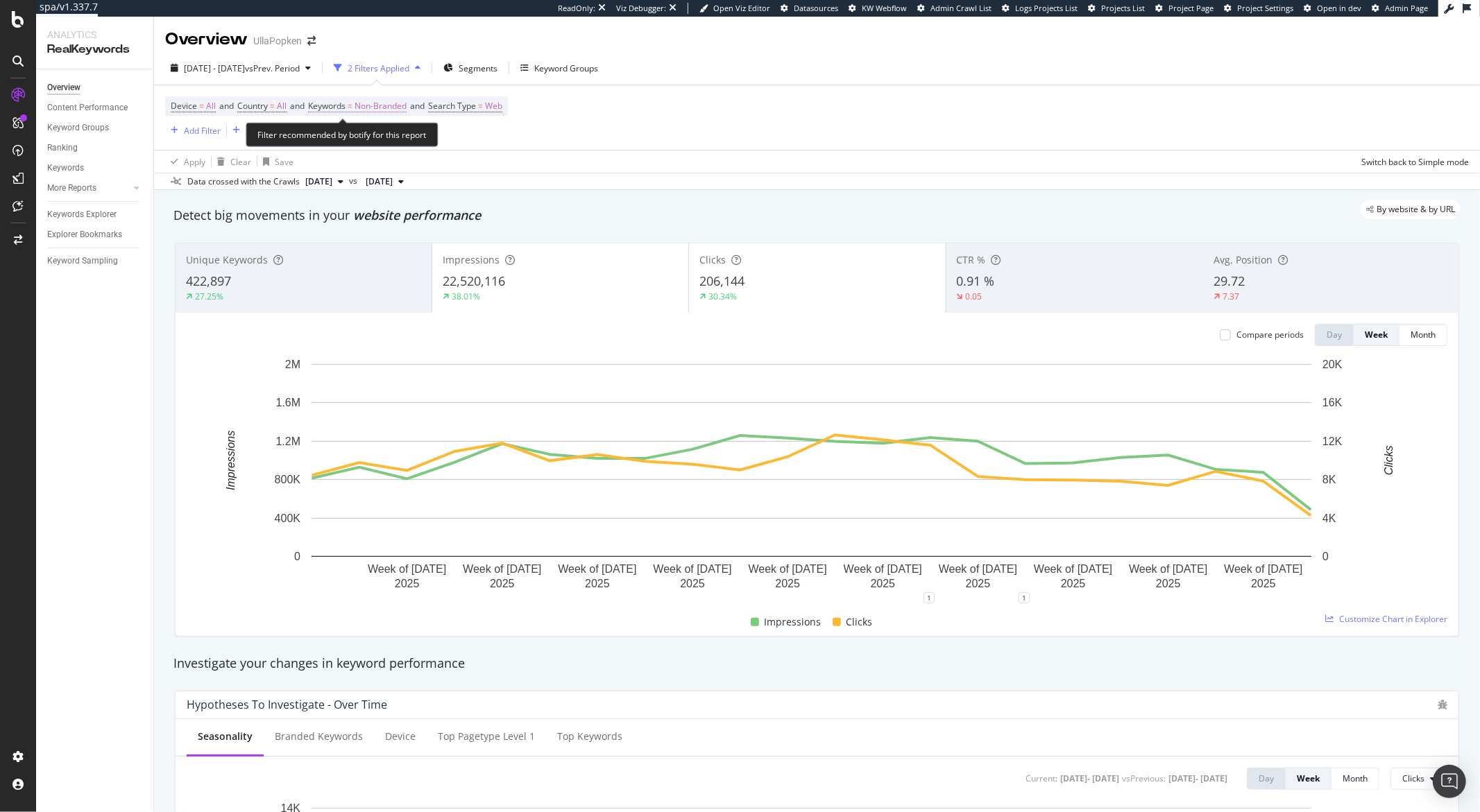
click at [362, 108] on span "Non-Branded" at bounding box center [381, 106] width 52 height 19
click at [360, 143] on span "Non-Branded" at bounding box center [357, 138] width 58 height 12
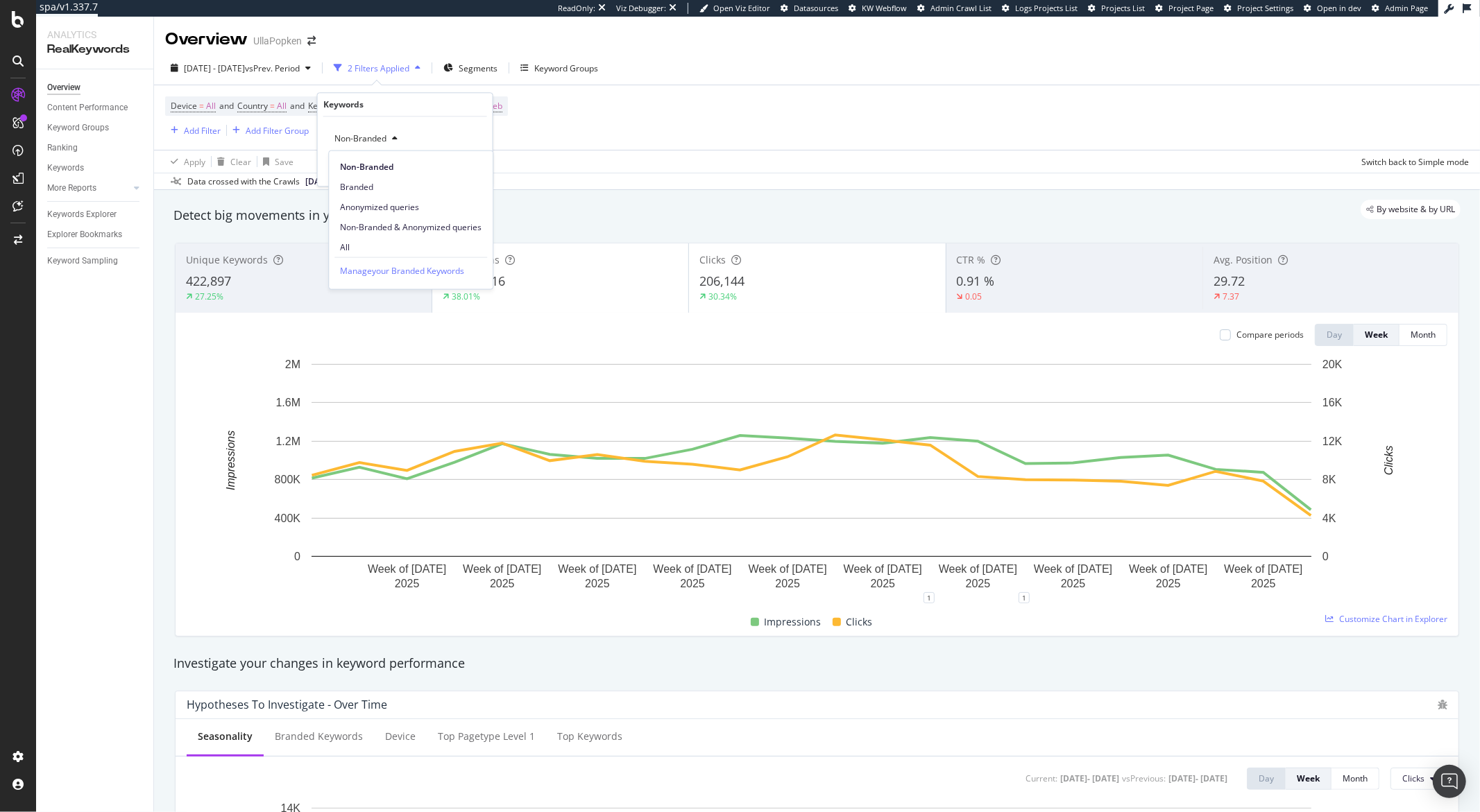
drag, startPoint x: 353, startPoint y: 244, endPoint x: 361, endPoint y: 242, distance: 8.2
click at [353, 245] on span "All" at bounding box center [410, 247] width 141 height 13
click at [431, 171] on div "Add filter" at bounding box center [417, 168] width 35 height 12
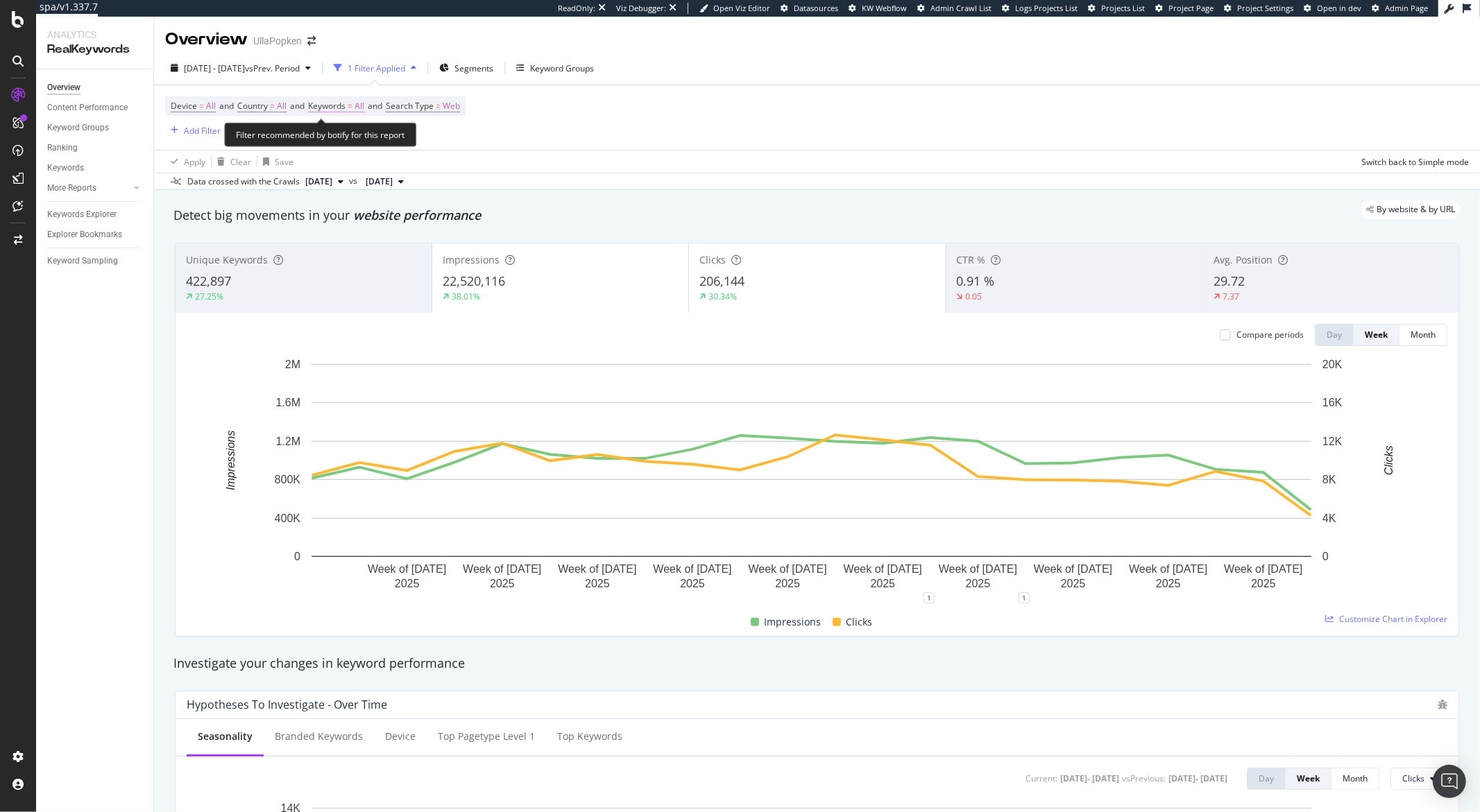
click at [361, 109] on span "Keywords = All" at bounding box center [335, 106] width 56 height 13
click at [462, 165] on div "Apply" at bounding box center [470, 168] width 22 height 12
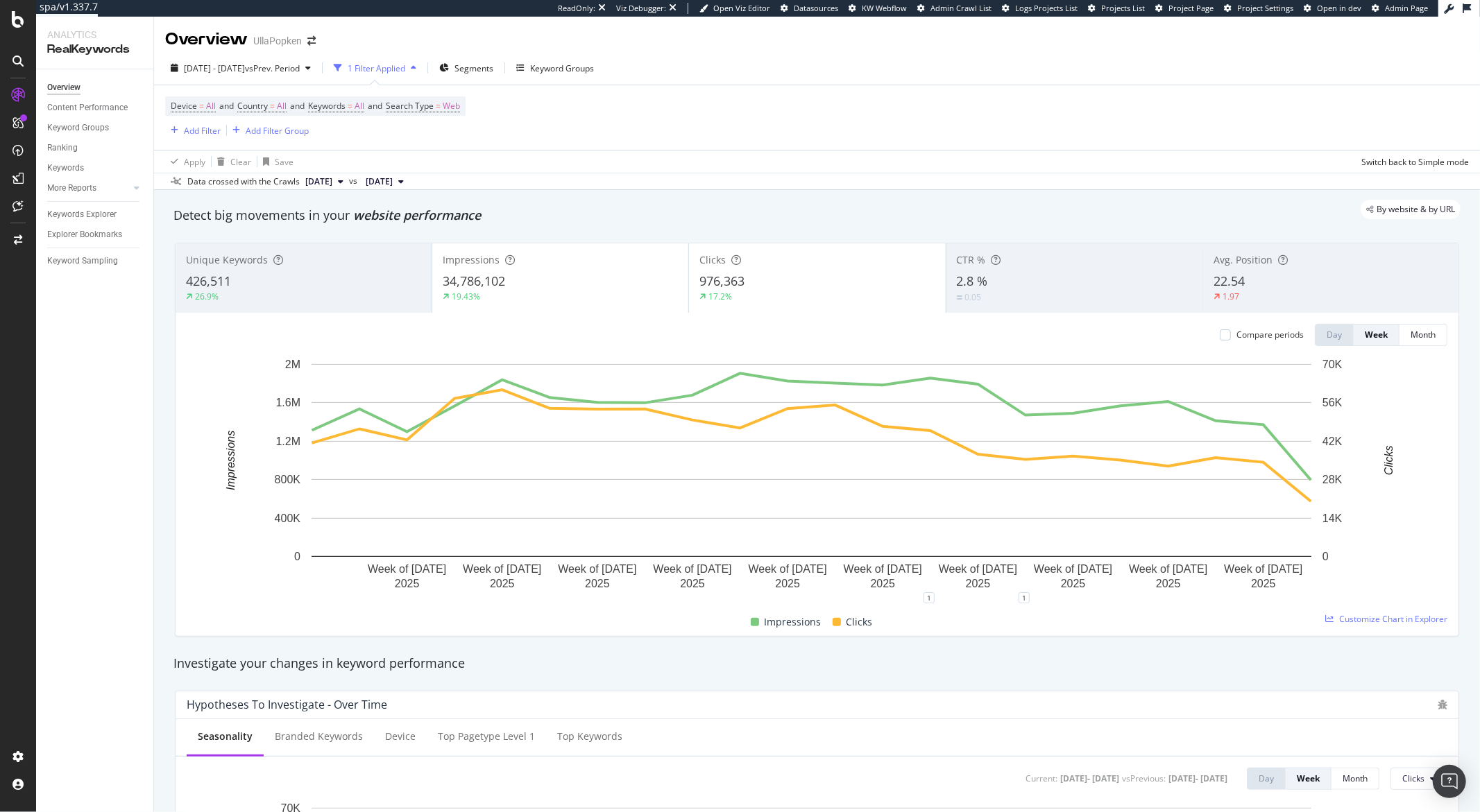
click at [713, 41] on div "Overview UllaPopken" at bounding box center [817, 34] width 1326 height 34
click at [584, 64] on div "Keyword Groups" at bounding box center [561, 68] width 64 height 12
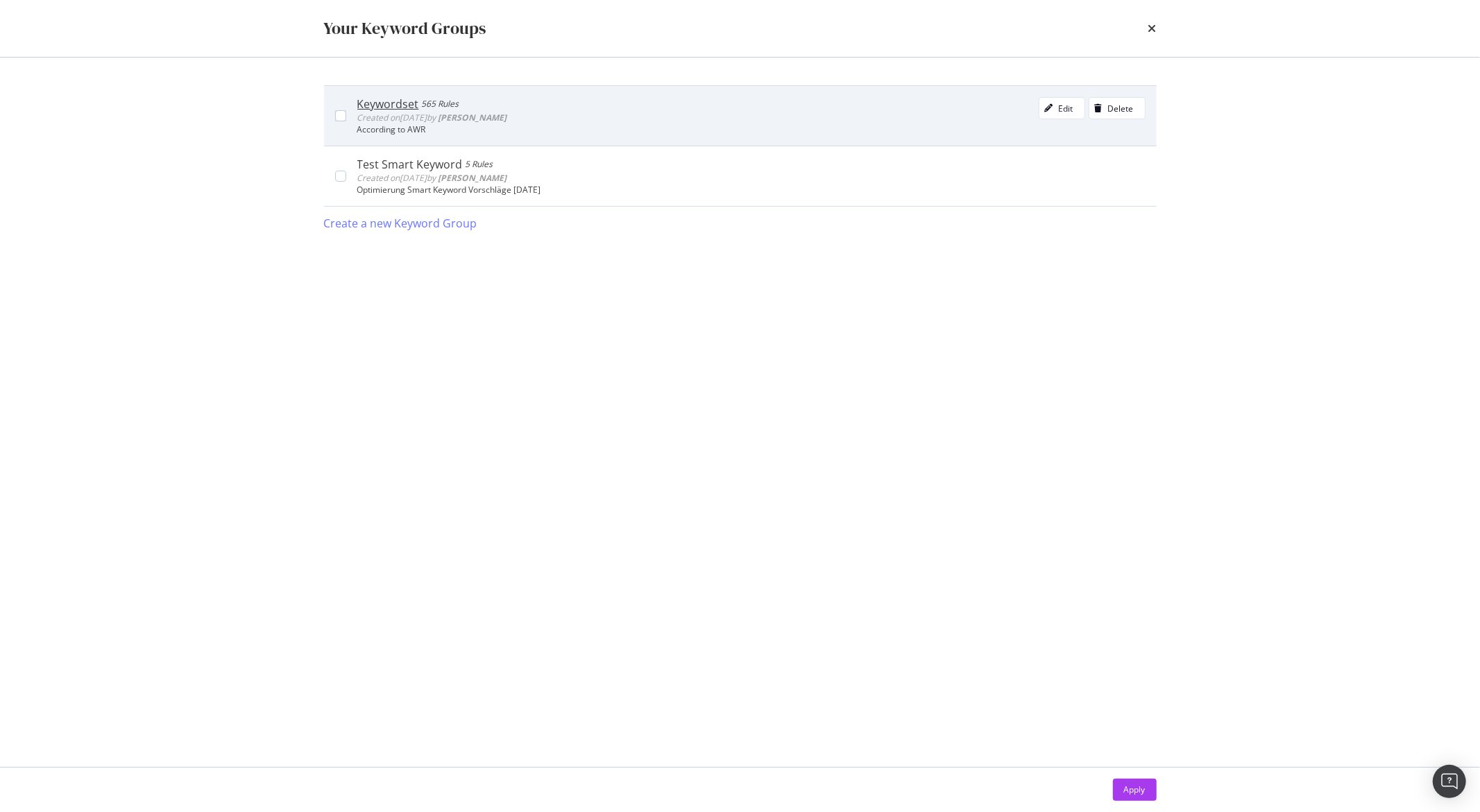
click at [567, 119] on div "Keywordset 565 Rules Created on 2025 Aug 21st by Tatjana Zielke Edit Delete" at bounding box center [751, 111] width 788 height 28
click at [370, 106] on div "Keywordset" at bounding box center [388, 104] width 61 height 14
click at [370, 106] on div "Keywordset" at bounding box center [389, 104] width 65 height 14
click at [418, 119] on span "Created on 2025 Aug 21st by Tatjana Zielke" at bounding box center [432, 117] width 150 height 12
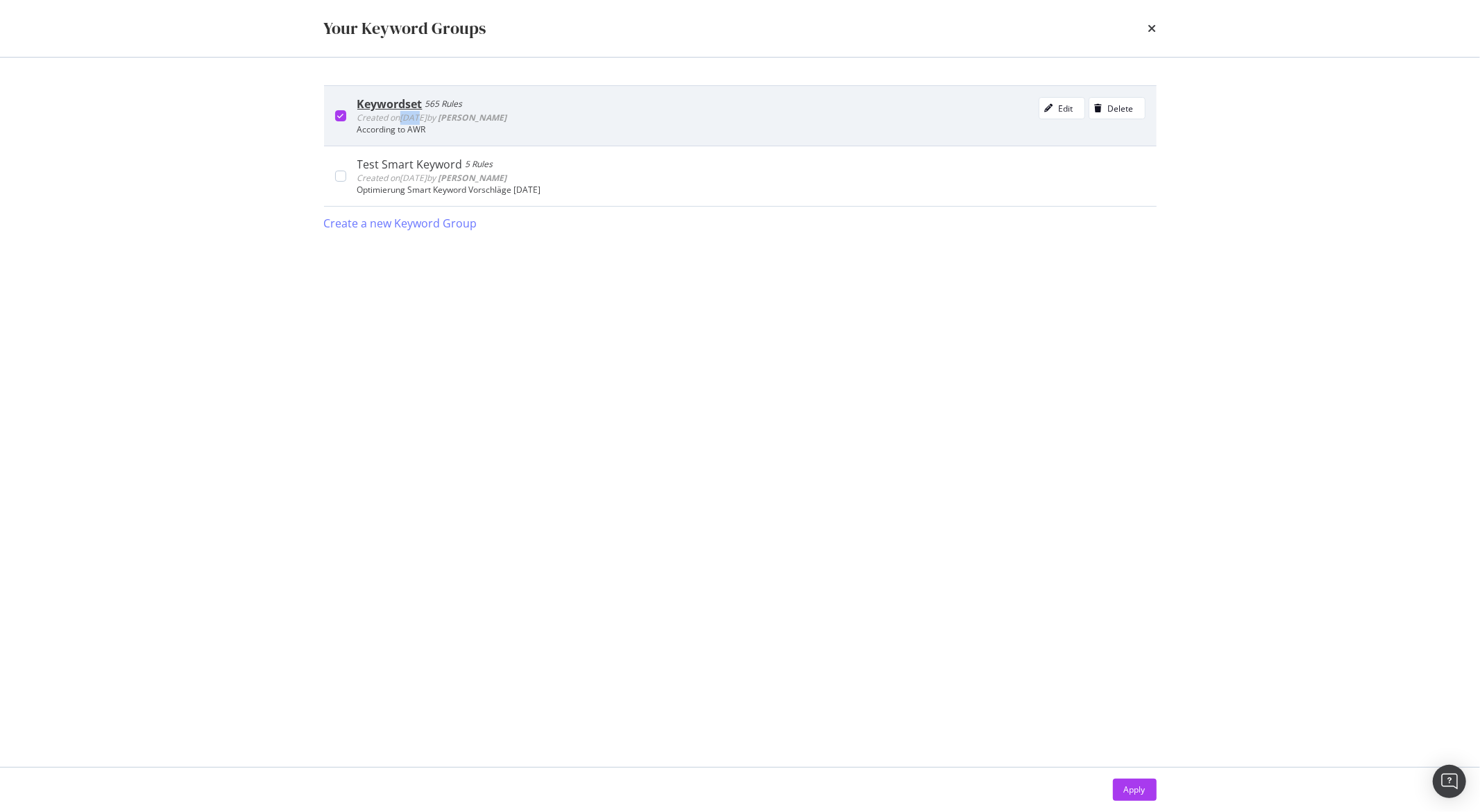
click at [418, 120] on span "Created on 2025 Aug 21st by Tatjana Zielke" at bounding box center [432, 117] width 150 height 12
click at [362, 120] on span "Created on 2025 Aug 21st by Tatjana Zielke" at bounding box center [432, 117] width 150 height 12
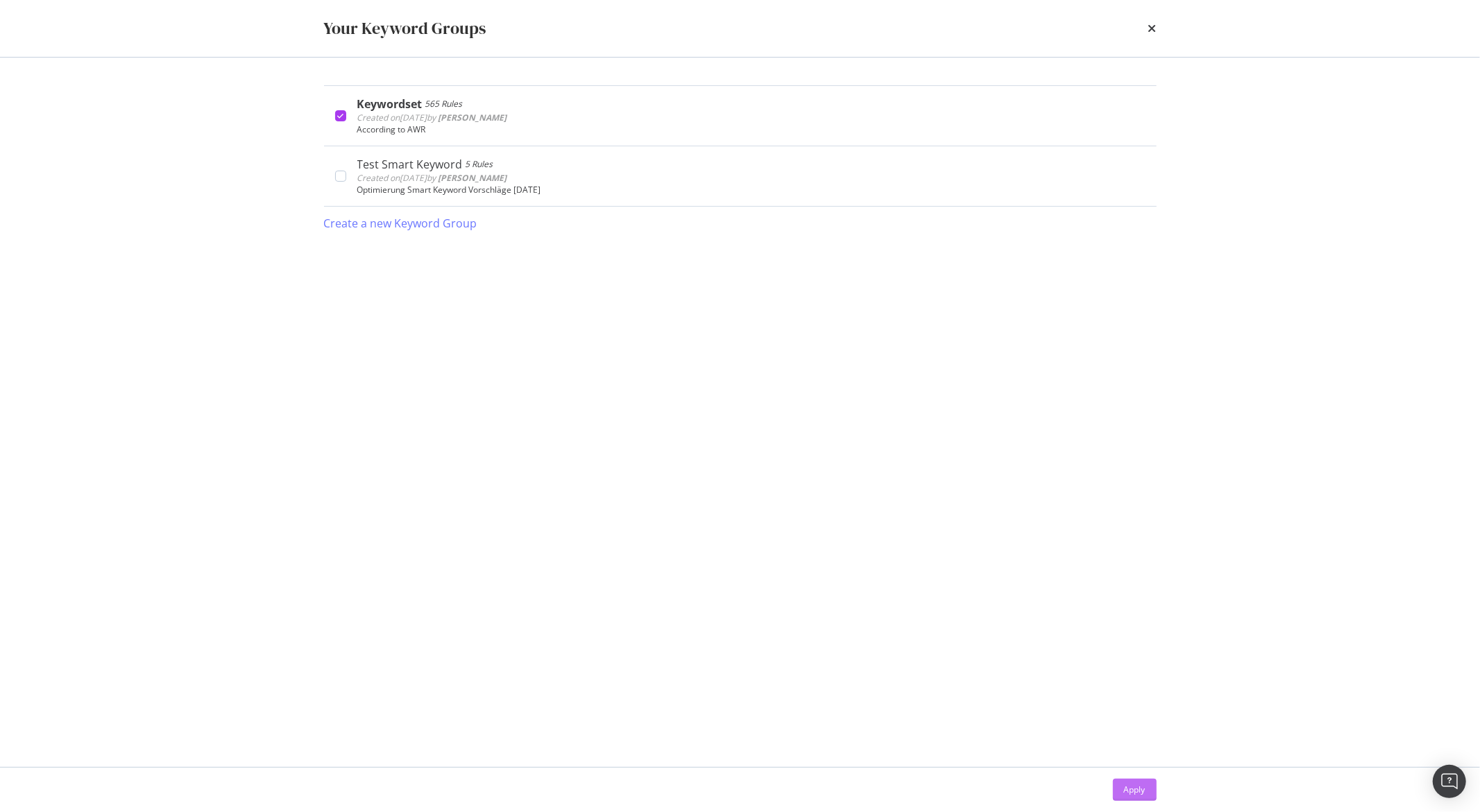
click at [1119, 787] on button "Apply" at bounding box center [1135, 790] width 43 height 22
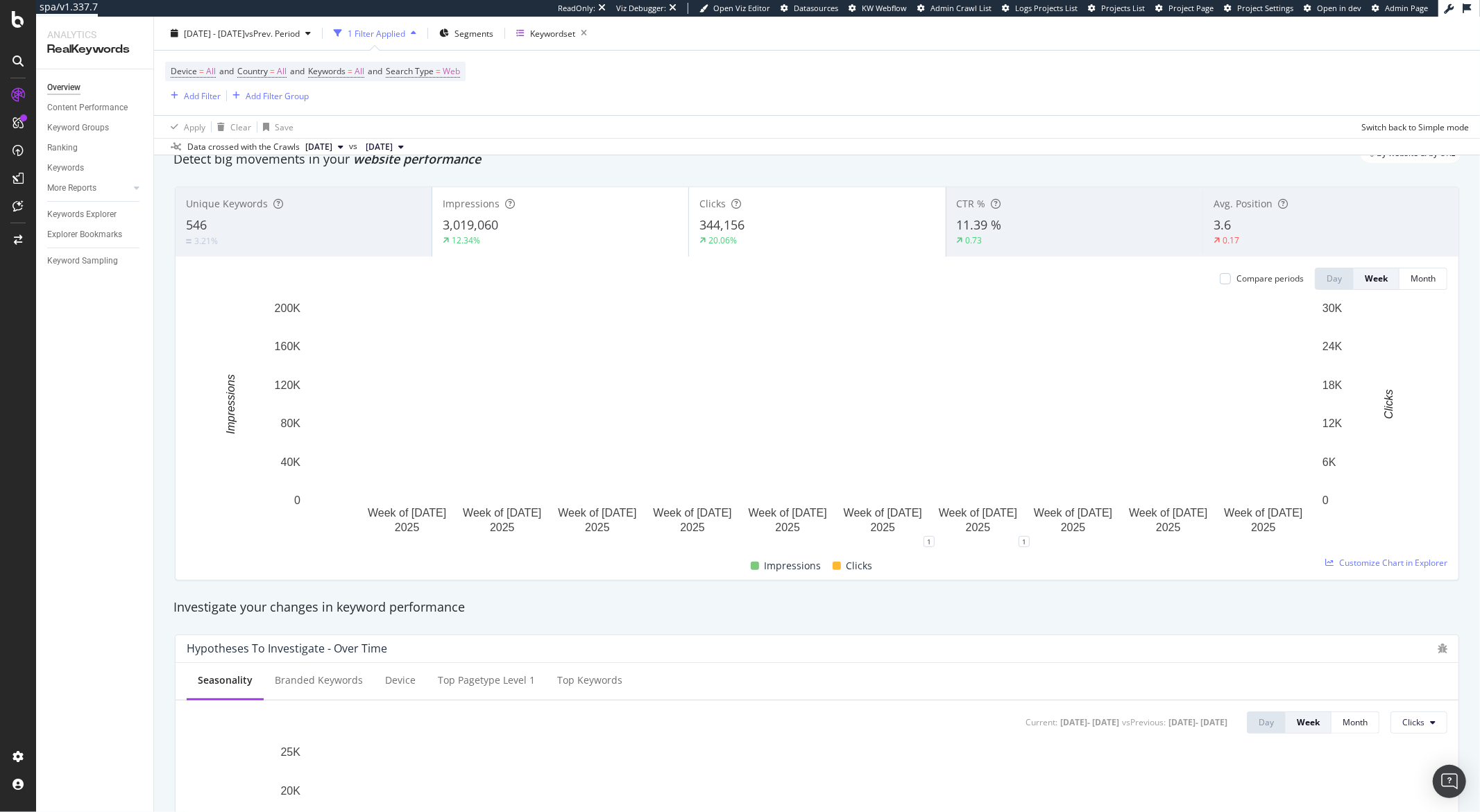
scroll to position [55, 0]
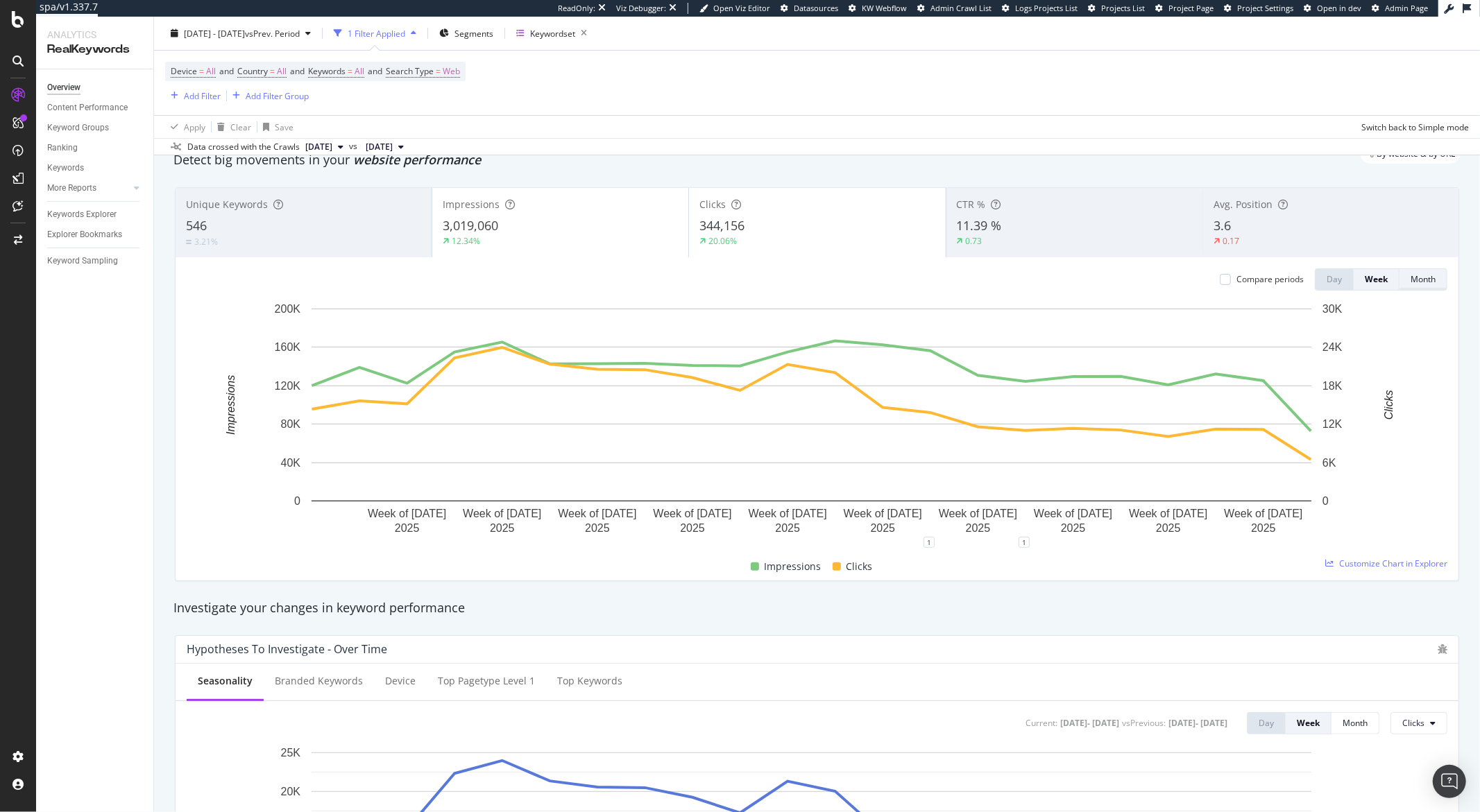
click at [1410, 288] on div "Month" at bounding box center [1422, 280] width 25 height 19
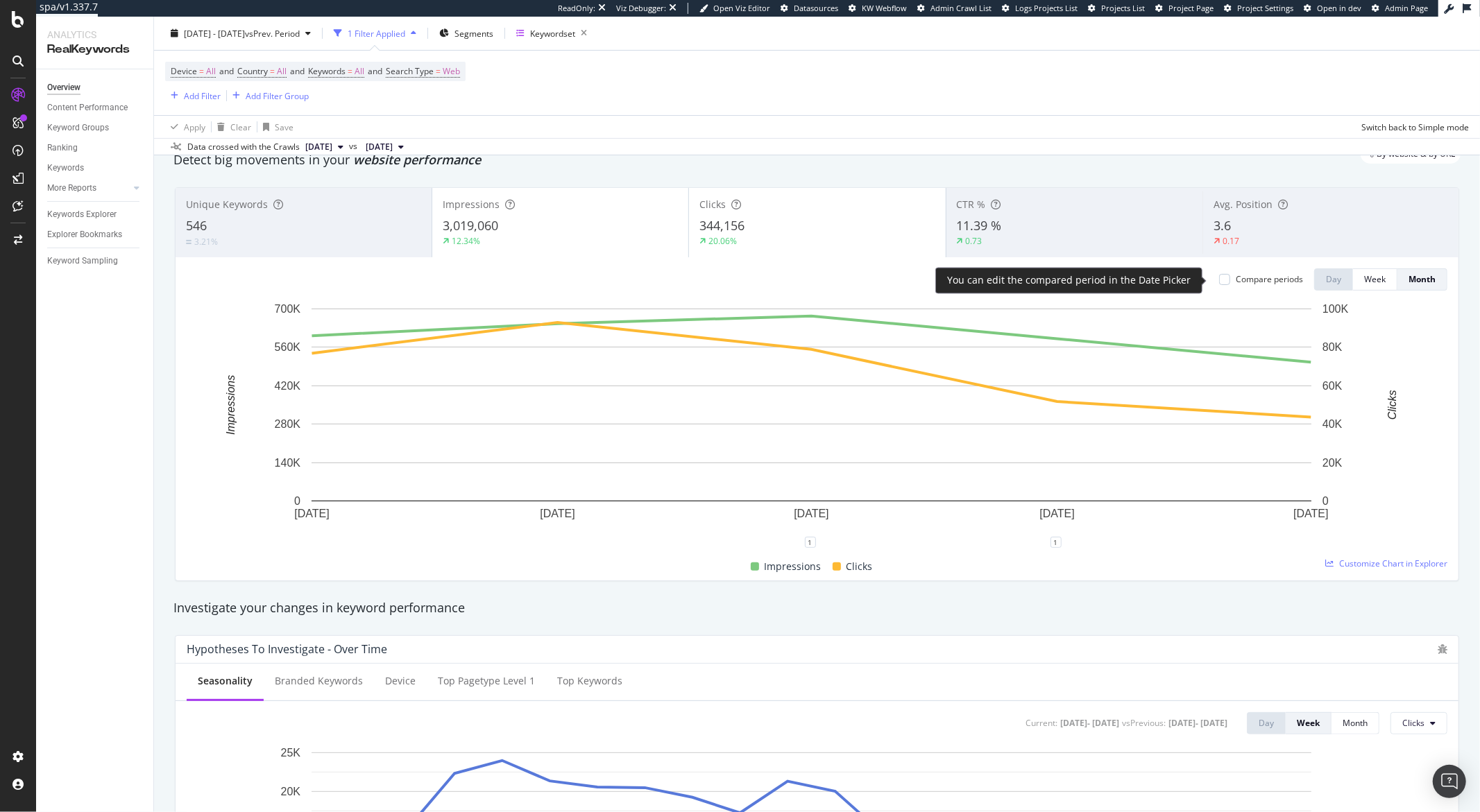
click at [1219, 279] on div "Compare periods" at bounding box center [1261, 279] width 84 height 12
click at [1219, 281] on div at bounding box center [1224, 279] width 11 height 11
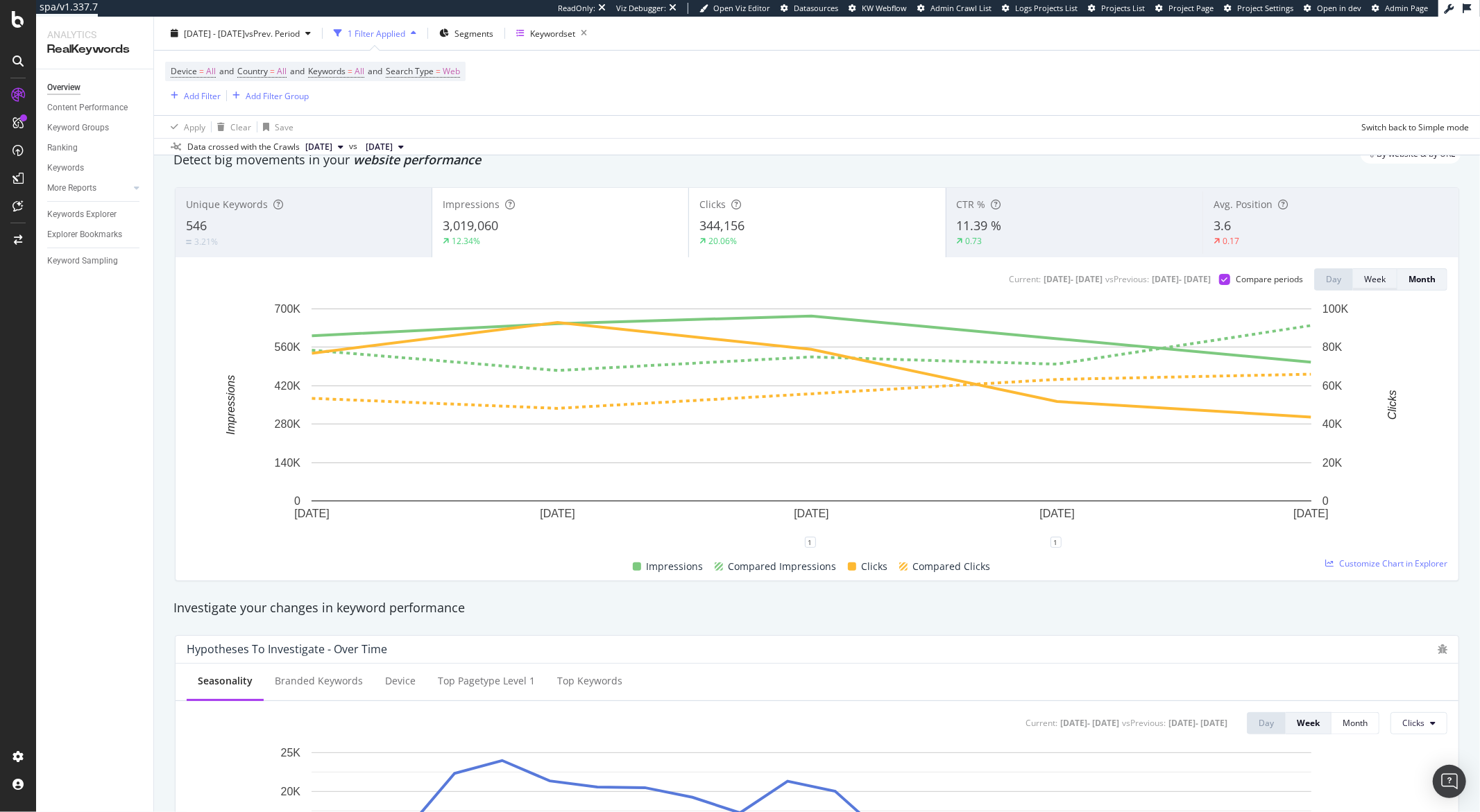
click at [1365, 279] on div "Week" at bounding box center [1374, 279] width 22 height 12
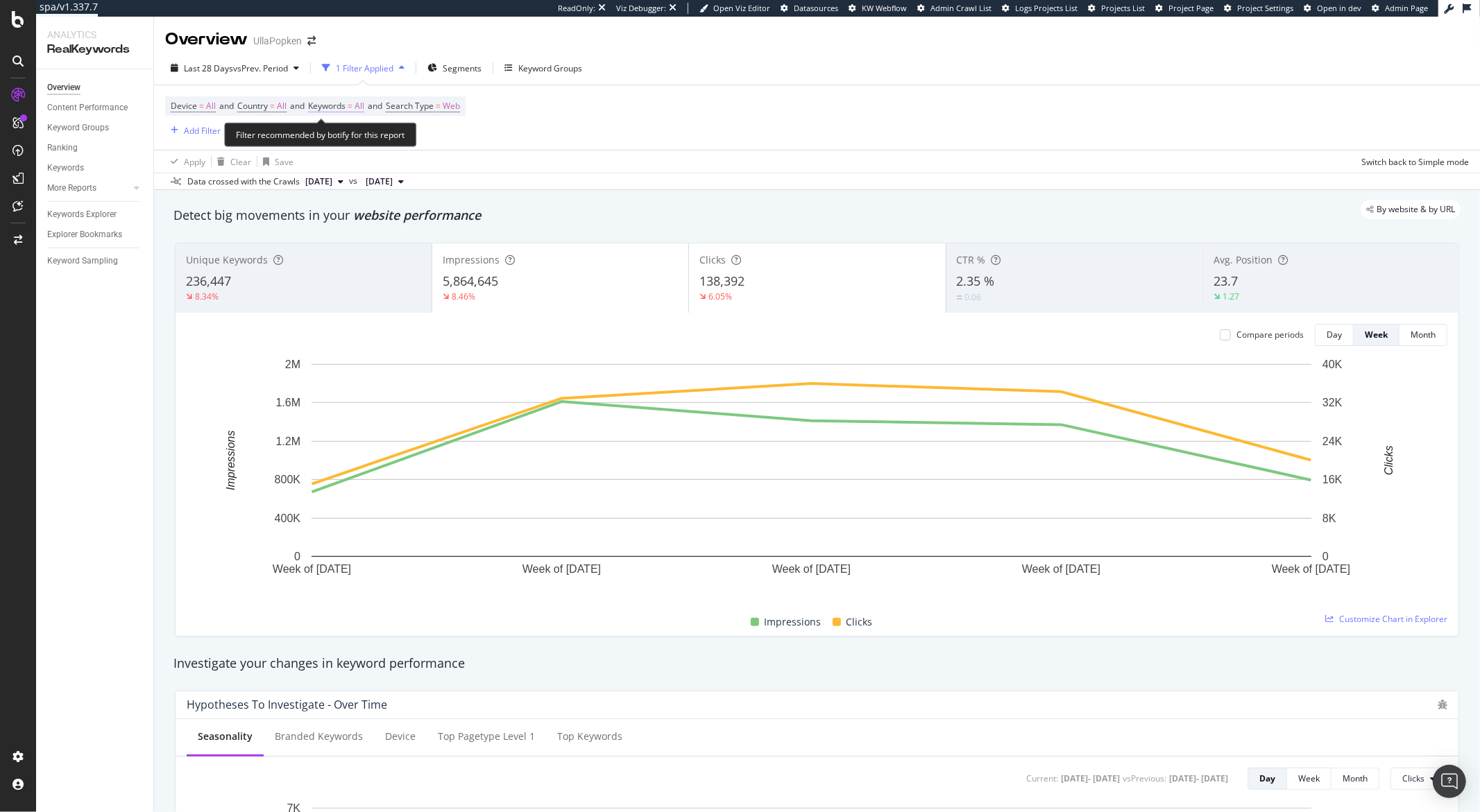
click at [338, 105] on span "Keywords" at bounding box center [326, 106] width 37 height 12
click at [350, 139] on icon "button" at bounding box center [352, 138] width 5 height 8
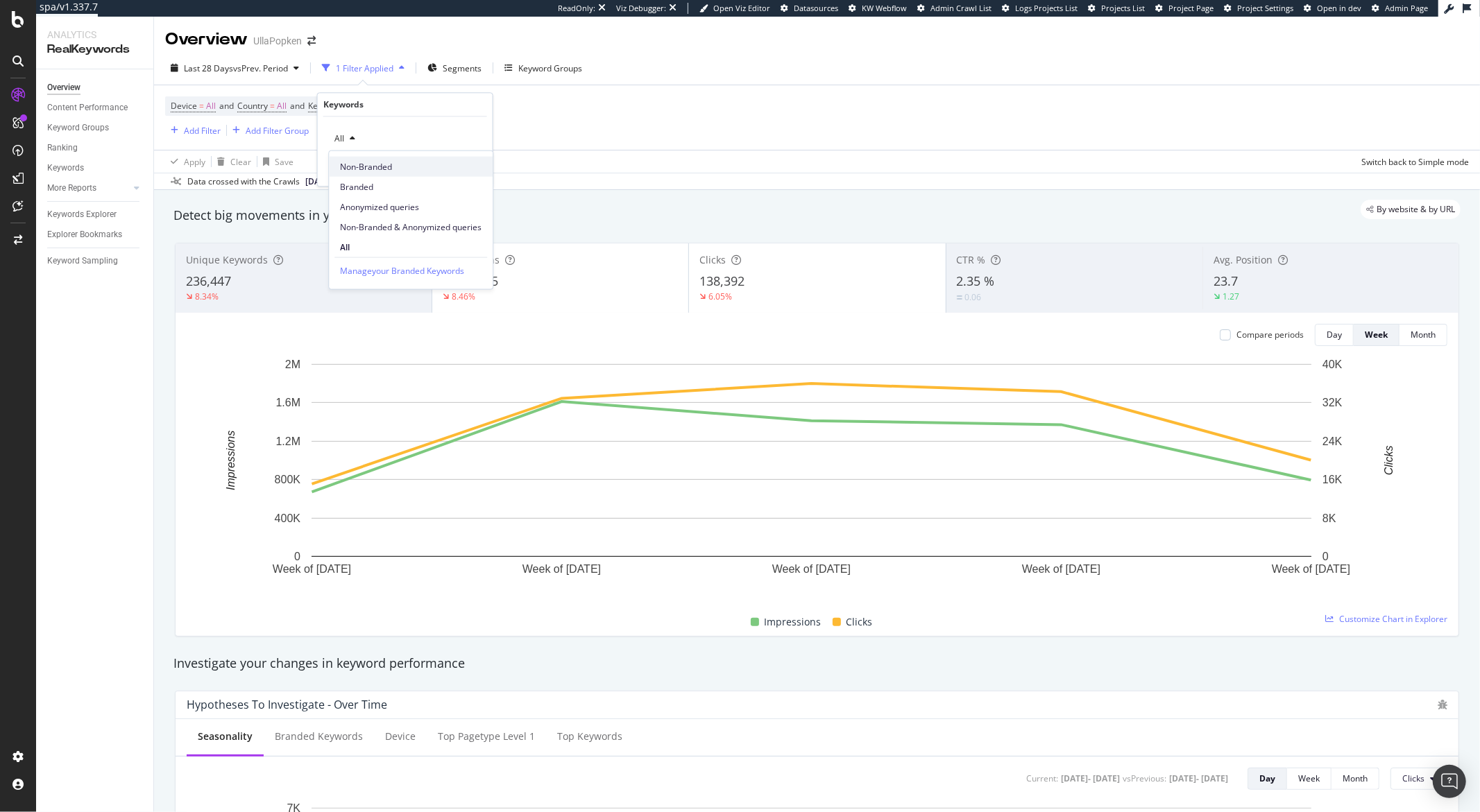
click at [363, 171] on span "Non-Branded" at bounding box center [410, 166] width 141 height 13
click at [460, 171] on div "Apply" at bounding box center [470, 168] width 22 height 12
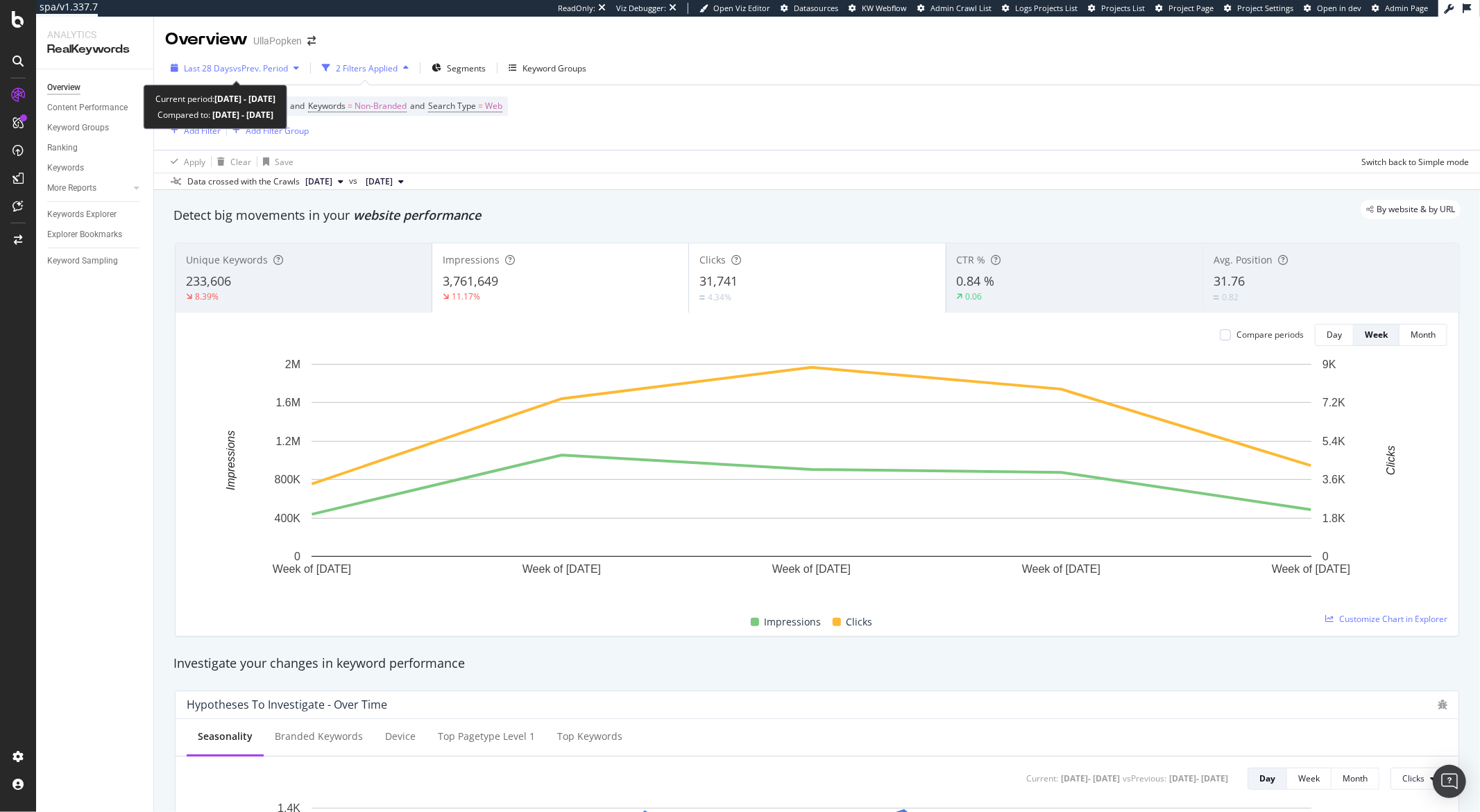
click at [299, 64] on icon "button" at bounding box center [296, 67] width 5 height 8
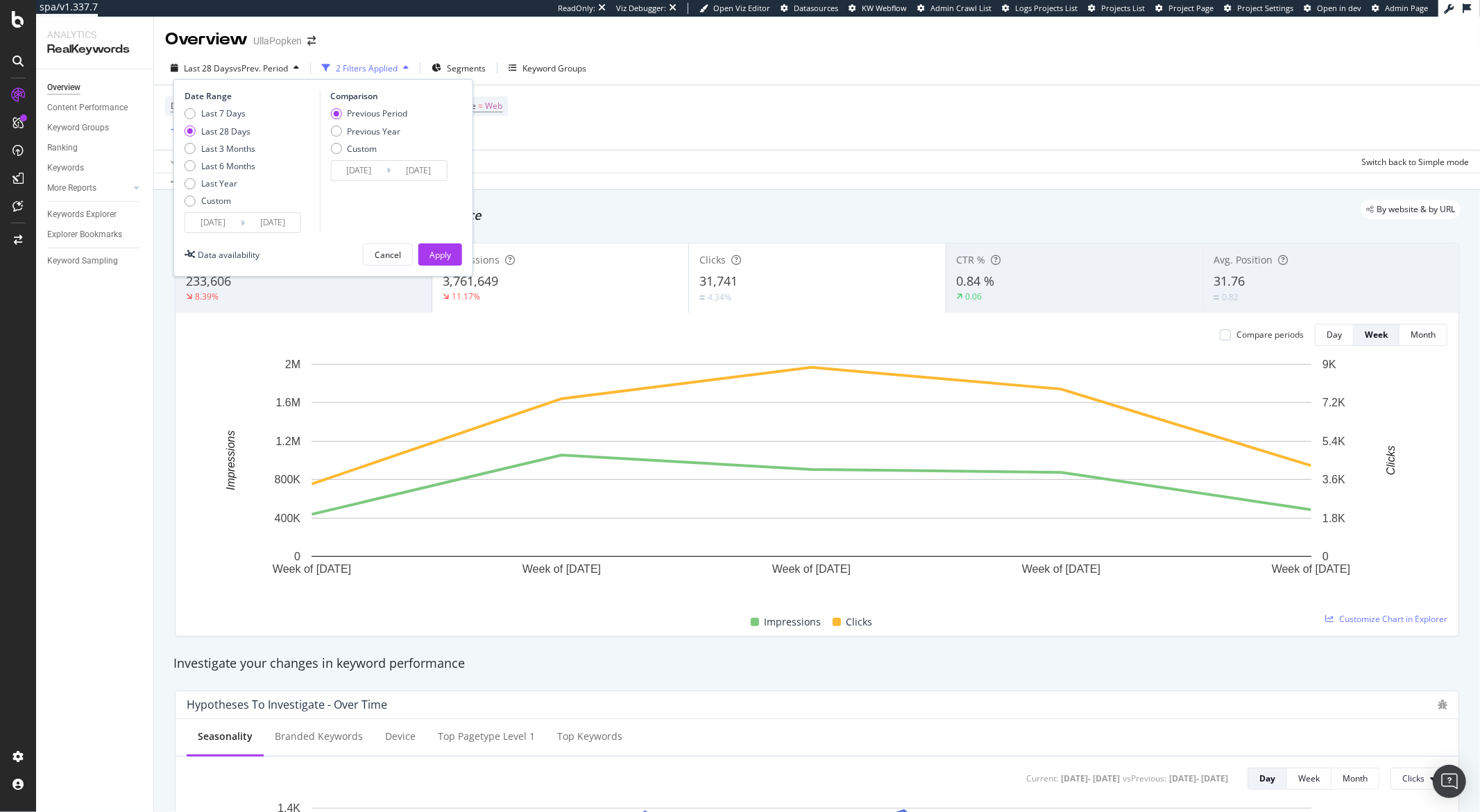
click at [219, 220] on input "[DATE]" at bounding box center [213, 223] width 55 height 19
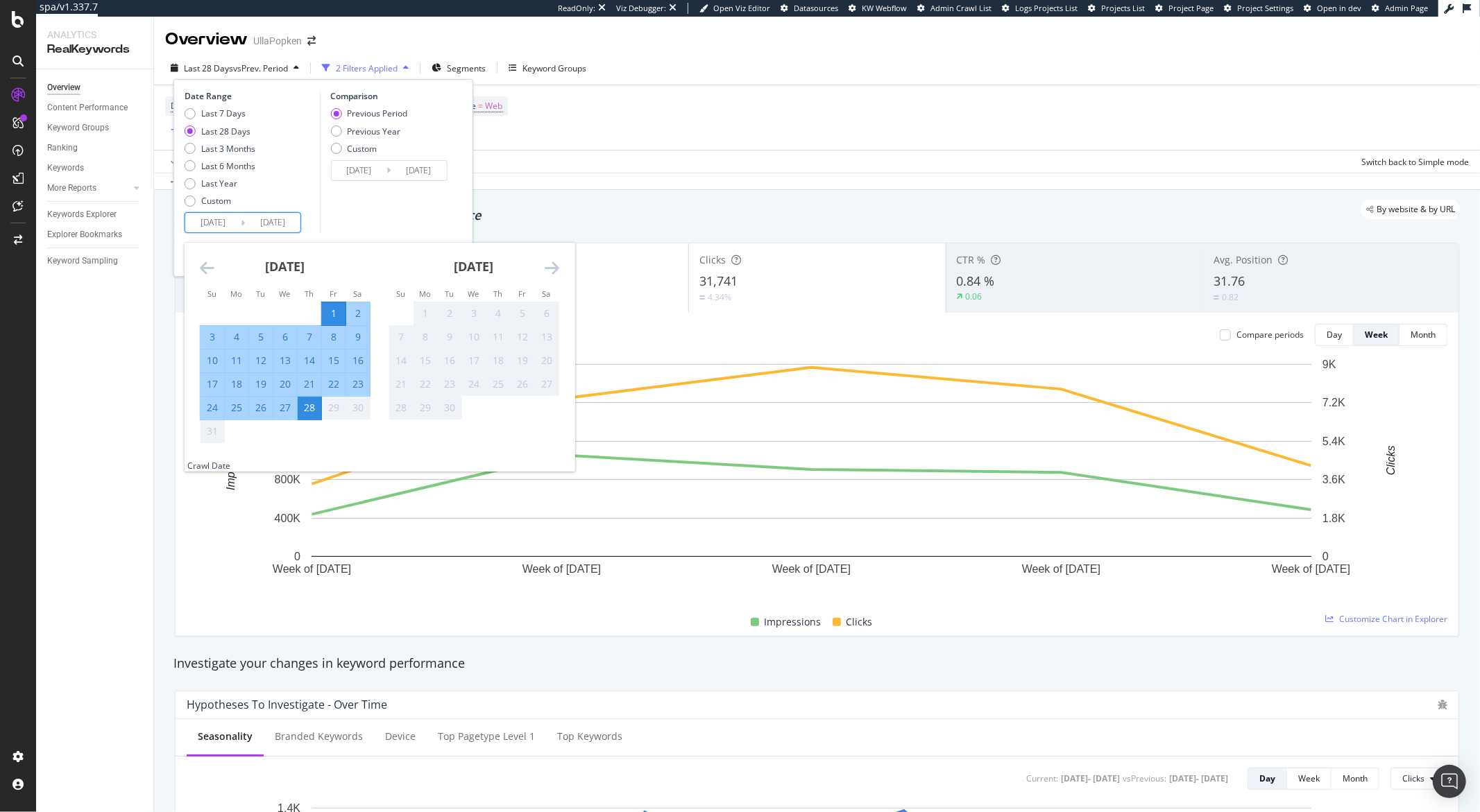
click at [210, 272] on icon "Move backward to switch to the previous month." at bounding box center [207, 268] width 14 height 16
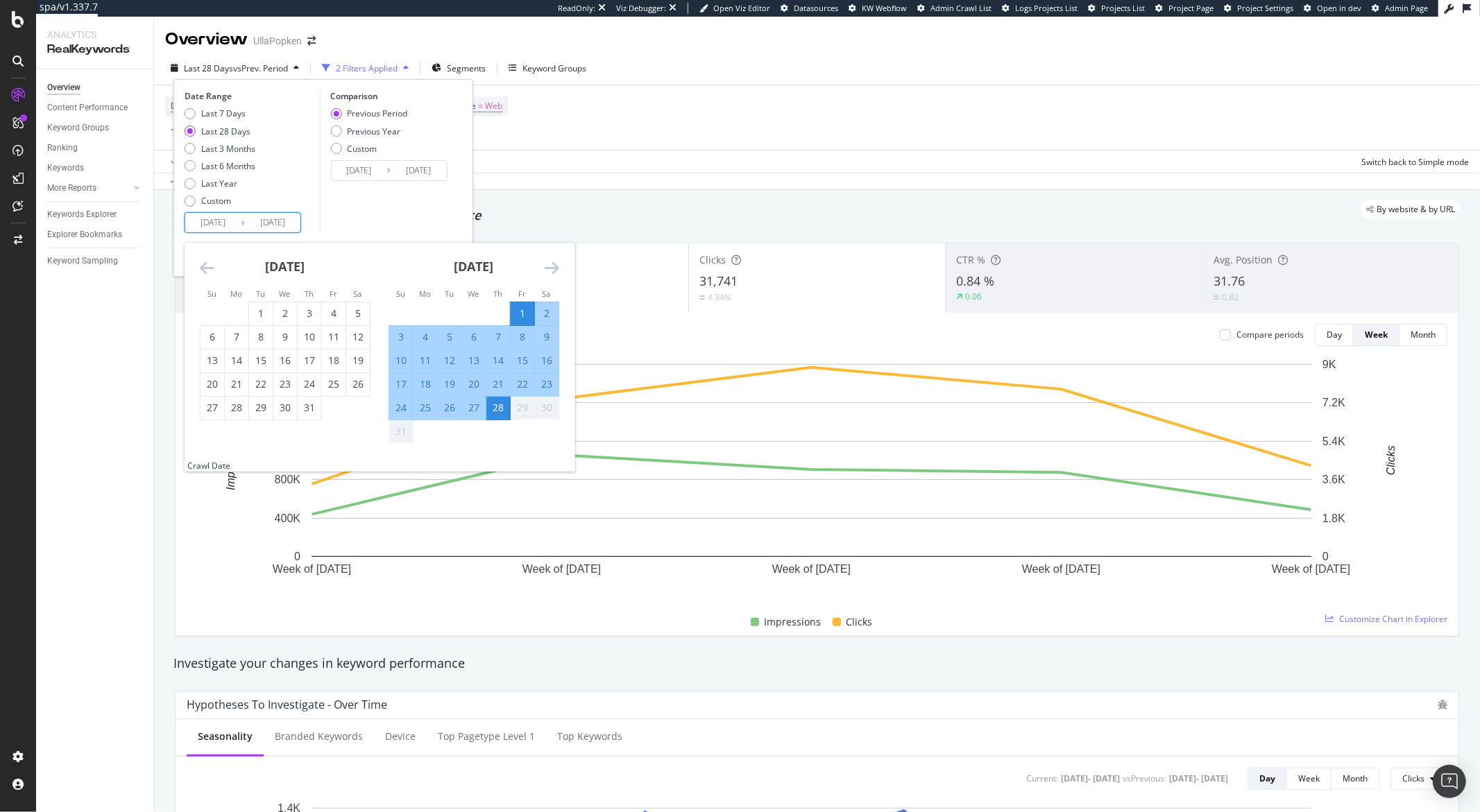
click at [210, 272] on icon "Move backward to switch to the previous month." at bounding box center [207, 268] width 14 height 16
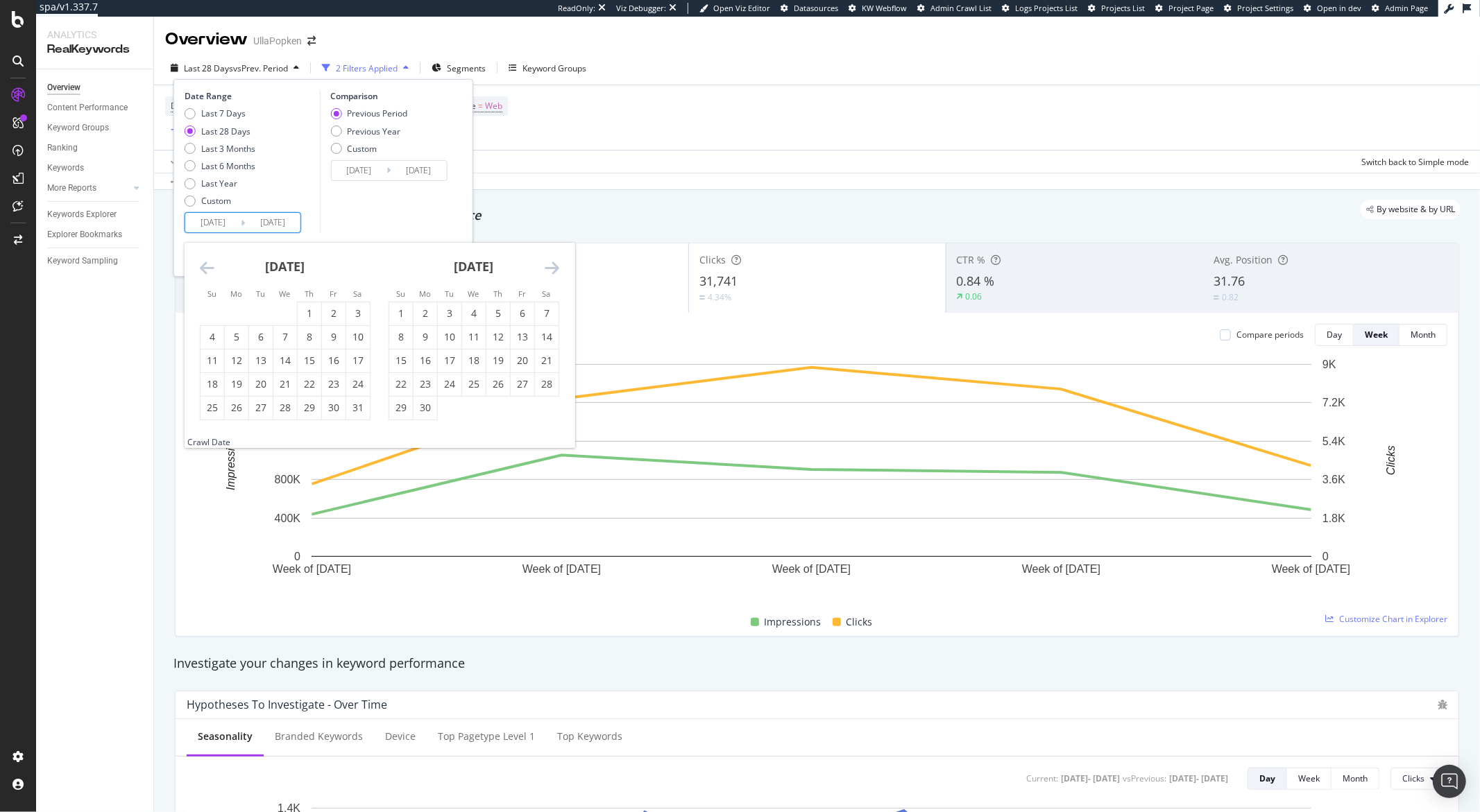
click at [210, 272] on icon "Move backward to switch to the previous month." at bounding box center [207, 268] width 14 height 16
click at [266, 317] on div "1" at bounding box center [261, 314] width 24 height 14
type input "2025/04/01"
type input "2024/11/02"
type input "2025/03/31"
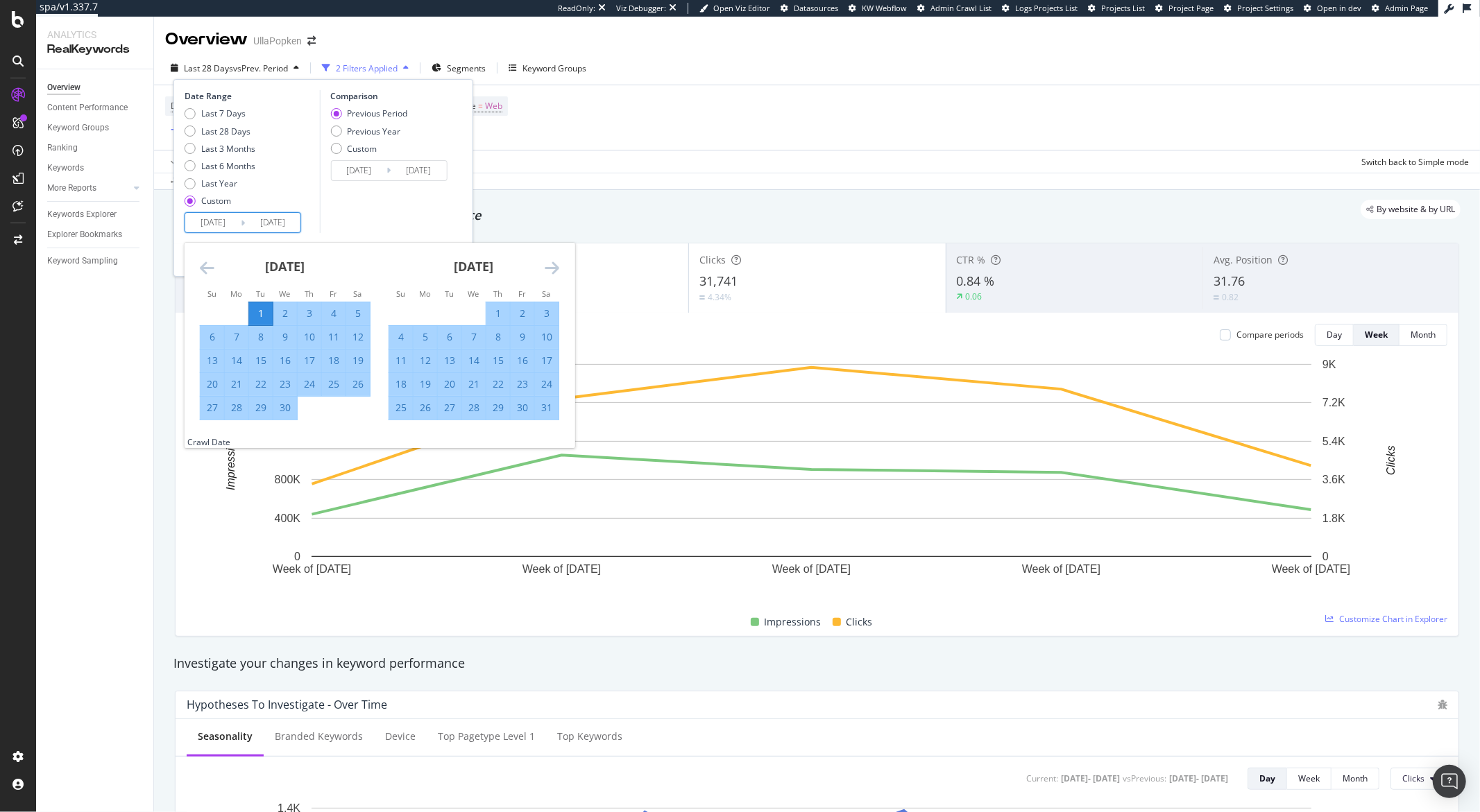
click at [285, 224] on input "2025/08/28" at bounding box center [272, 223] width 55 height 19
click at [545, 266] on icon "Move forward to switch to the next month." at bounding box center [552, 268] width 14 height 16
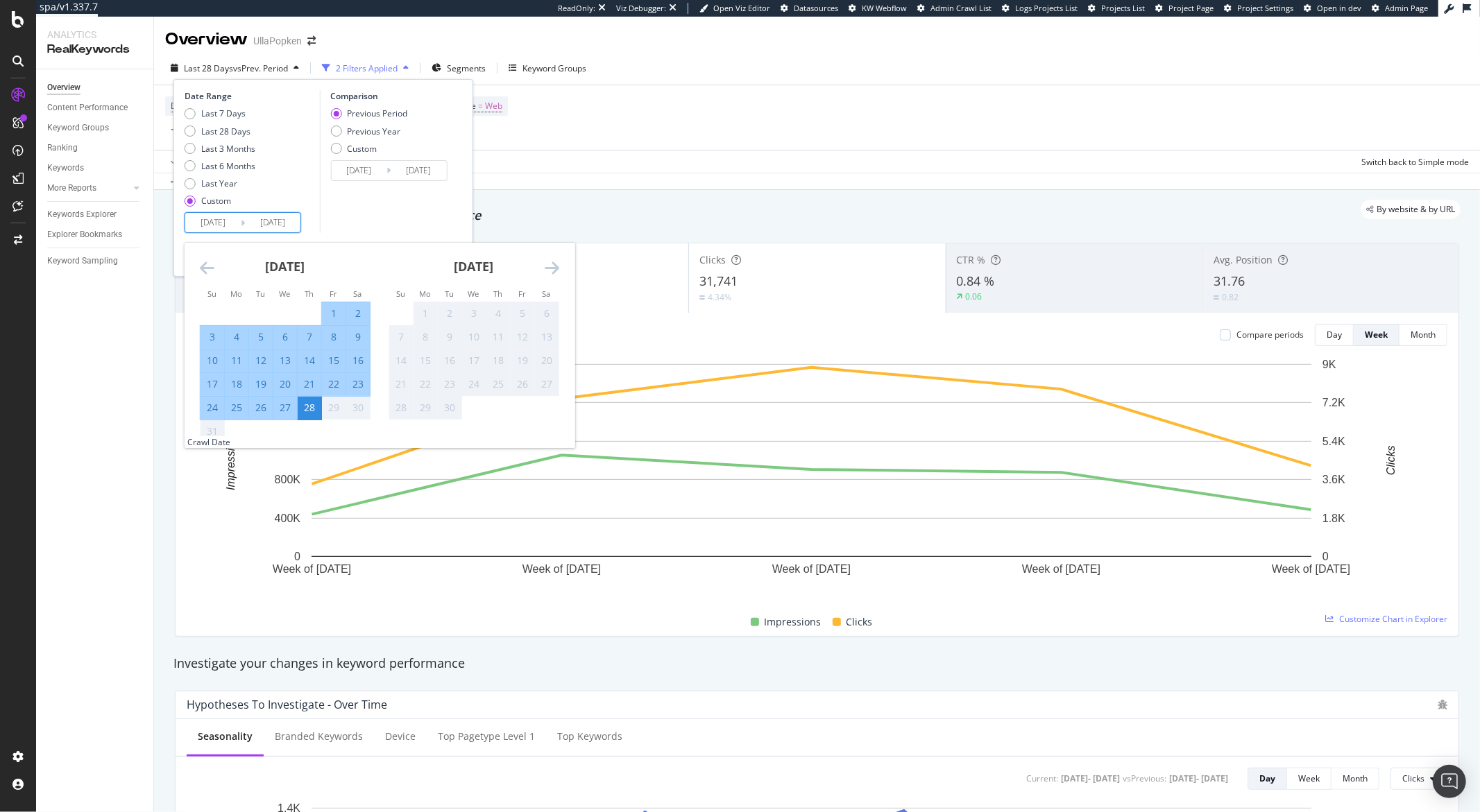
click at [284, 412] on div "27" at bounding box center [285, 408] width 24 height 14
type input "2025/08/27"
type input "2024/11/03"
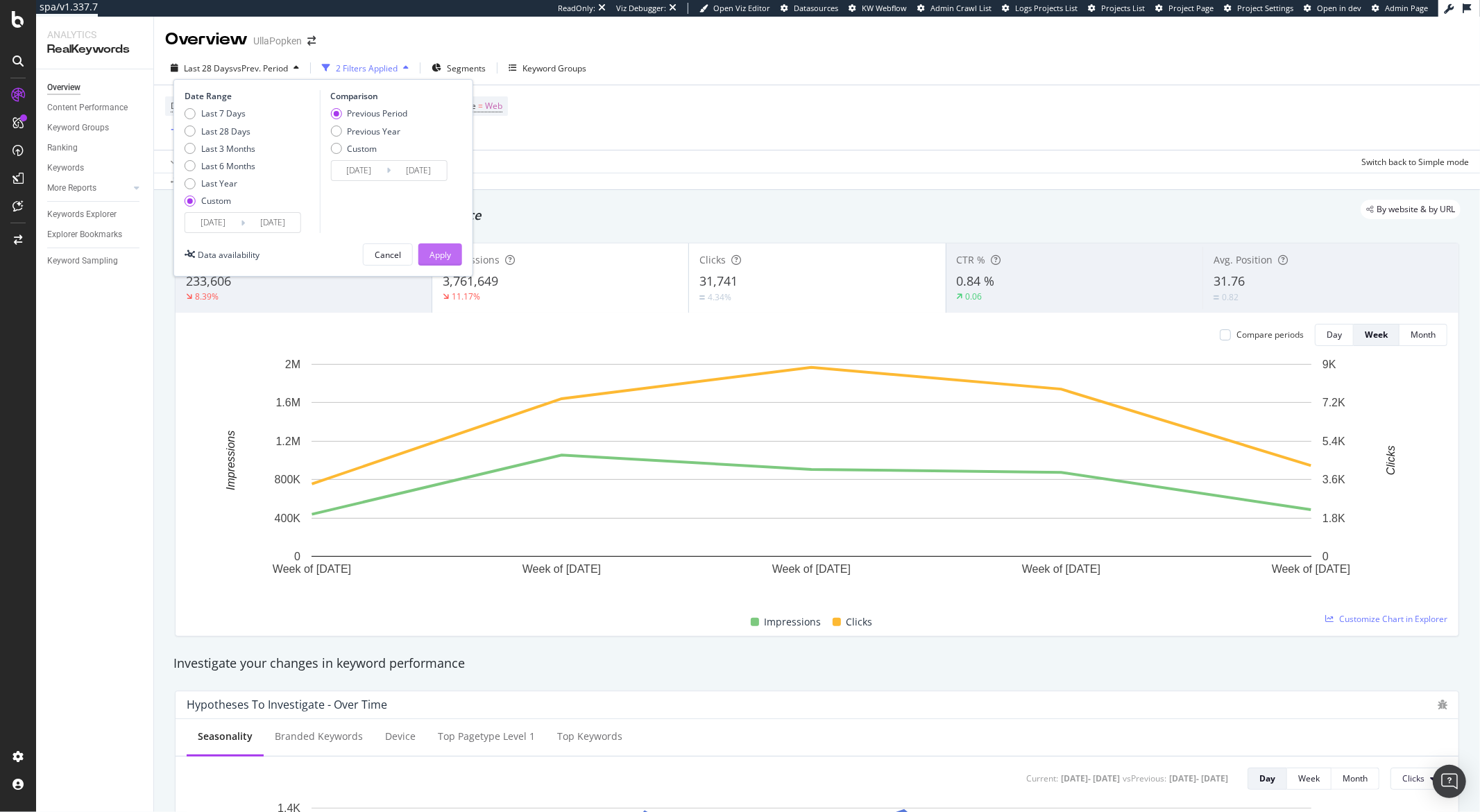
click at [446, 260] on div "Apply" at bounding box center [440, 254] width 22 height 21
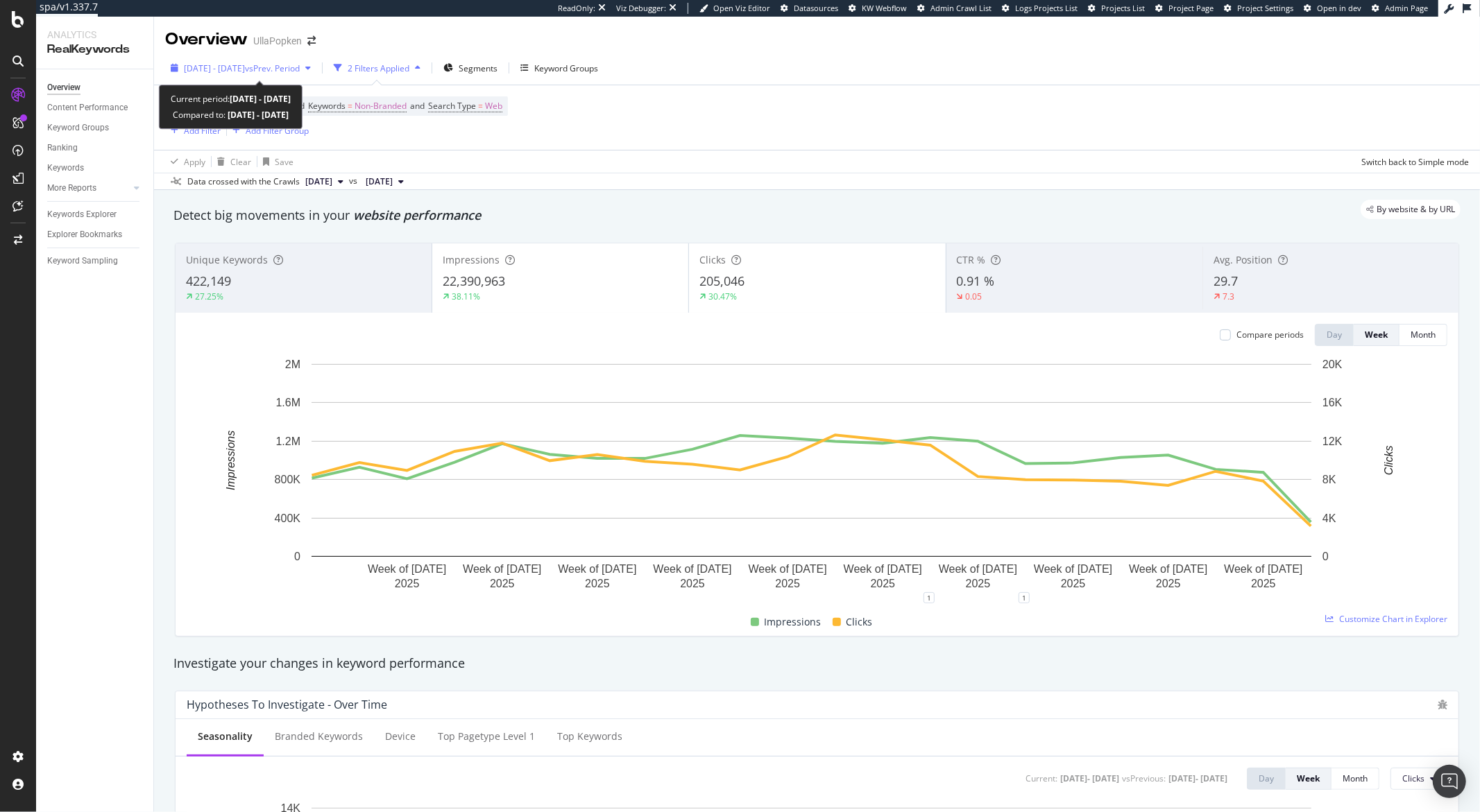
click at [311, 67] on icon "button" at bounding box center [308, 67] width 5 height 8
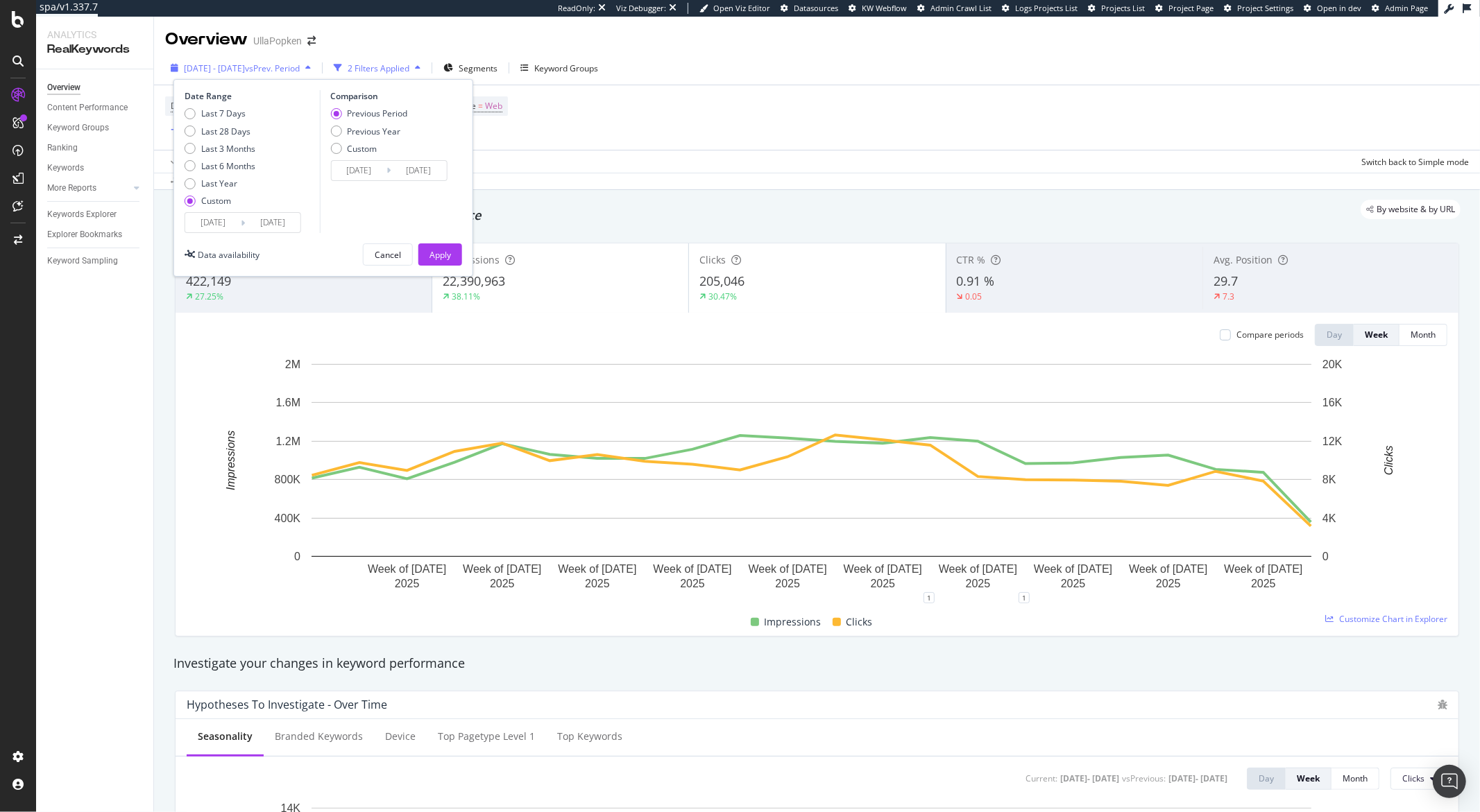
click at [311, 67] on icon "button" at bounding box center [308, 67] width 5 height 8
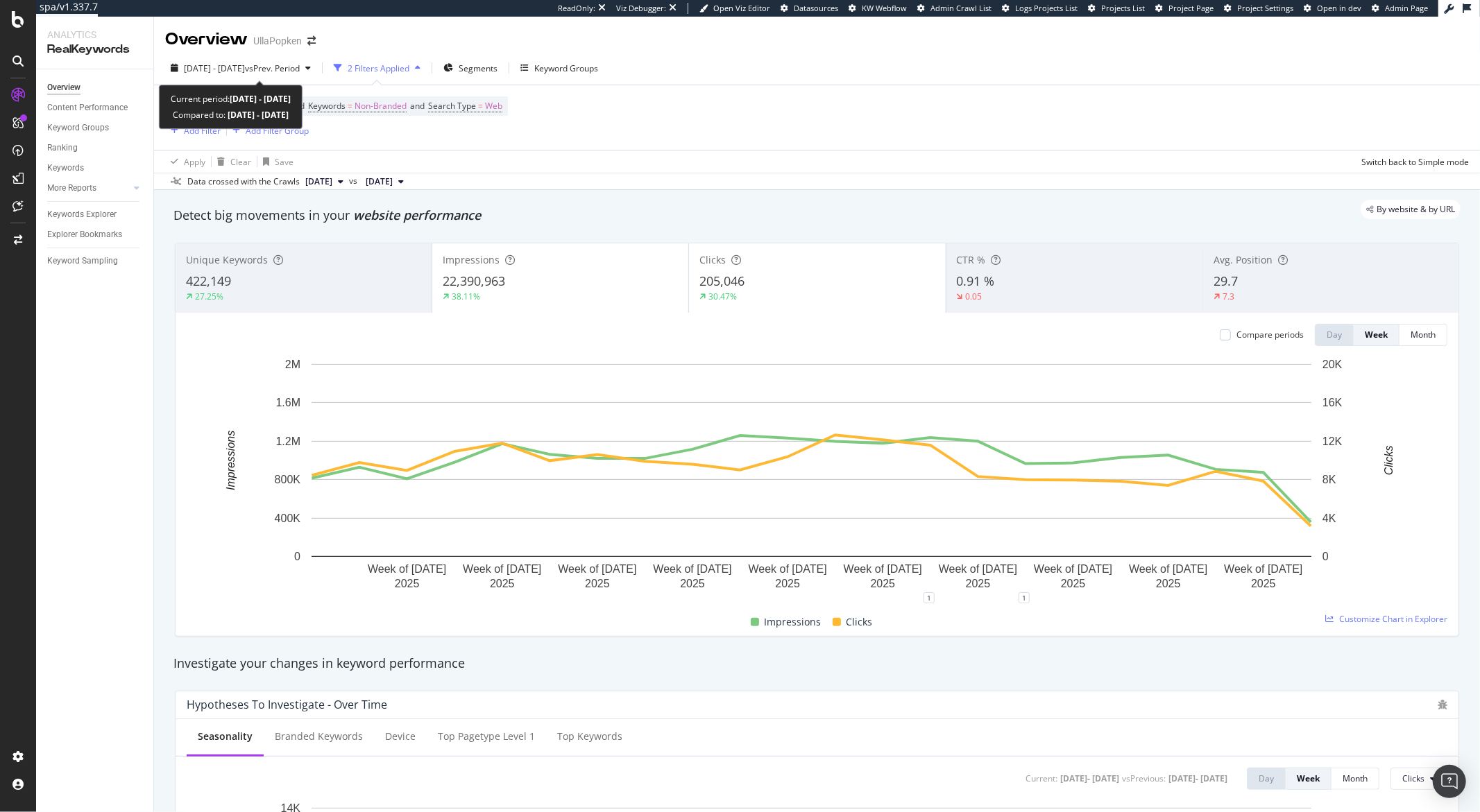
click at [311, 67] on icon "button" at bounding box center [308, 67] width 5 height 8
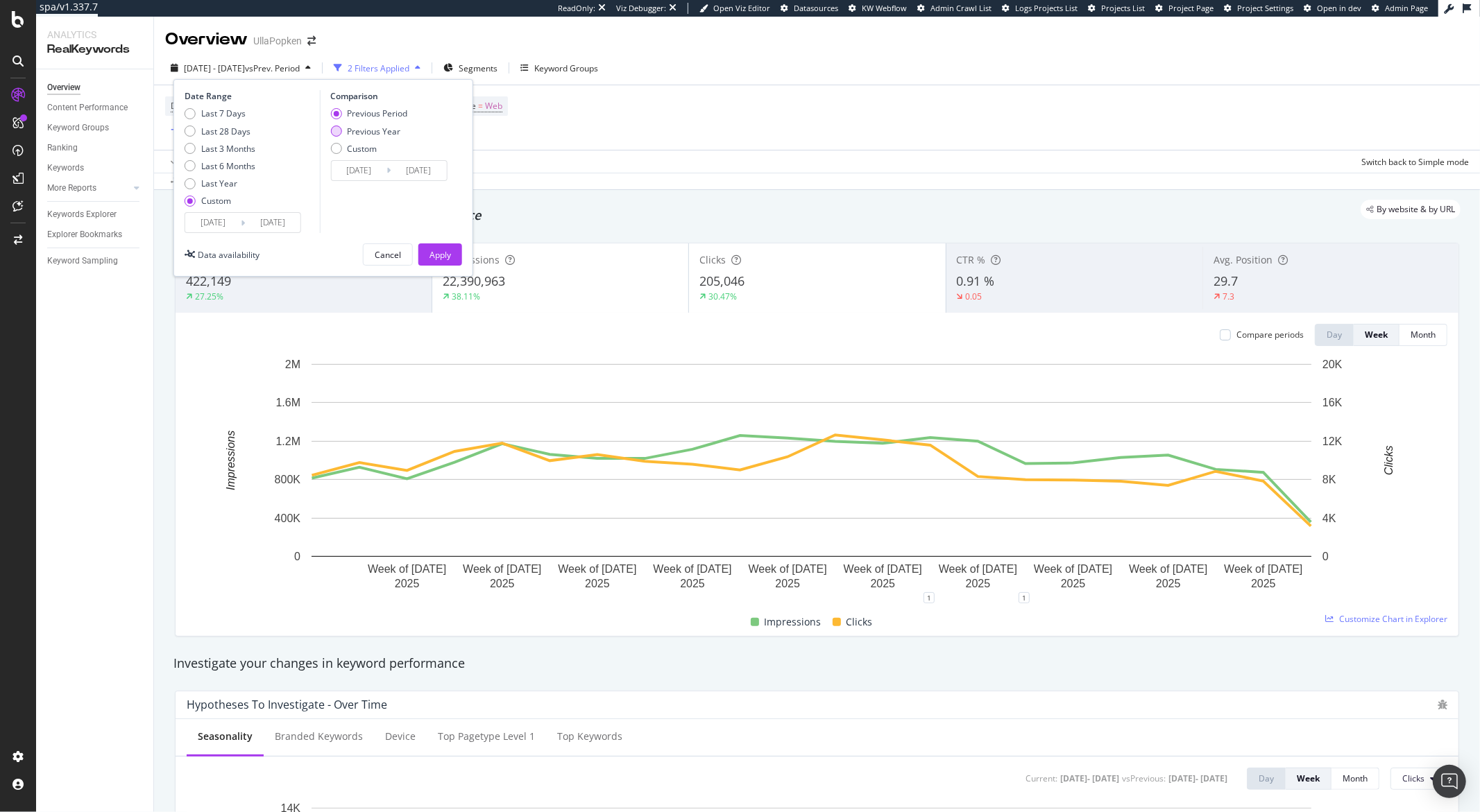
click at [362, 132] on div "Previous Year" at bounding box center [373, 132] width 53 height 12
type input "2024/04/02"
type input "2024/08/28"
click at [435, 254] on div "Apply" at bounding box center [440, 255] width 22 height 12
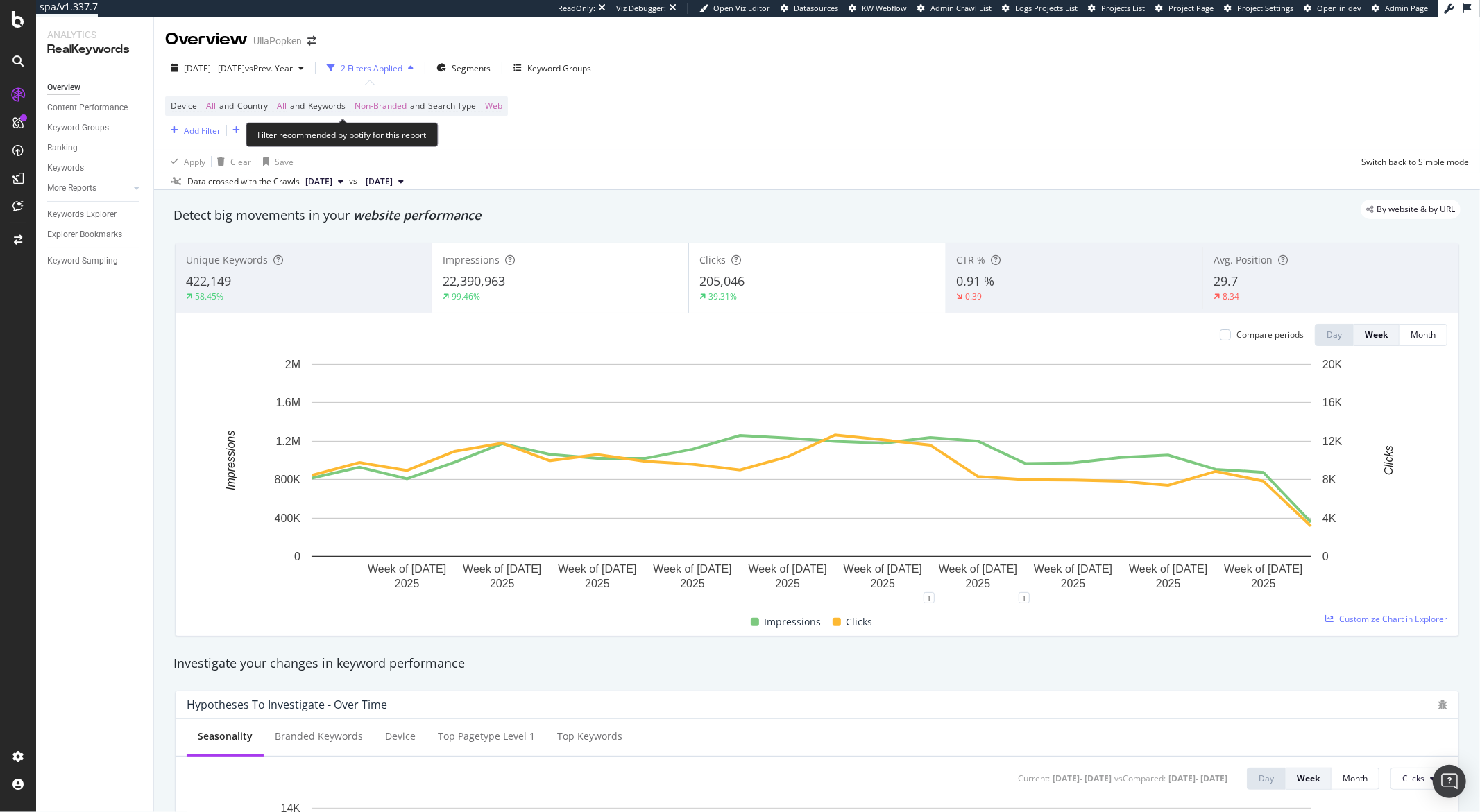
click at [398, 110] on span "Non-Branded" at bounding box center [381, 106] width 52 height 19
click at [398, 138] on div "button" at bounding box center [395, 138] width 16 height 8
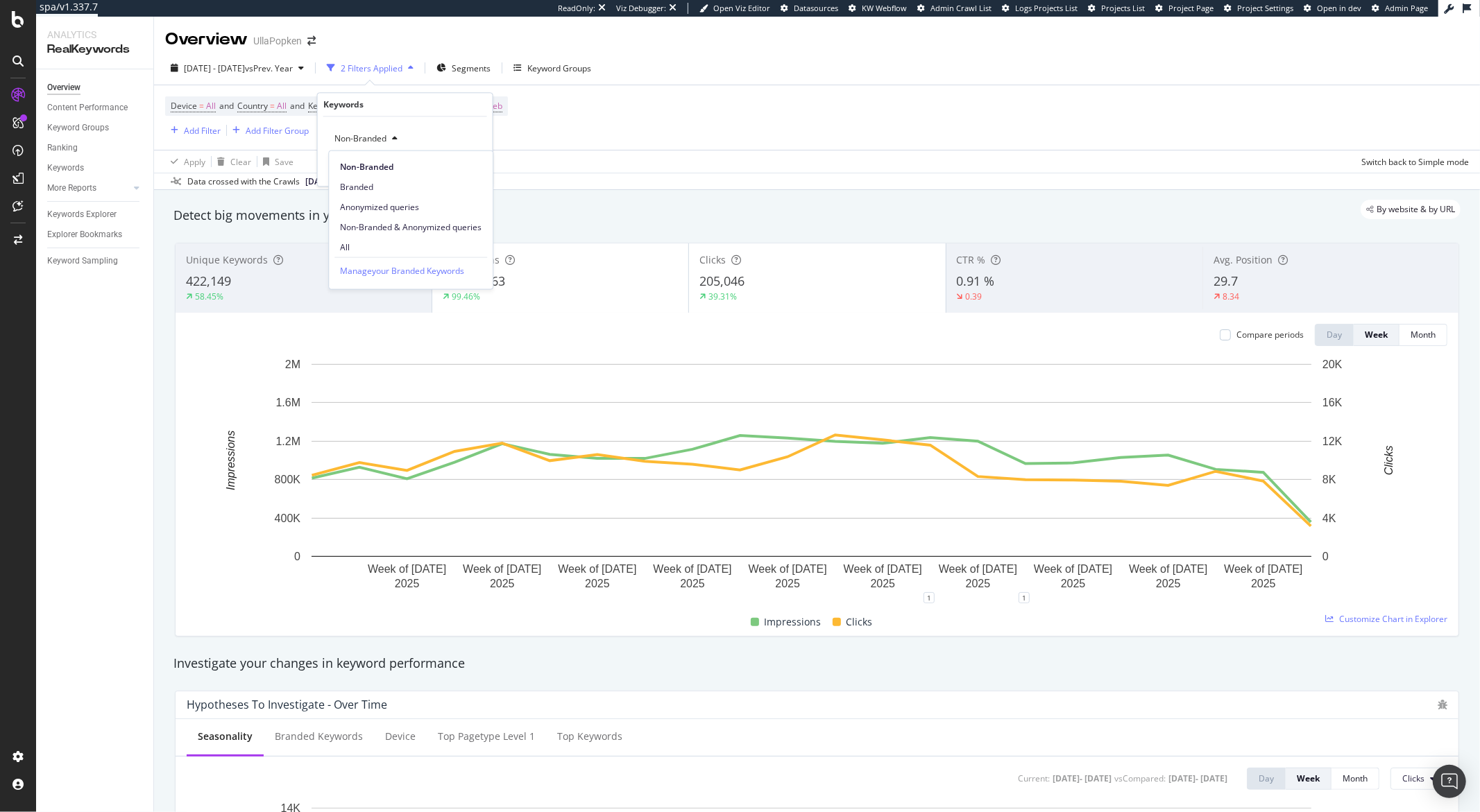
click at [398, 138] on div "button" at bounding box center [395, 138] width 16 height 8
click at [597, 131] on div "Device = All and Country = All and Keywords = Non-Branded and Search Type = Web…" at bounding box center [817, 117] width 1303 height 64
click at [197, 132] on div "Add Filter" at bounding box center [202, 131] width 37 height 12
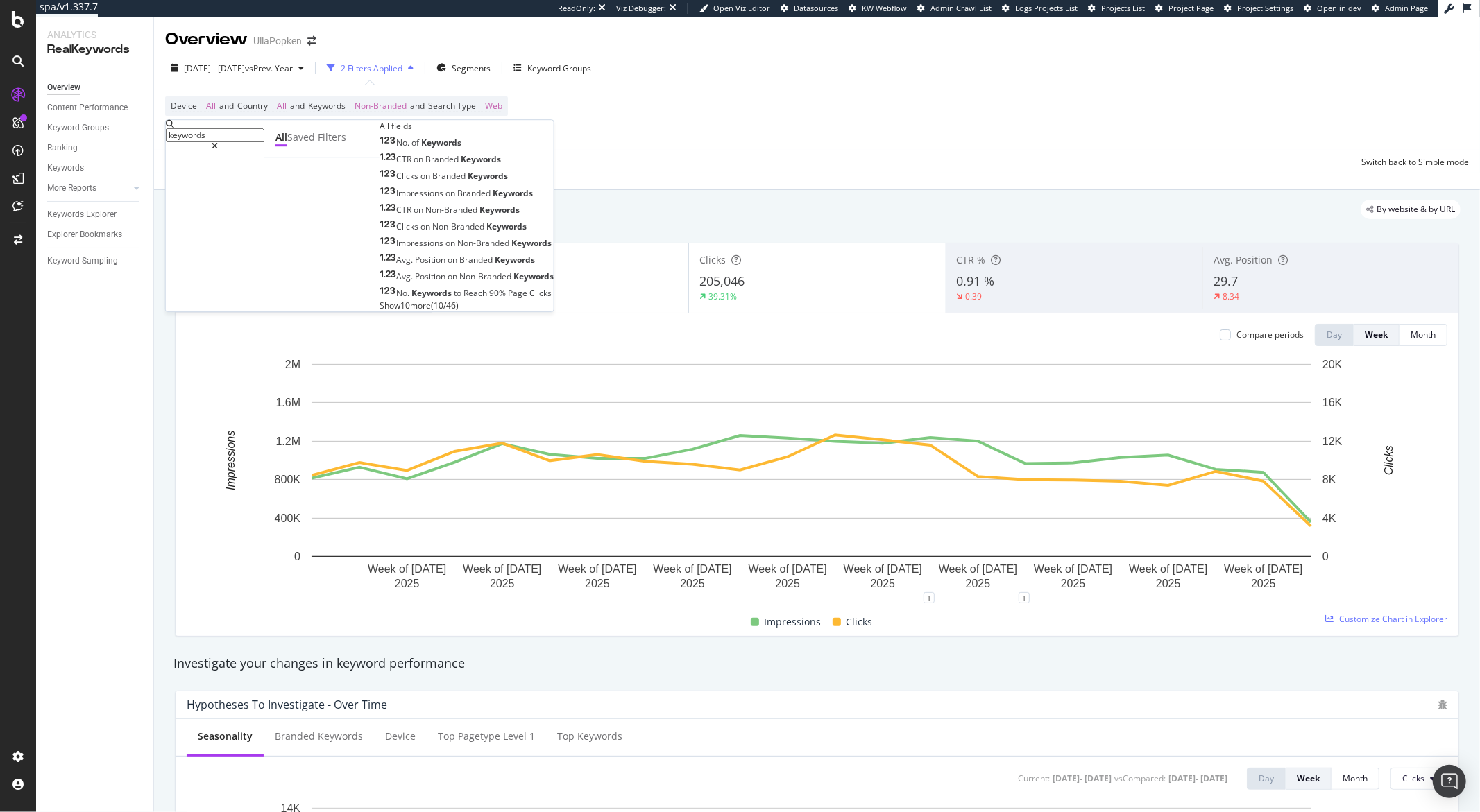
type input "keywords"
click at [380, 311] on span "Show 10 more" at bounding box center [405, 305] width 52 height 12
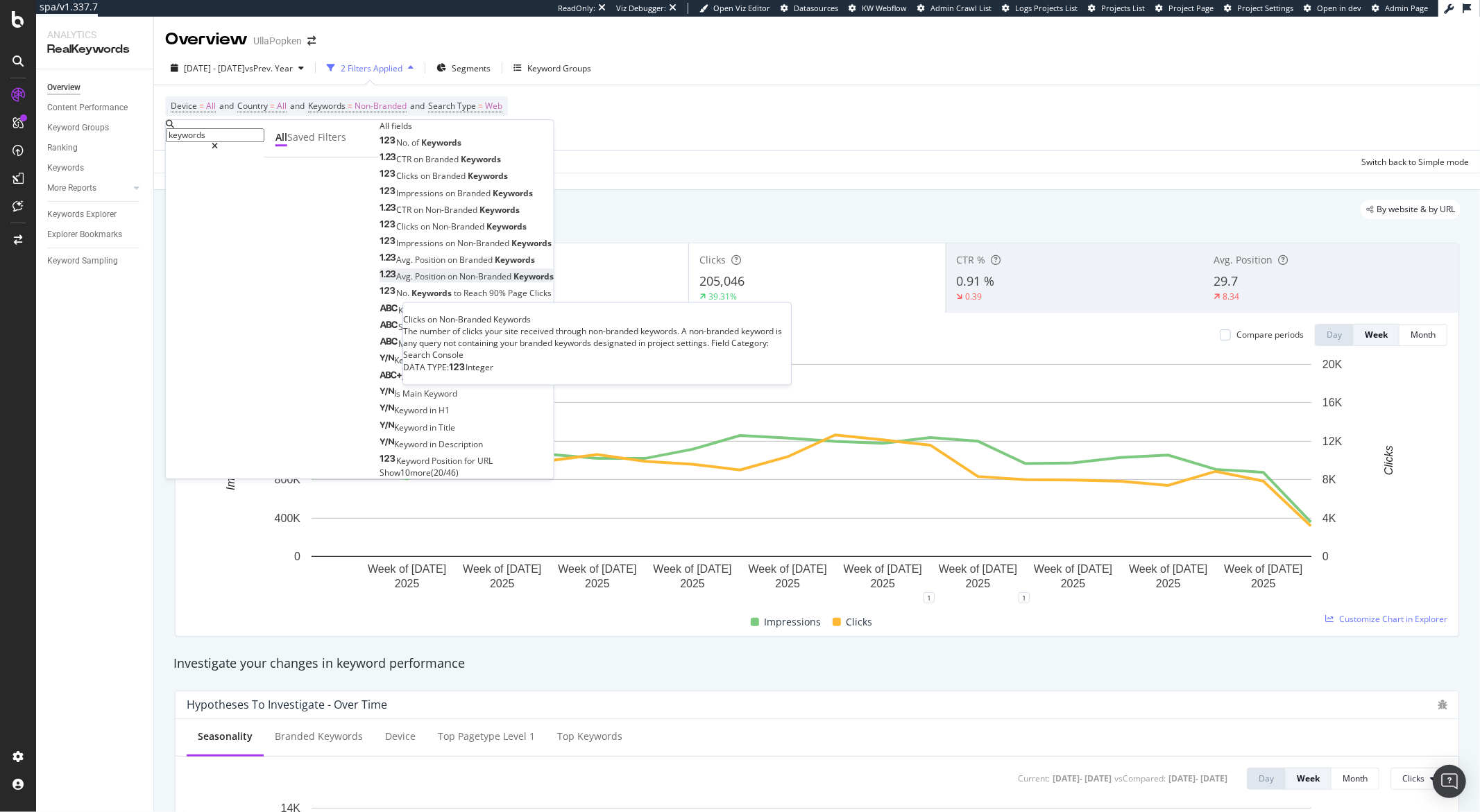
scroll to position [22, 0]
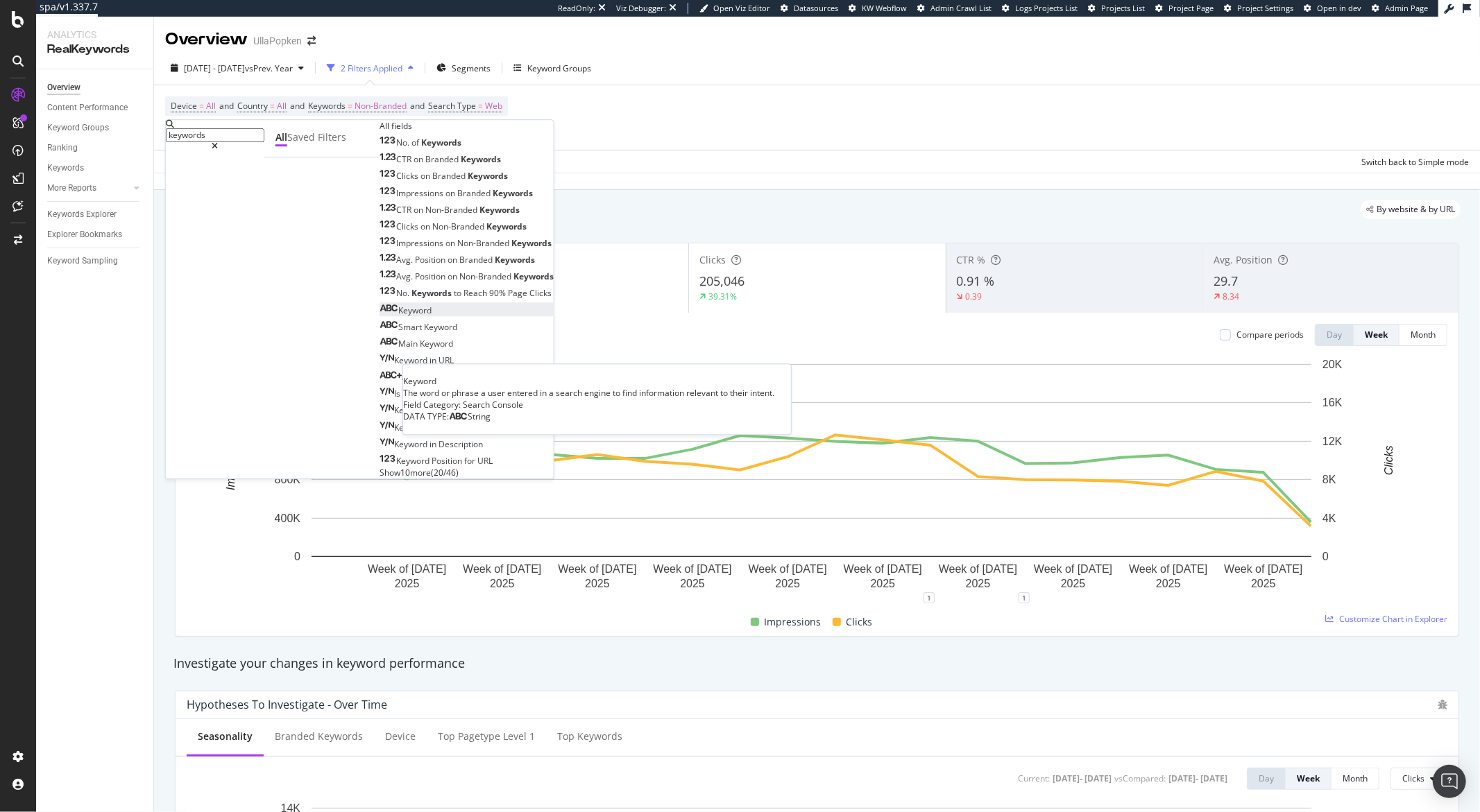
click at [398, 317] on span "Keyword" at bounding box center [415, 311] width 33 height 12
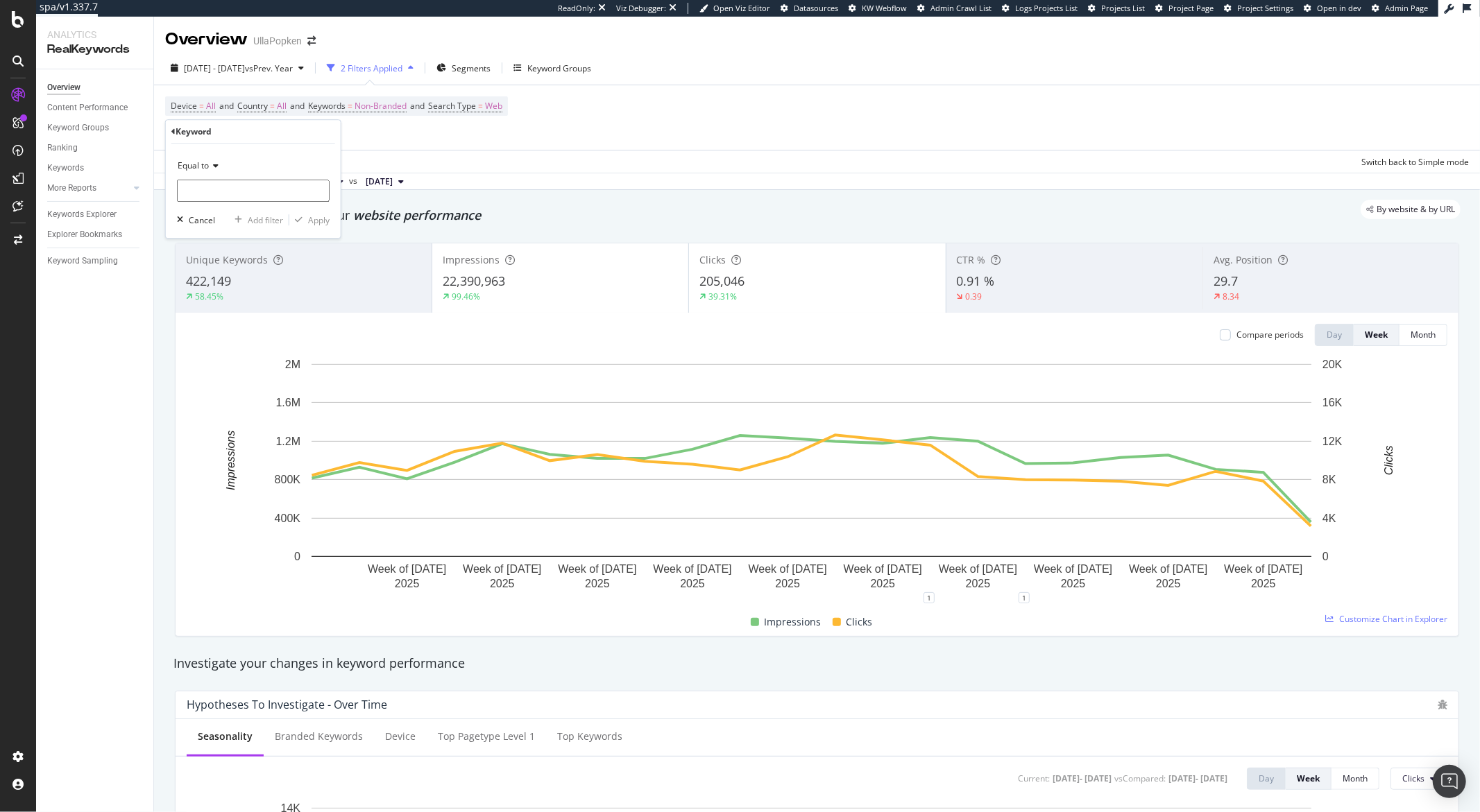
click at [218, 163] on icon at bounding box center [213, 165] width 10 height 8
click at [174, 132] on icon at bounding box center [174, 132] width 4 height 8
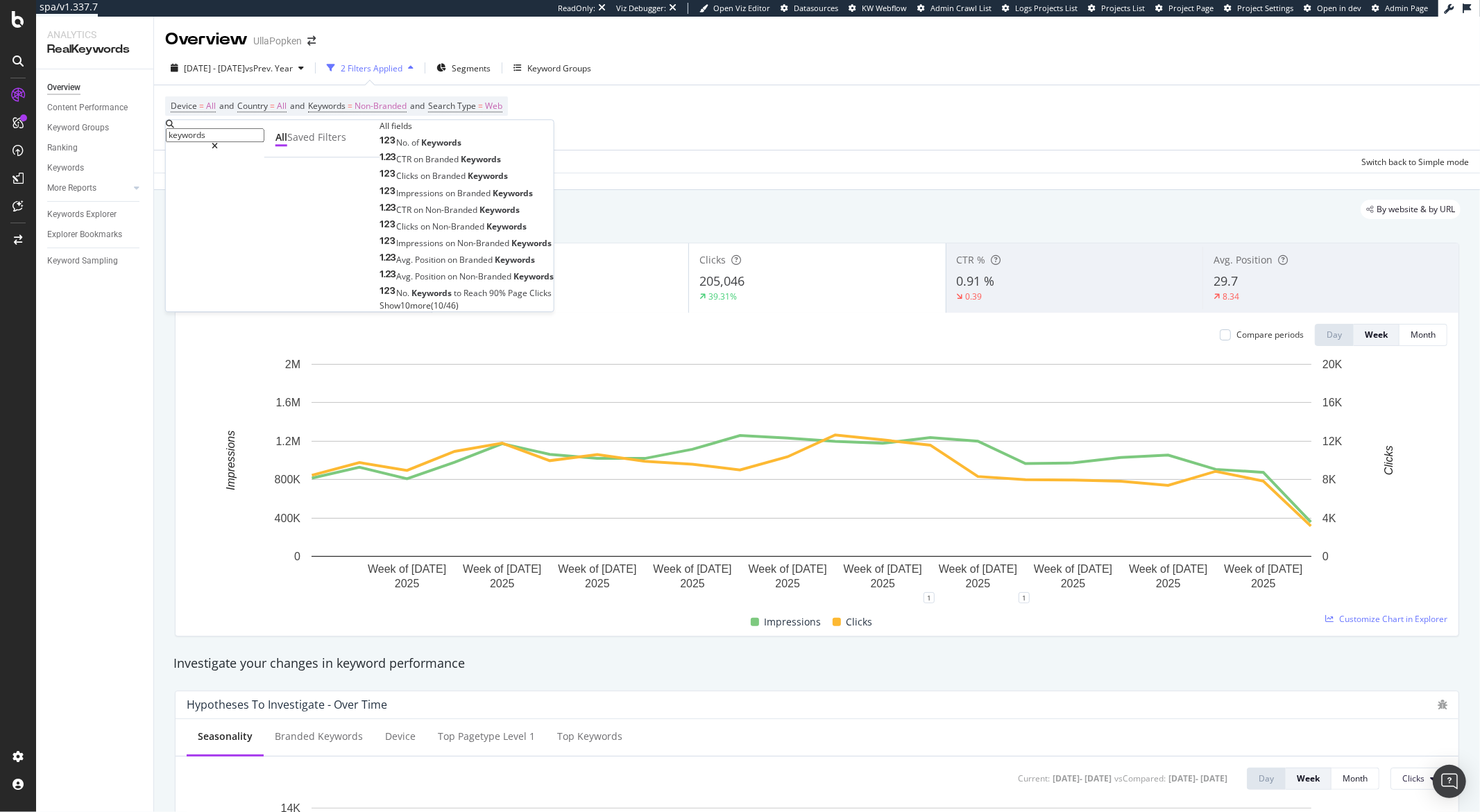
click at [380, 311] on span "Show 10 more" at bounding box center [405, 305] width 52 height 12
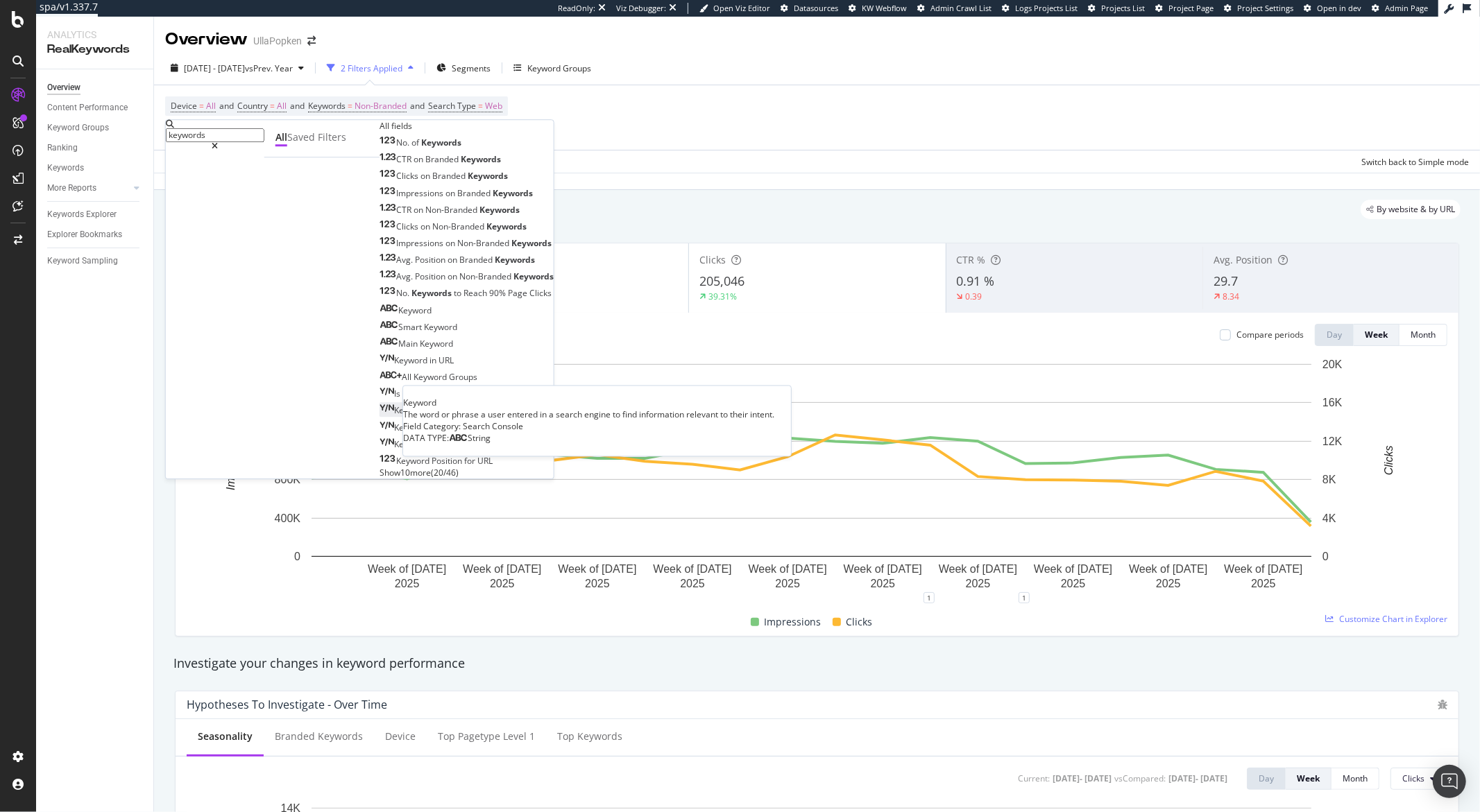
scroll to position [109, 0]
click at [380, 467] on span "Show 10 more" at bounding box center [405, 473] width 52 height 12
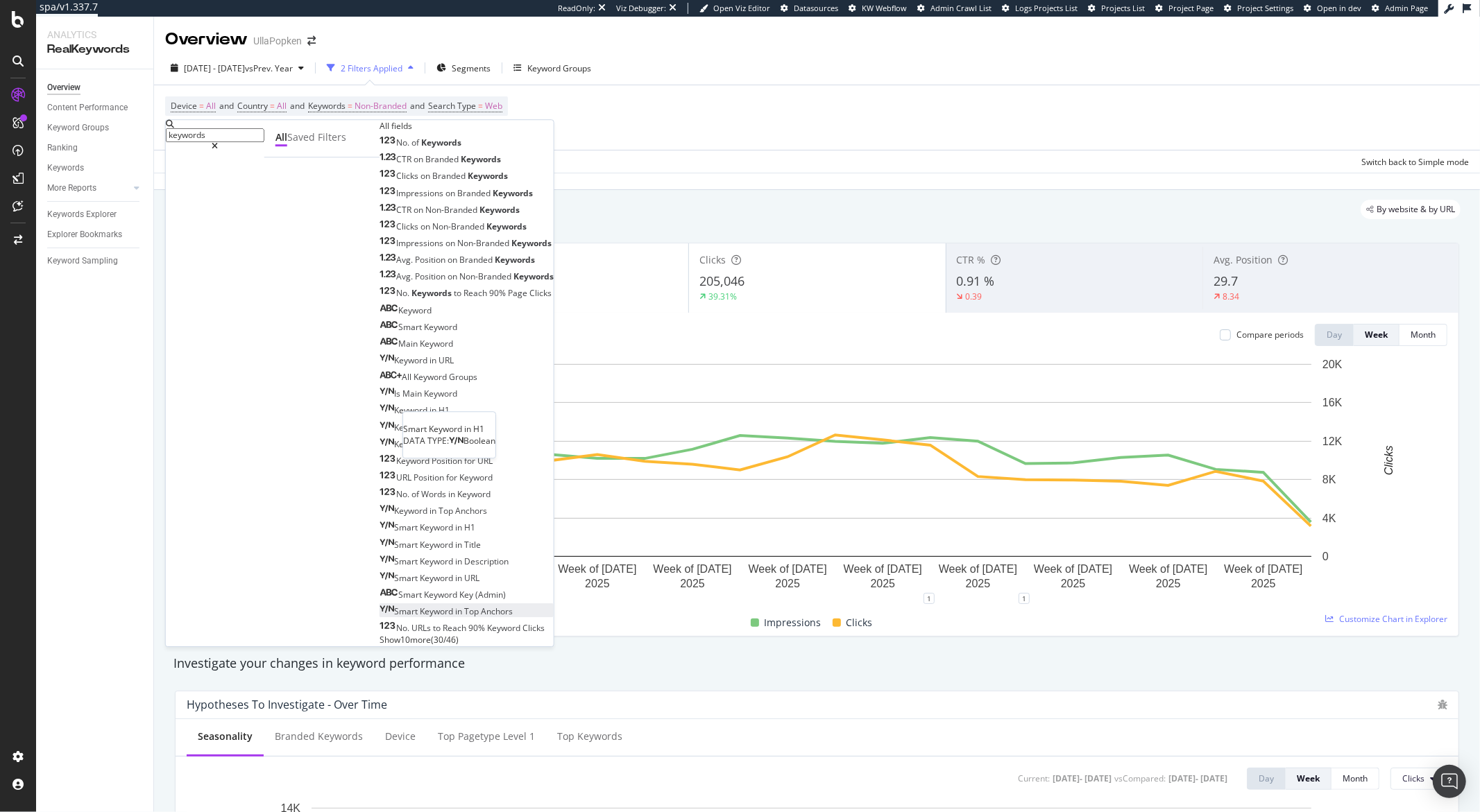
scroll to position [275, 0]
click at [431, 635] on span "( 30 / 46 )" at bounding box center [445, 641] width 28 height 12
click at [380, 635] on span "Show 10 more" at bounding box center [405, 641] width 52 height 12
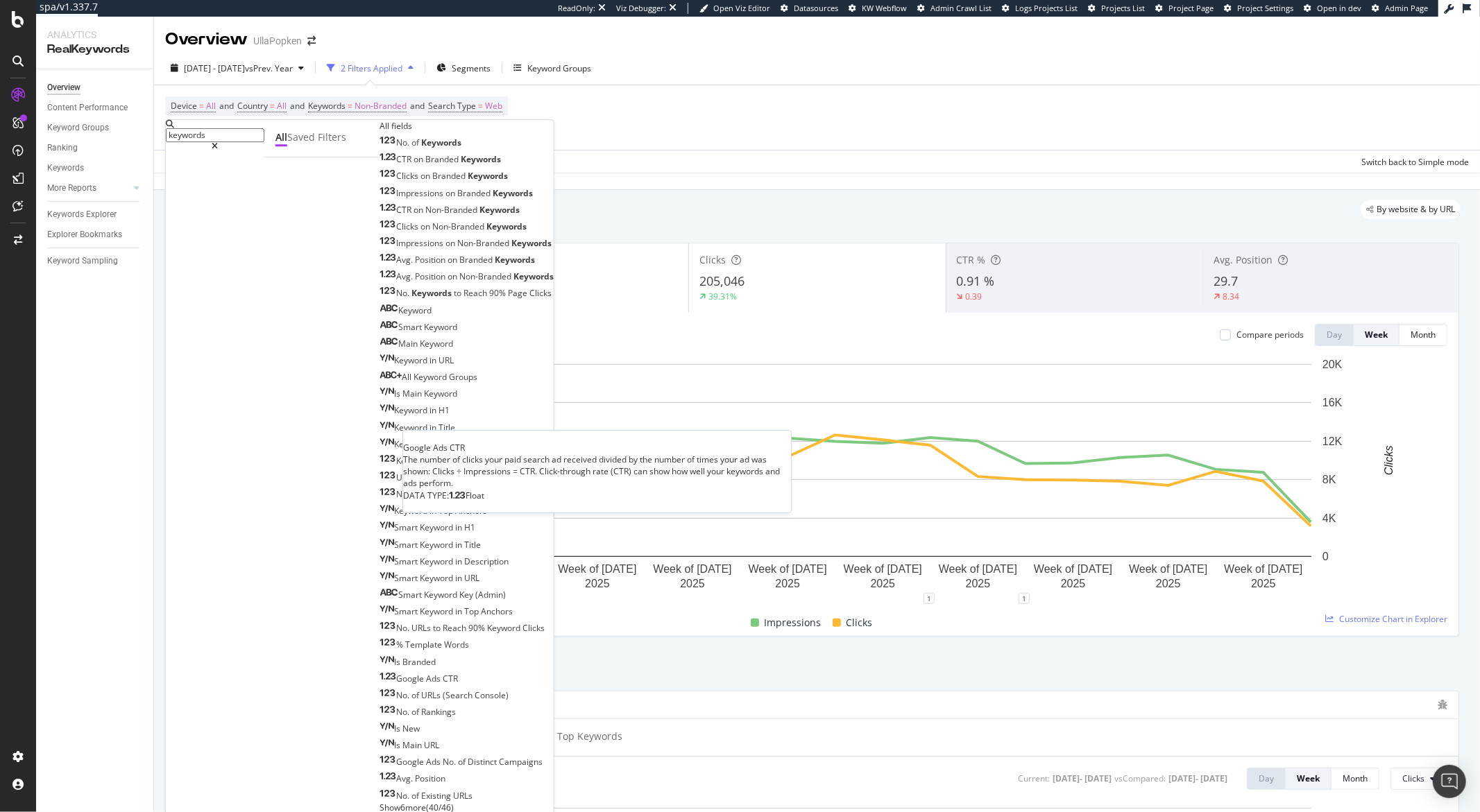
scroll to position [442, 0]
click at [380, 802] on span "Show 6 more" at bounding box center [403, 808] width 46 height 12
click at [668, 104] on div "Device = All and Country = All and Keywords = Non-Branded and Search Type = Web…" at bounding box center [817, 117] width 1303 height 64
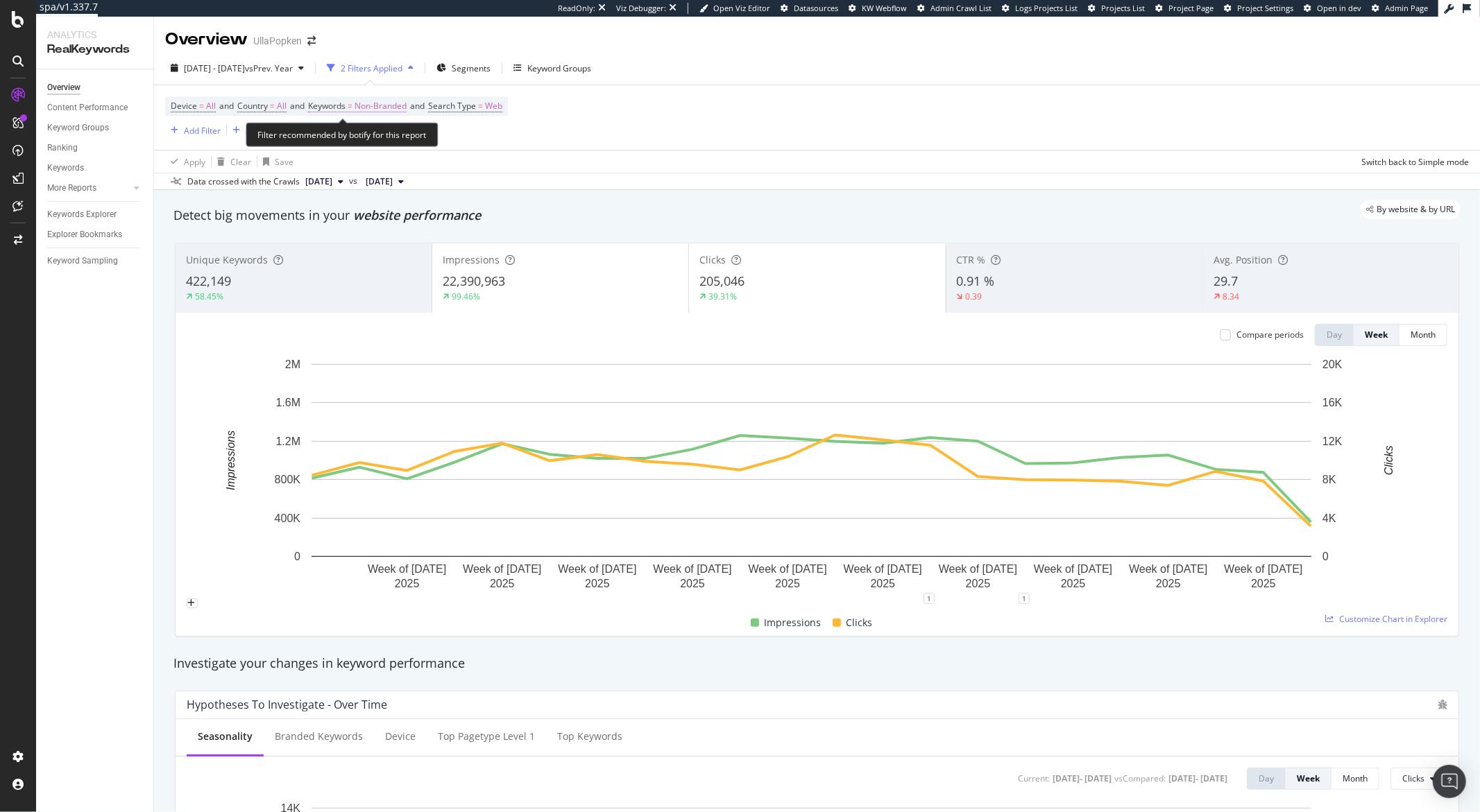
click at [406, 104] on span "Non-Branded" at bounding box center [381, 106] width 52 height 19
click at [408, 168] on div "Add filter" at bounding box center [417, 168] width 35 height 12
click at [402, 104] on span "Non-Branded" at bounding box center [381, 106] width 52 height 19
click at [395, 135] on icon "button" at bounding box center [395, 138] width 5 height 8
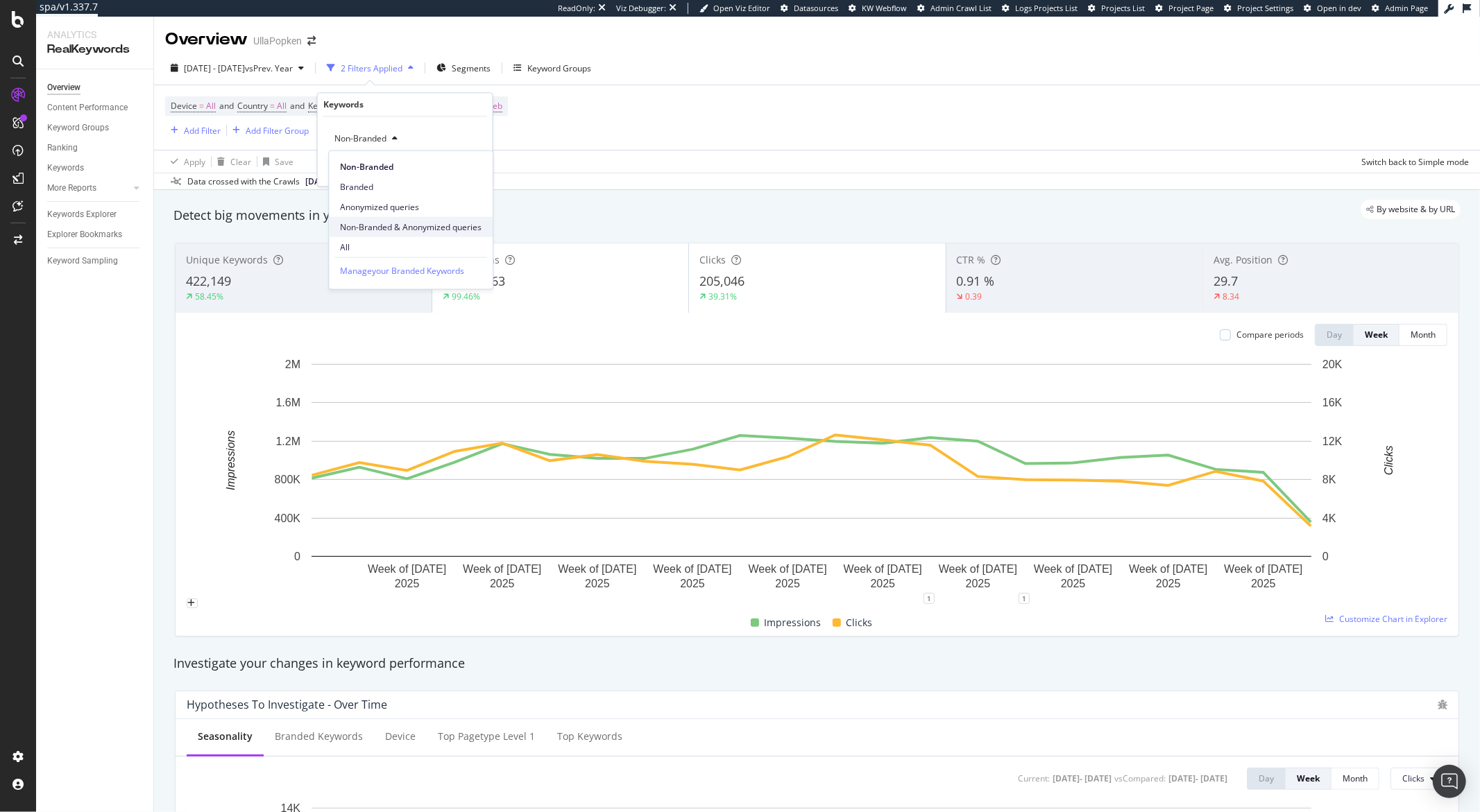
click at [399, 222] on span "Non-Branded & Anonymized queries" at bounding box center [410, 227] width 141 height 13
click at [469, 166] on div "button" at bounding box center [461, 168] width 19 height 8
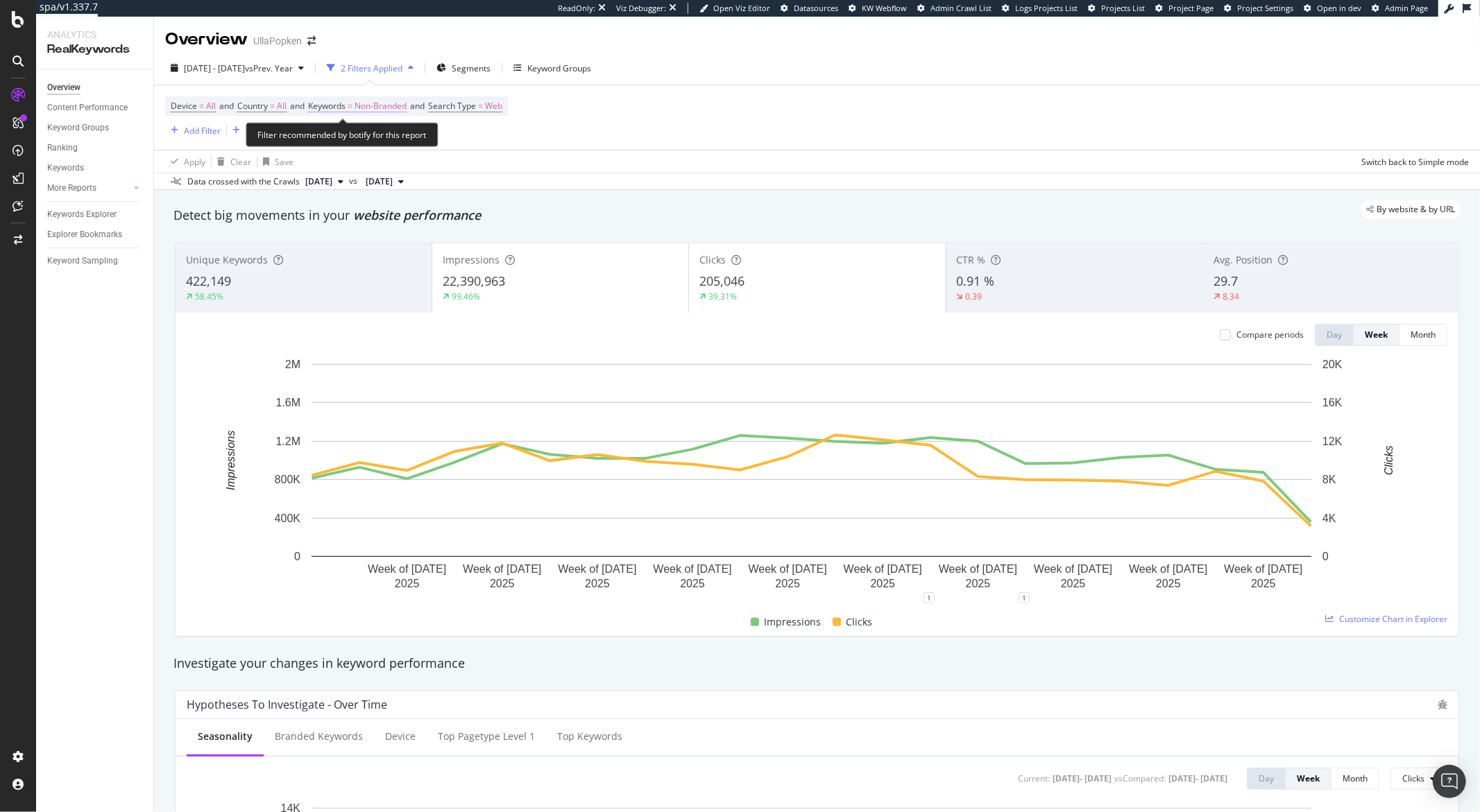
click at [398, 109] on span "Non-Branded" at bounding box center [381, 106] width 52 height 19
click at [397, 135] on icon "button" at bounding box center [395, 138] width 5 height 8
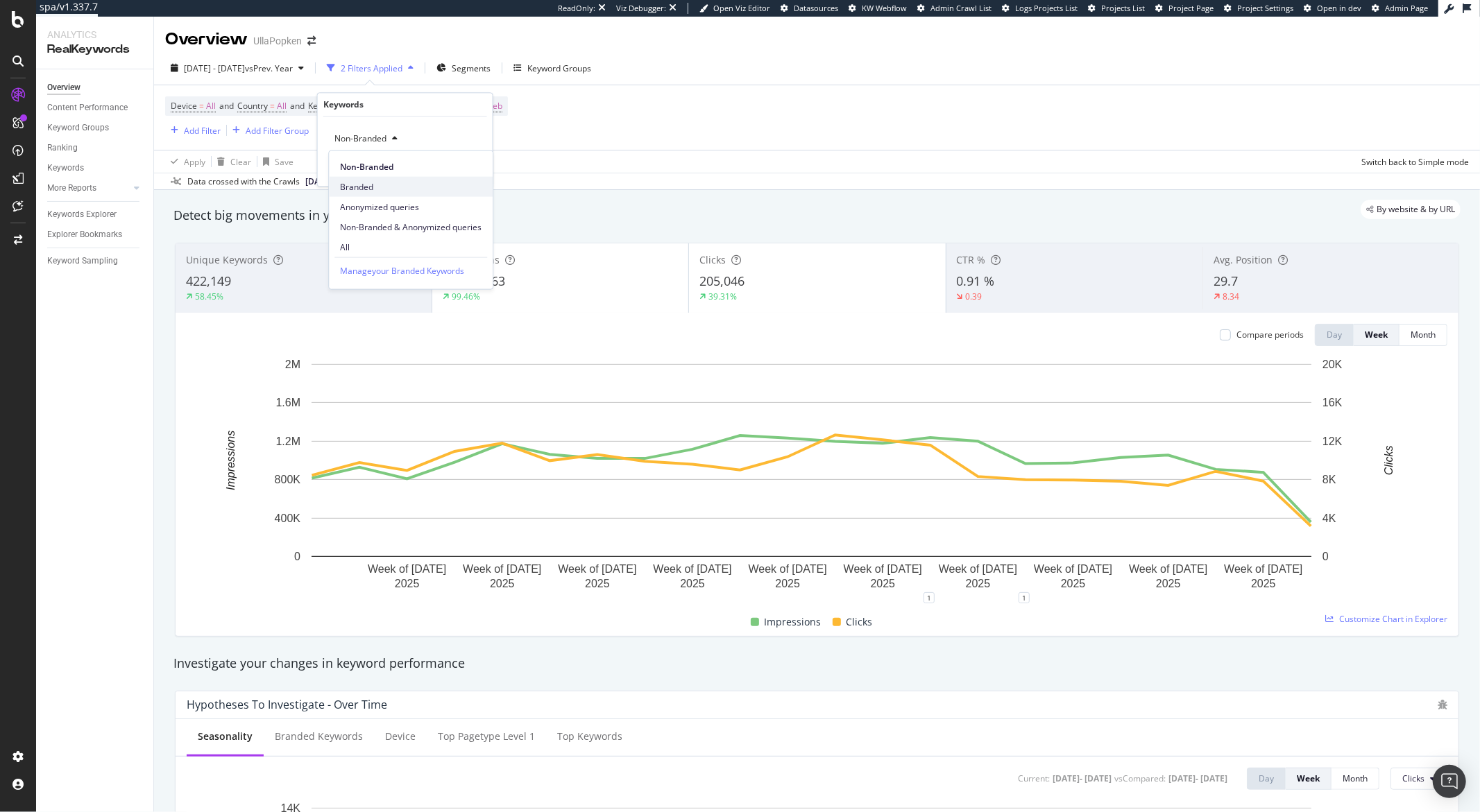
click at [386, 191] on span "Branded" at bounding box center [410, 186] width 141 height 13
click at [461, 171] on div "Apply" at bounding box center [470, 168] width 22 height 12
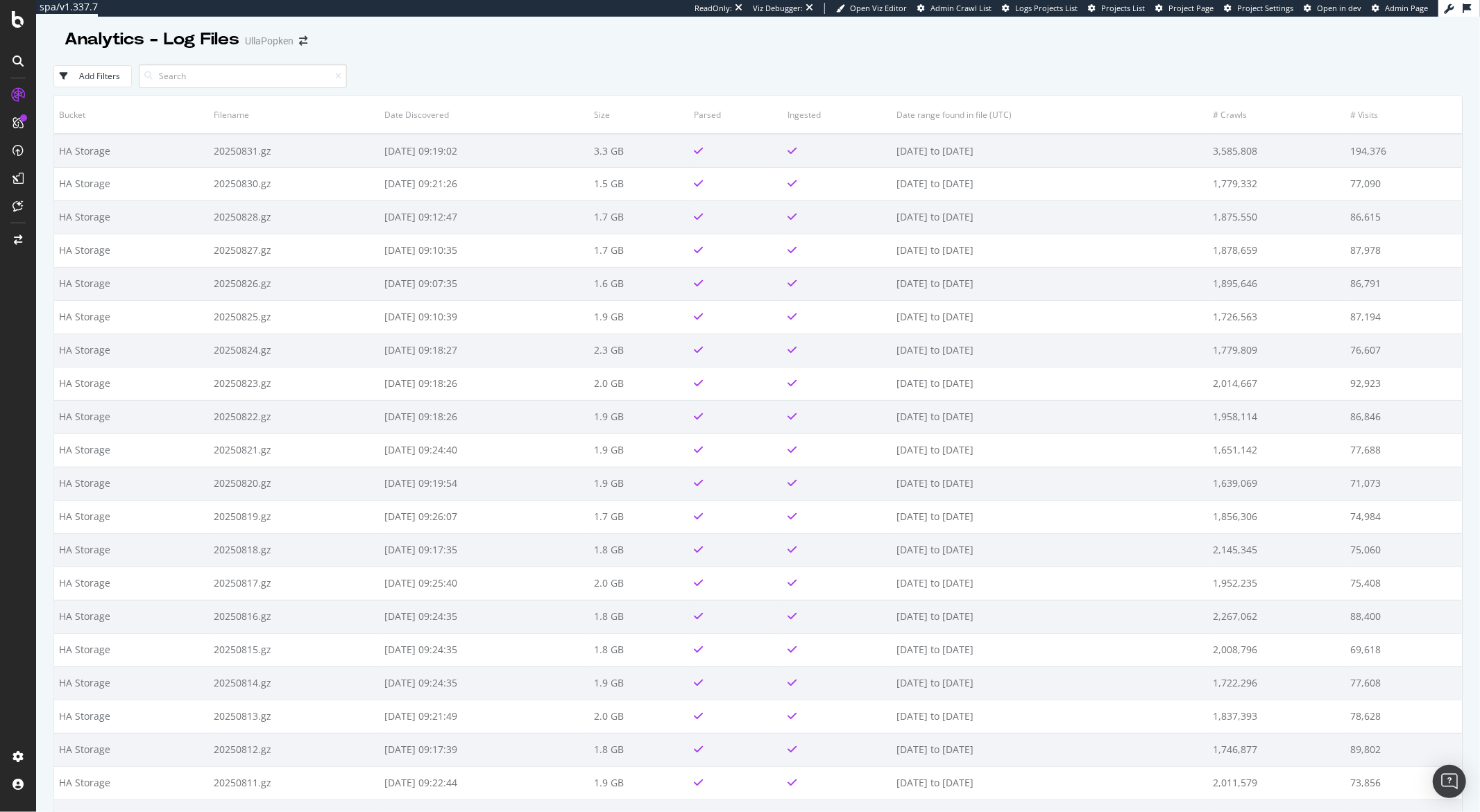
scroll to position [43, 0]
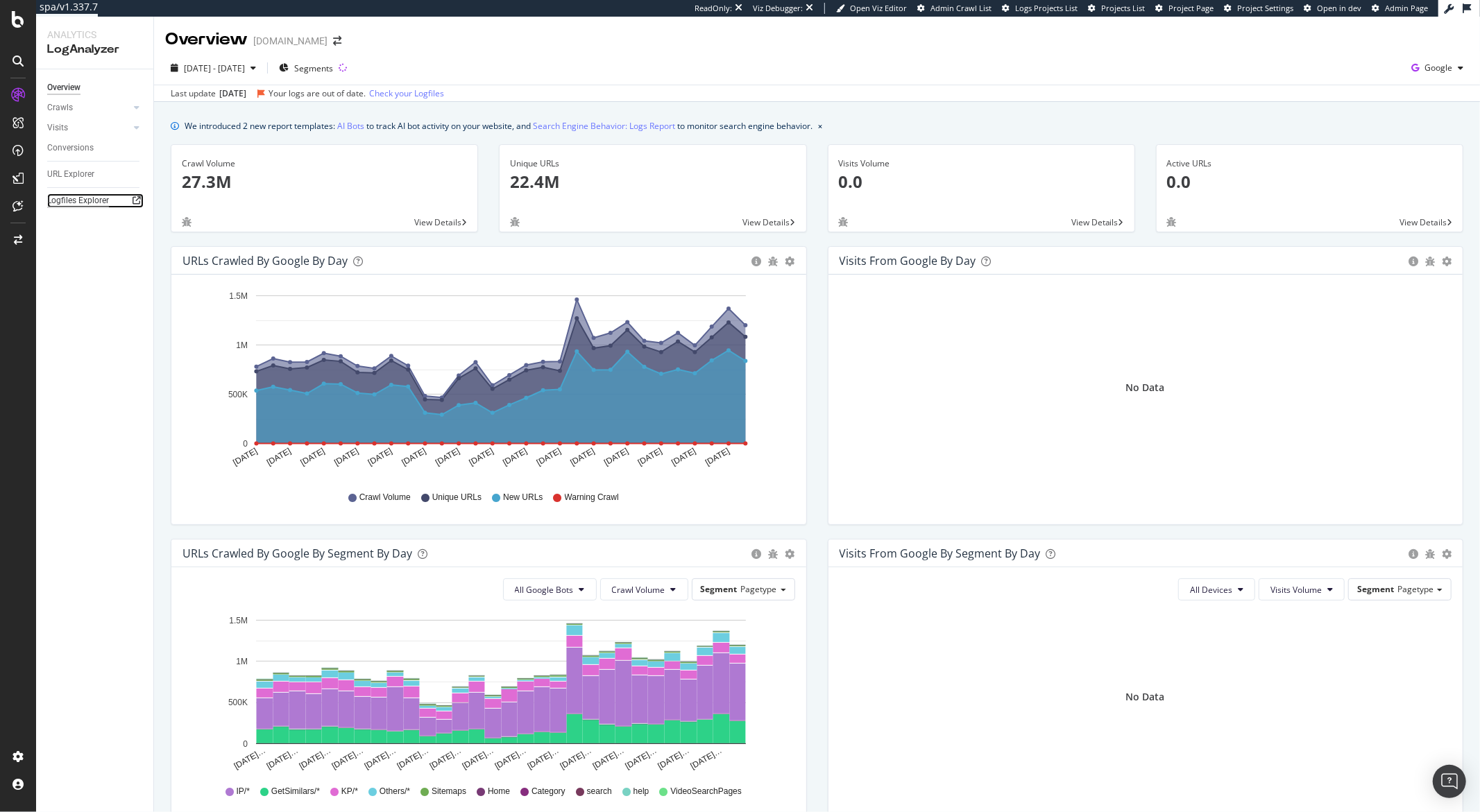
click at [97, 202] on div "Logfiles Explorer" at bounding box center [78, 201] width 61 height 14
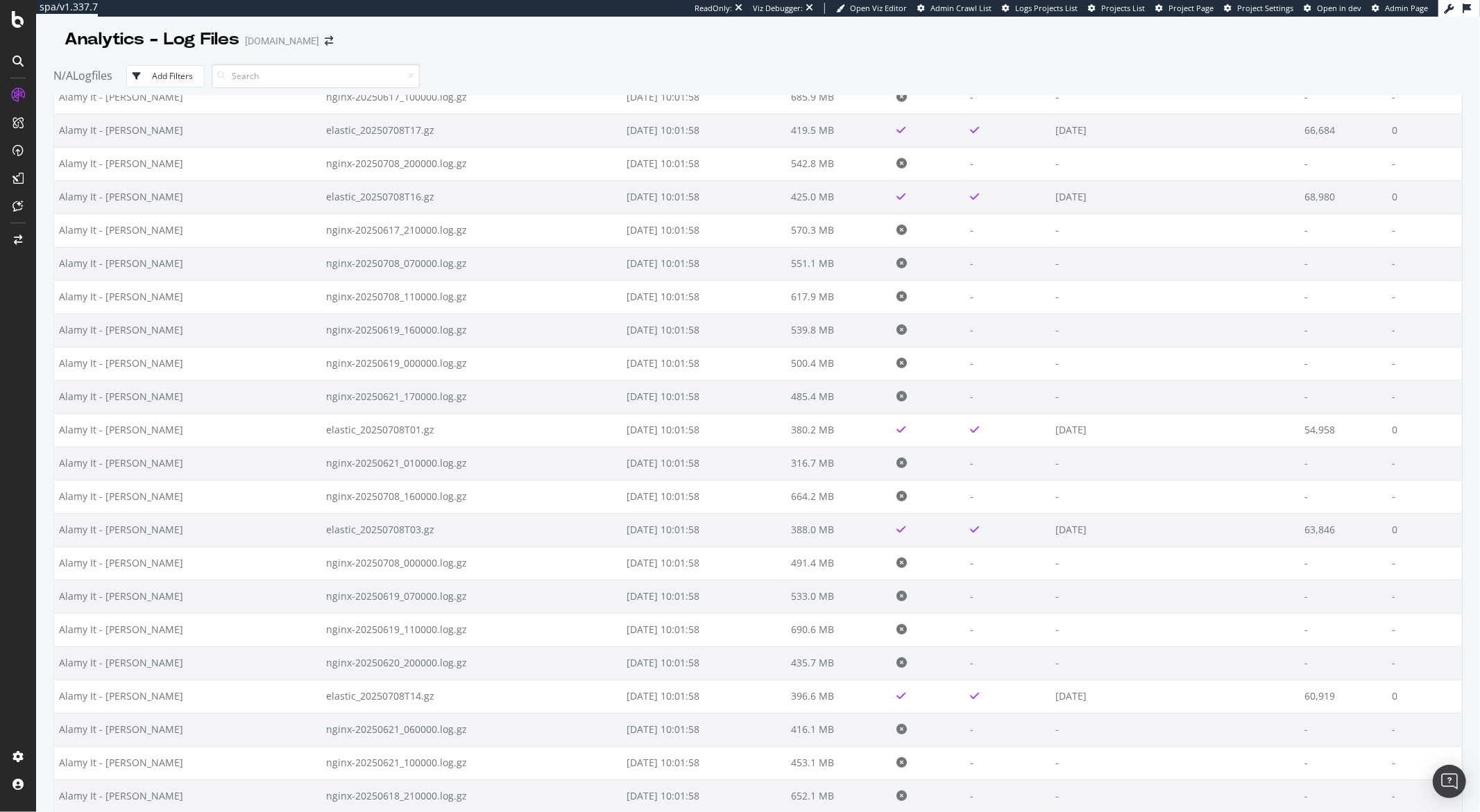
scroll to position [45472, 0]
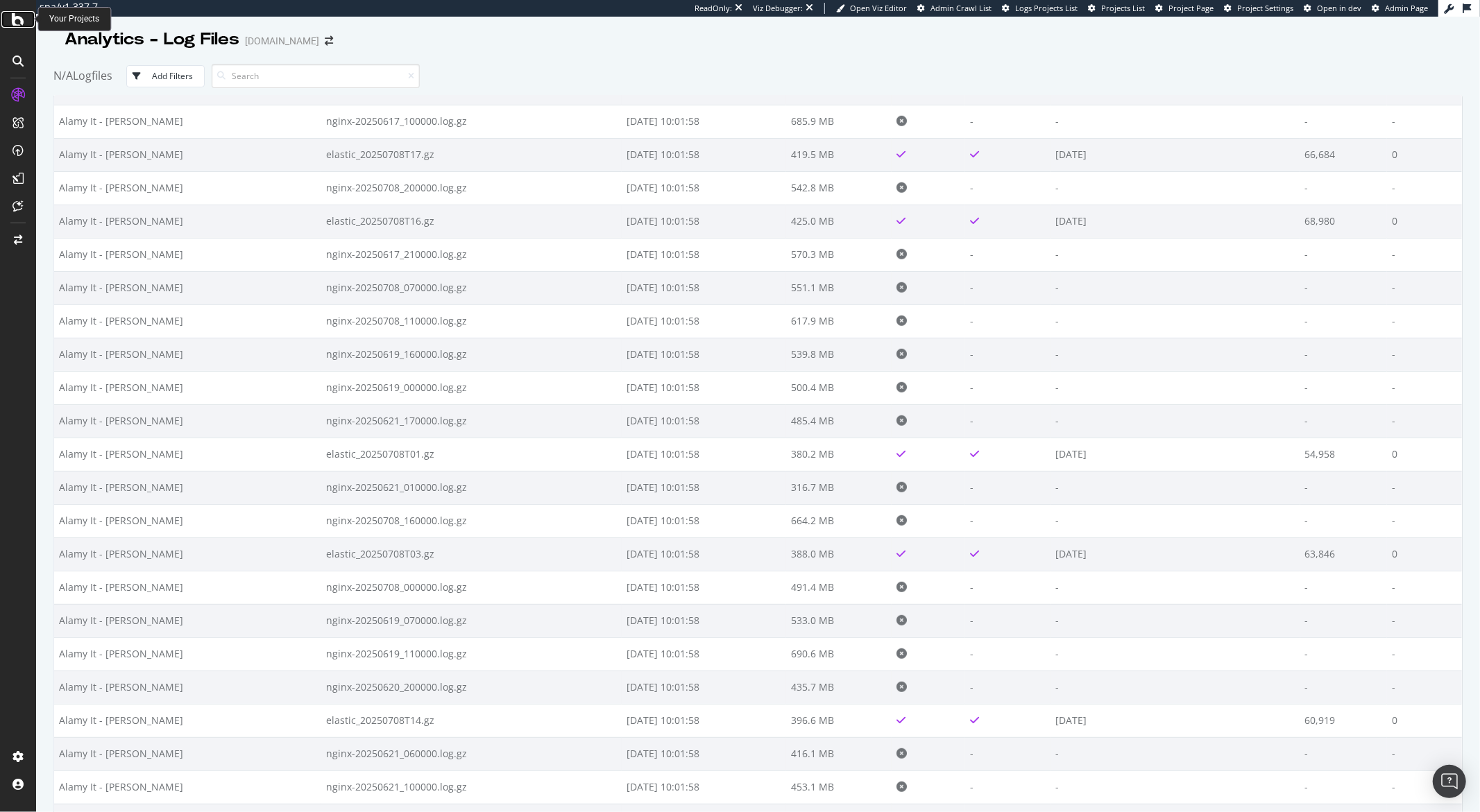
click at [19, 20] on icon at bounding box center [18, 19] width 13 height 16
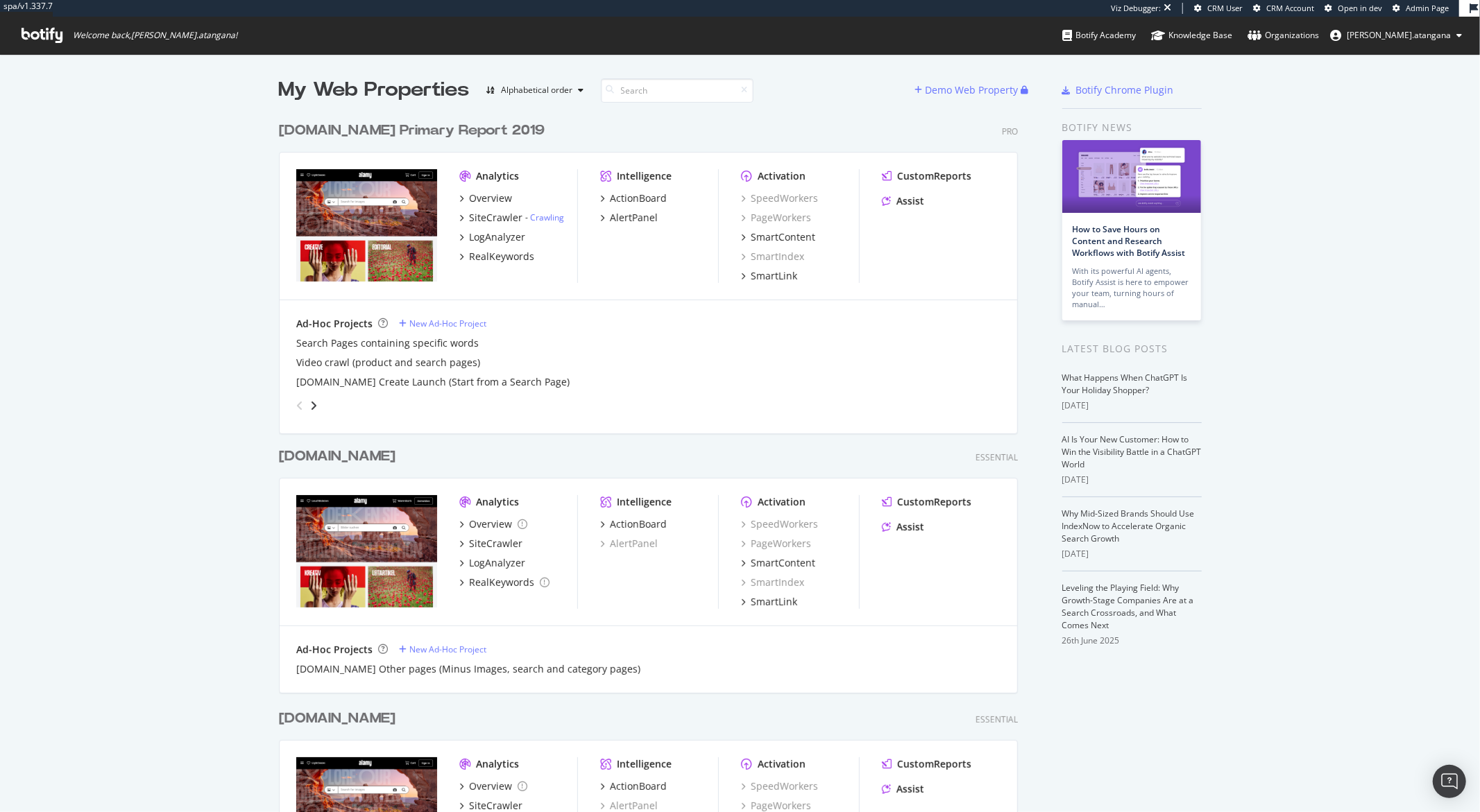
scroll to position [102, 0]
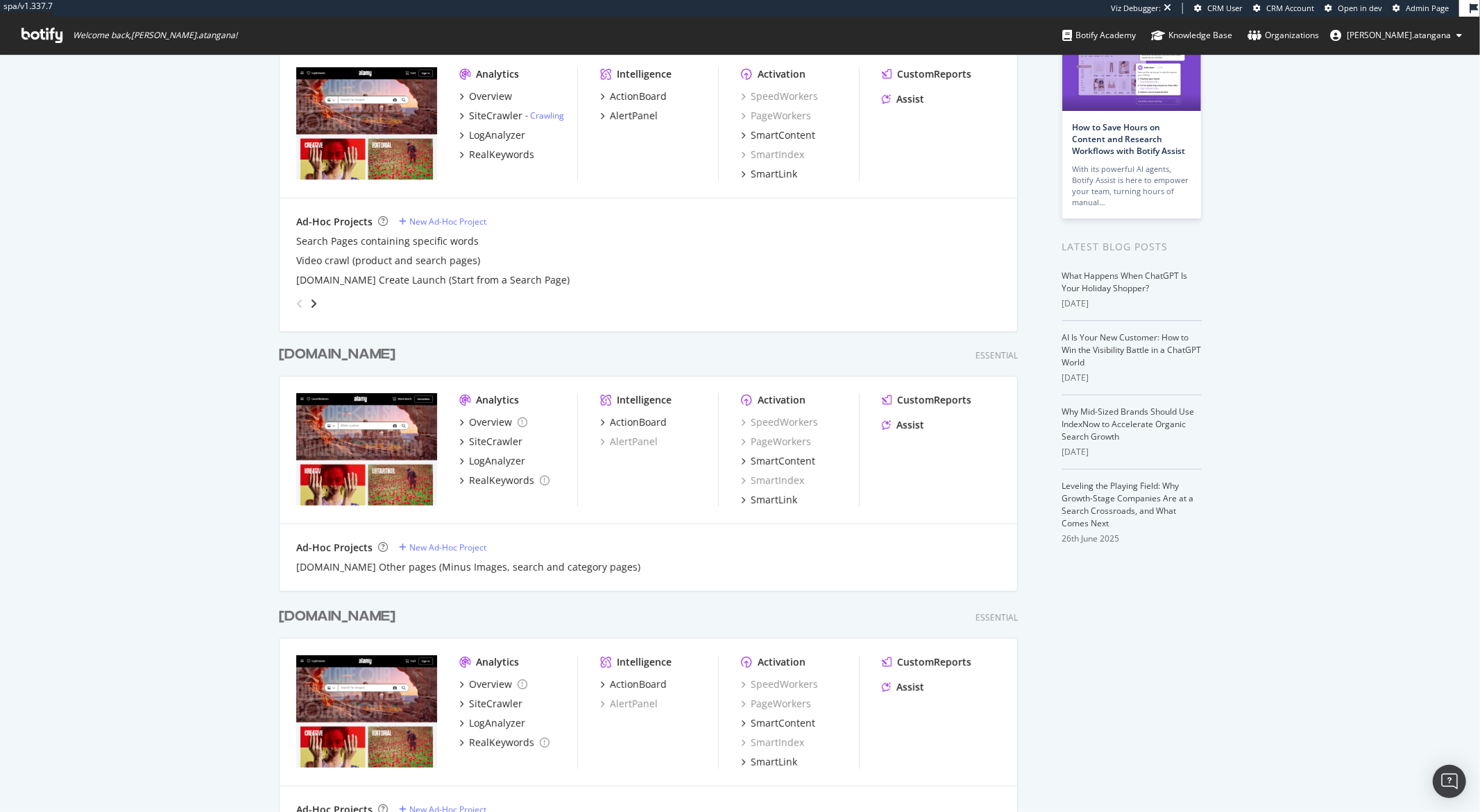
click at [201, 517] on div "My Web Properties Alphabetical order Demo Web Property alamy.com Primary Report…" at bounding box center [740, 646] width 1480 height 1388
click at [481, 460] on div "LogAnalyzer" at bounding box center [496, 461] width 56 height 14
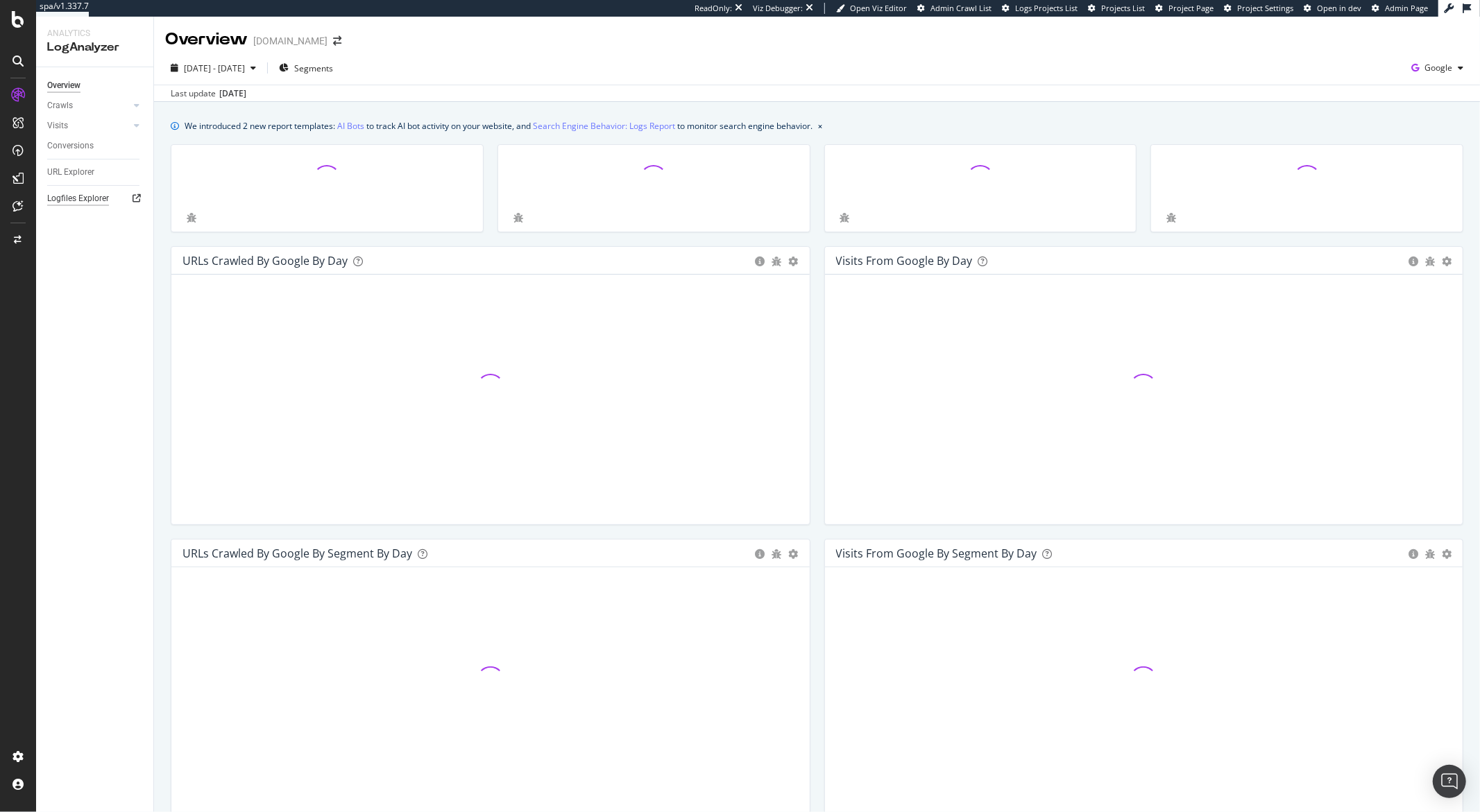
click at [86, 202] on div "Logfiles Explorer" at bounding box center [78, 198] width 61 height 14
